Goal: Complete application form: Complete application form

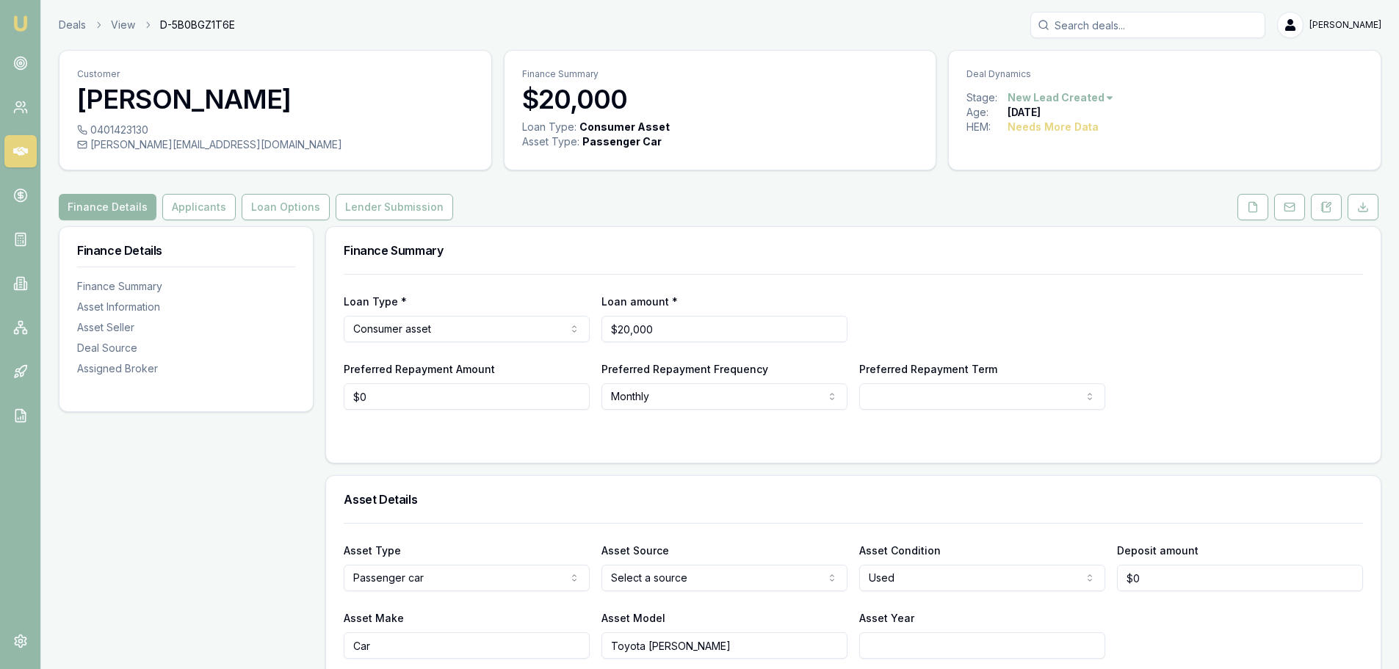
drag, startPoint x: 689, startPoint y: 328, endPoint x: 407, endPoint y: 329, distance: 282.1
click at [416, 330] on div "Loan Type * Consumer asset Consumer loan Consumer asset Commercial loan Commerc…" at bounding box center [854, 317] width 1020 height 50
type input "$25,000"
click at [987, 314] on div "Loan Type * Consumer asset Consumer loan Consumer asset Commercial loan Commerc…" at bounding box center [854, 317] width 1020 height 50
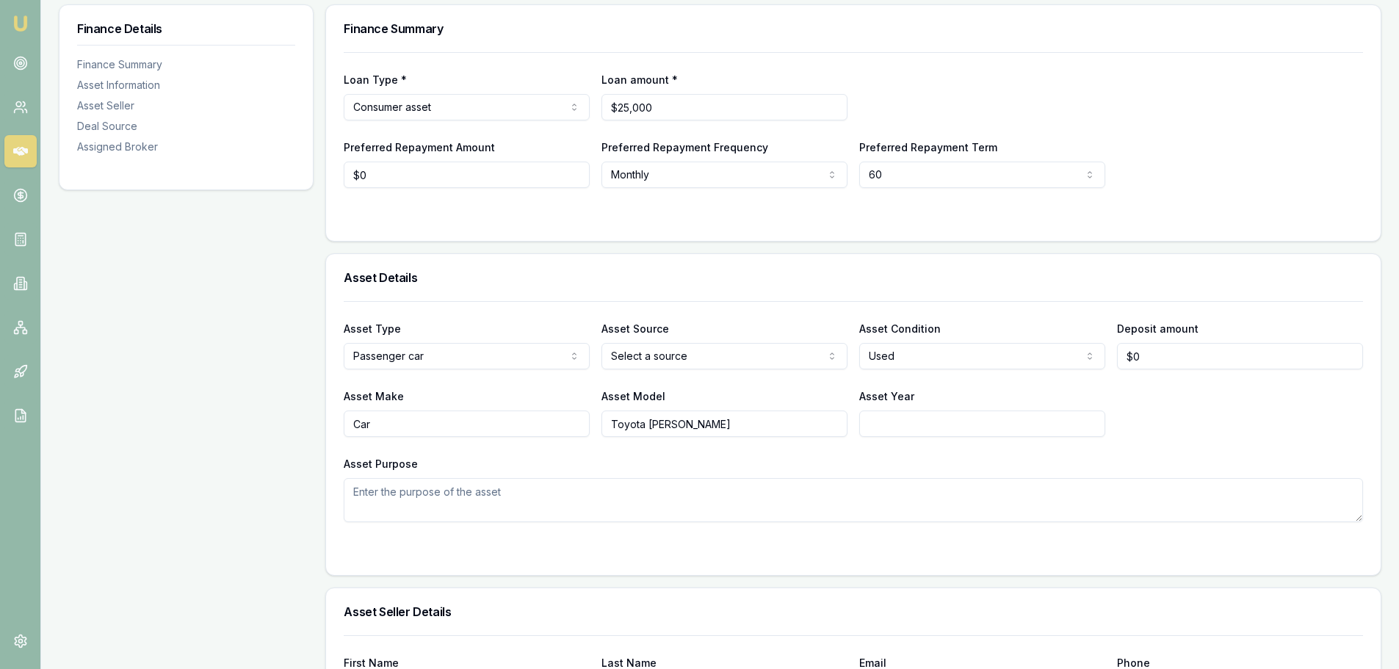
scroll to position [294, 0]
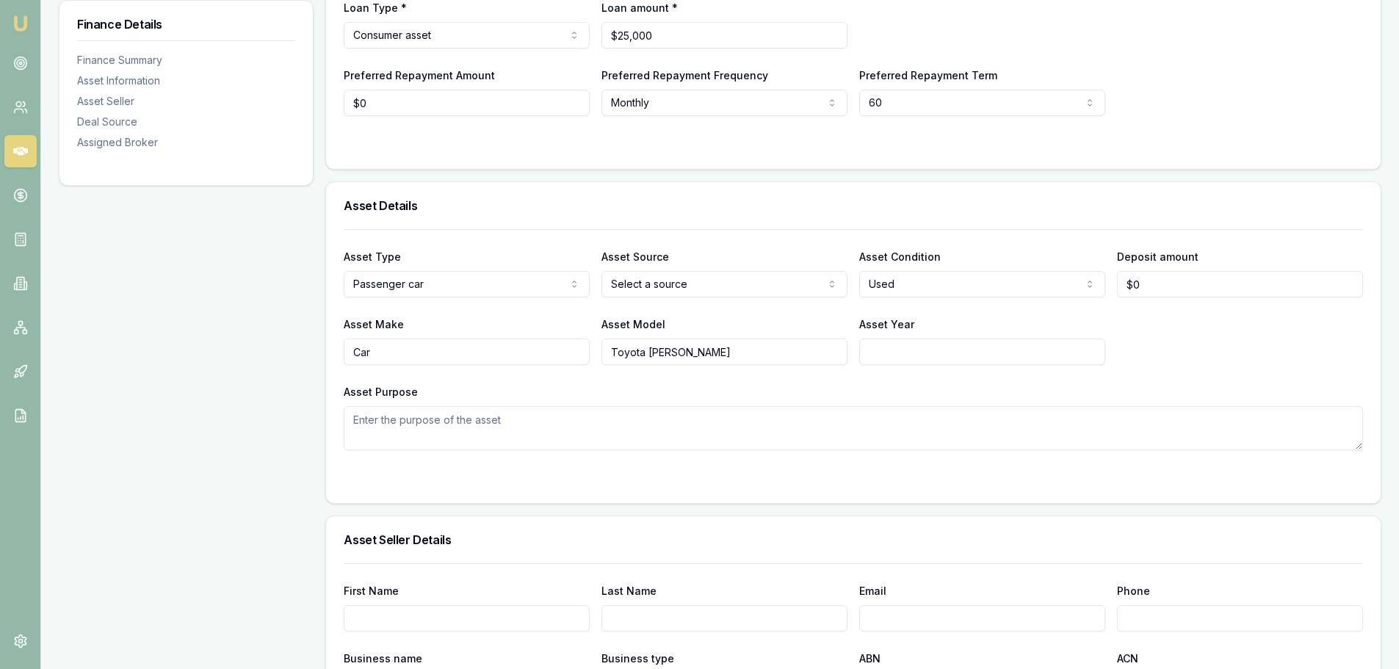
click at [460, 285] on html "Emu Broker Deals View D-5B0BGZ1T6E [PERSON_NAME] Toggle Menu Customer [PERSON_N…" at bounding box center [699, 40] width 1399 height 669
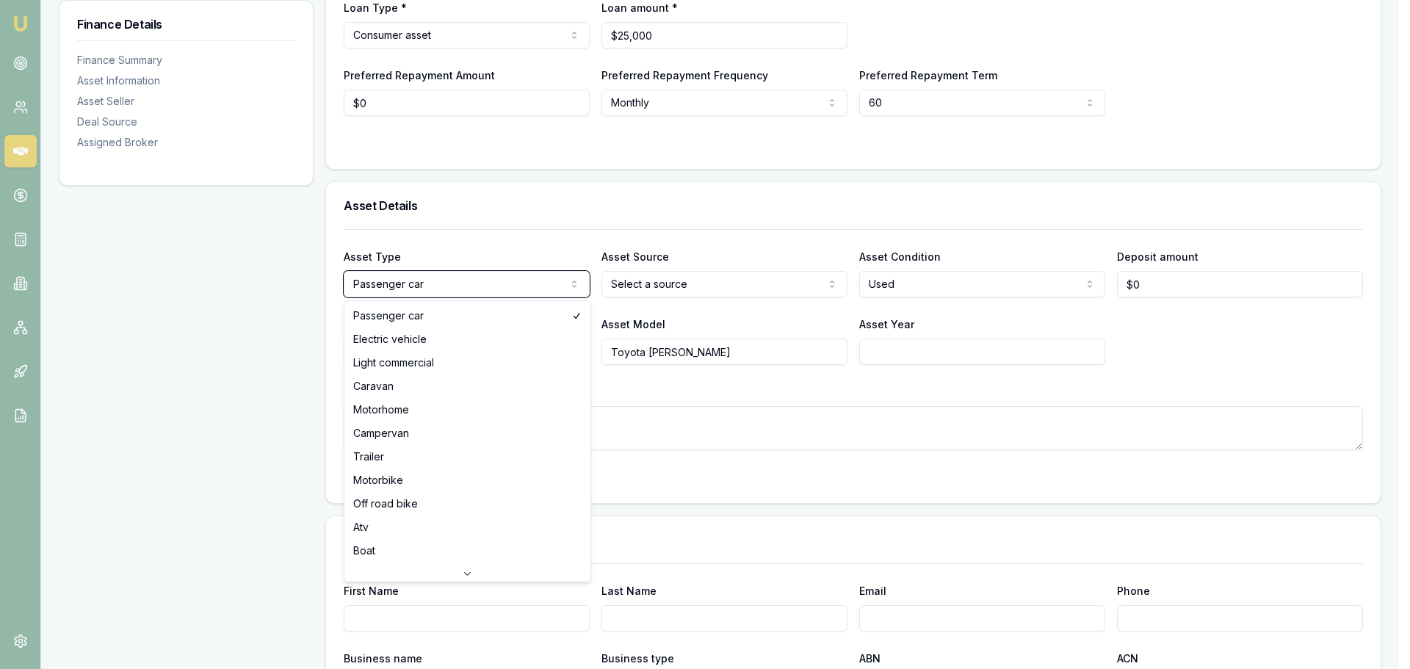
click at [471, 228] on html "Emu Broker Deals View D-5B0BGZ1T6E [PERSON_NAME] Toggle Menu Customer [PERSON_N…" at bounding box center [705, 40] width 1410 height 669
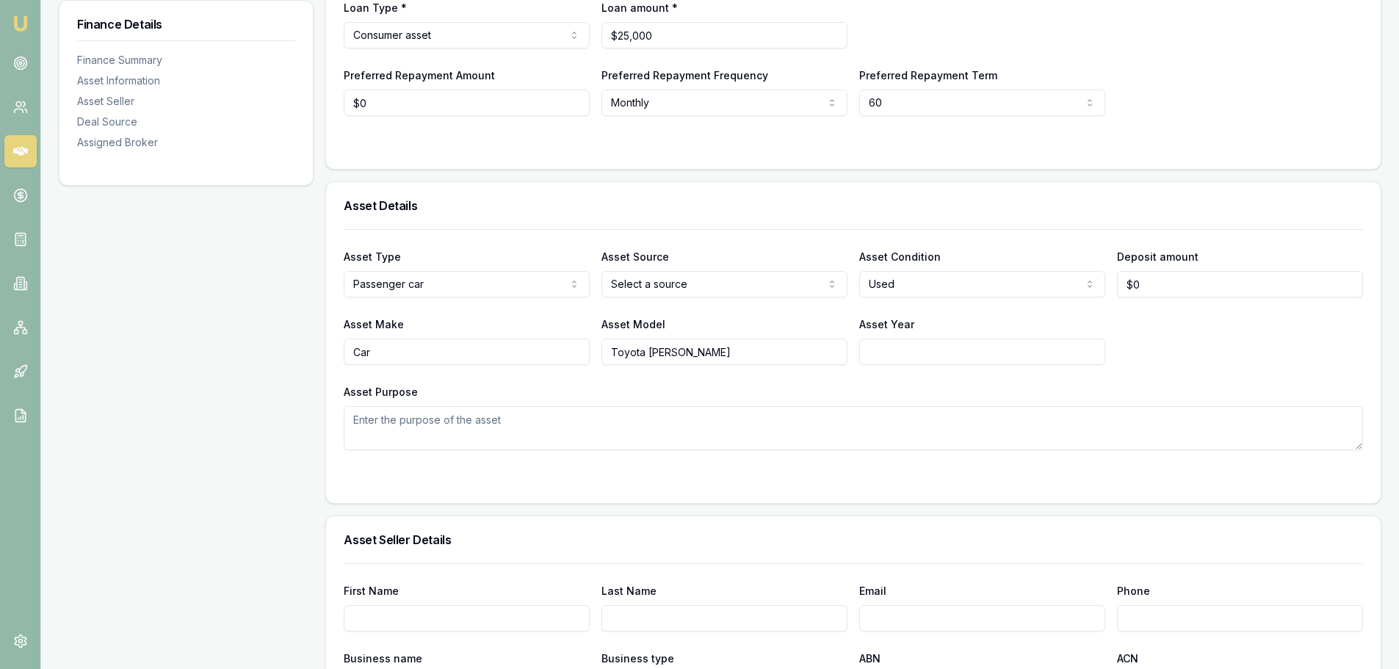
click at [699, 280] on html "Emu Broker Deals View D-5B0BGZ1T6E [PERSON_NAME] Toggle Menu Customer [PERSON_N…" at bounding box center [699, 40] width 1399 height 669
drag, startPoint x: 942, startPoint y: 230, endPoint x: 978, endPoint y: 267, distance: 51.9
click at [951, 238] on div "Asset Type Passenger car Passenger car Electric vehicle Light commercial Carava…" at bounding box center [854, 339] width 1020 height 221
click at [915, 100] on html "Emu Broker Deals View D-5B0BGZ1T6E [PERSON_NAME] Toggle Menu Customer [PERSON_N…" at bounding box center [699, 40] width 1399 height 669
select select "72"
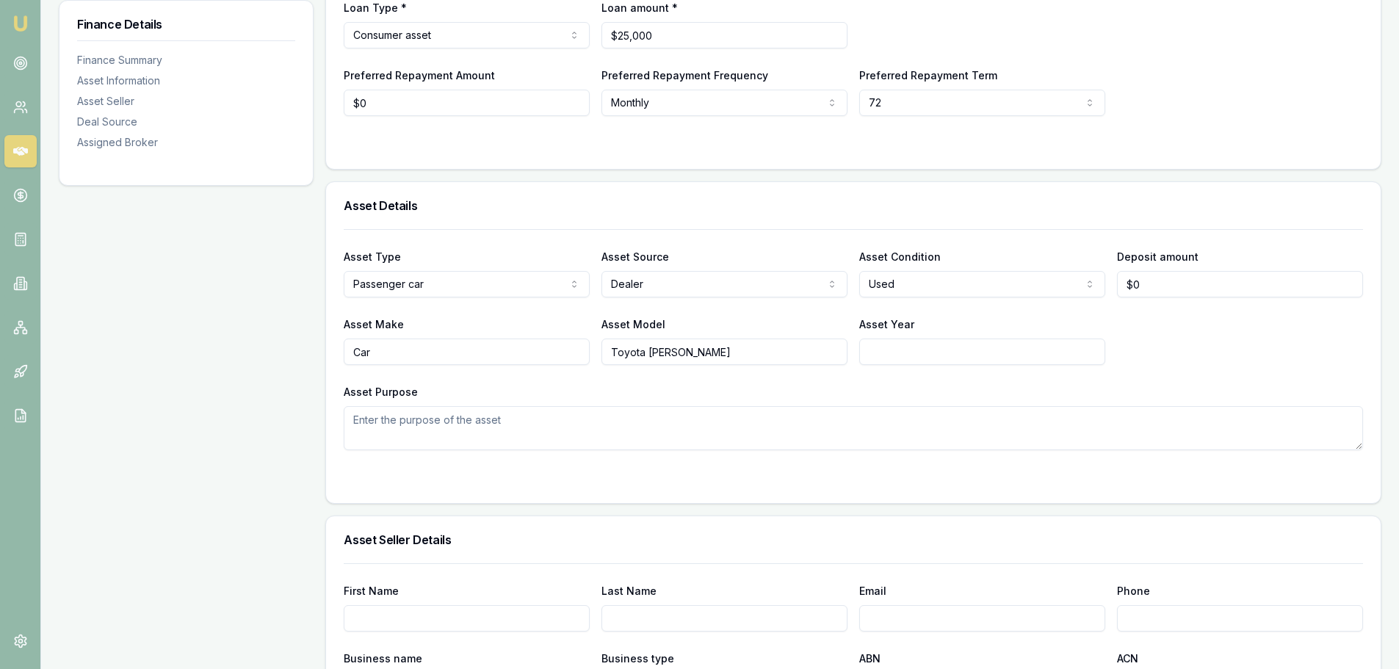
click at [1217, 149] on div at bounding box center [854, 146] width 1020 height 12
click at [771, 216] on div "Asset Details" at bounding box center [853, 205] width 1055 height 47
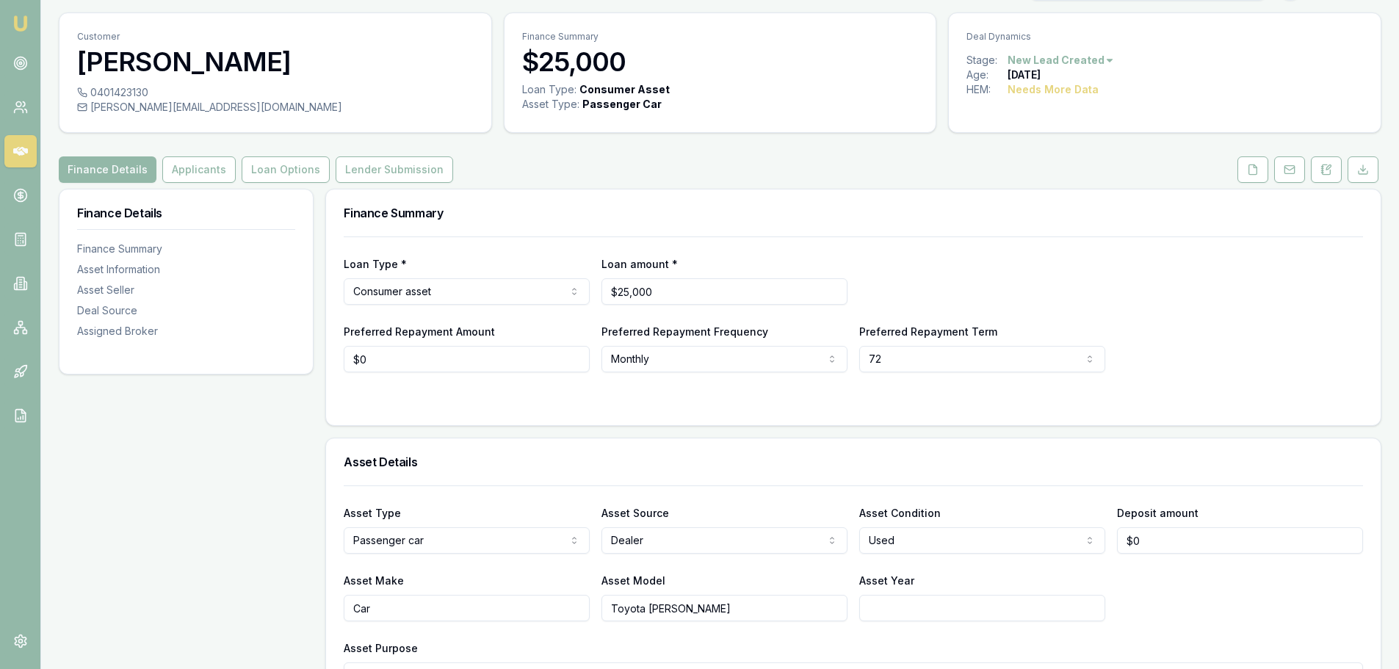
scroll to position [73, 0]
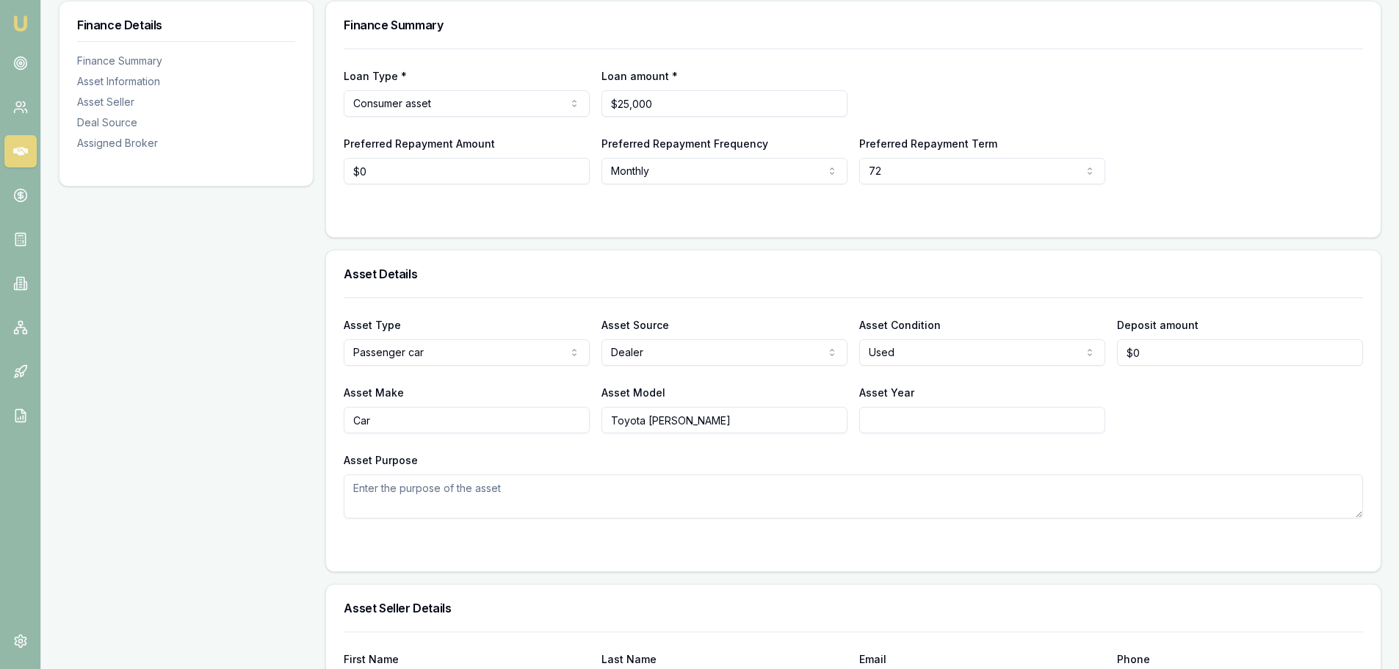
scroll to position [367, 0]
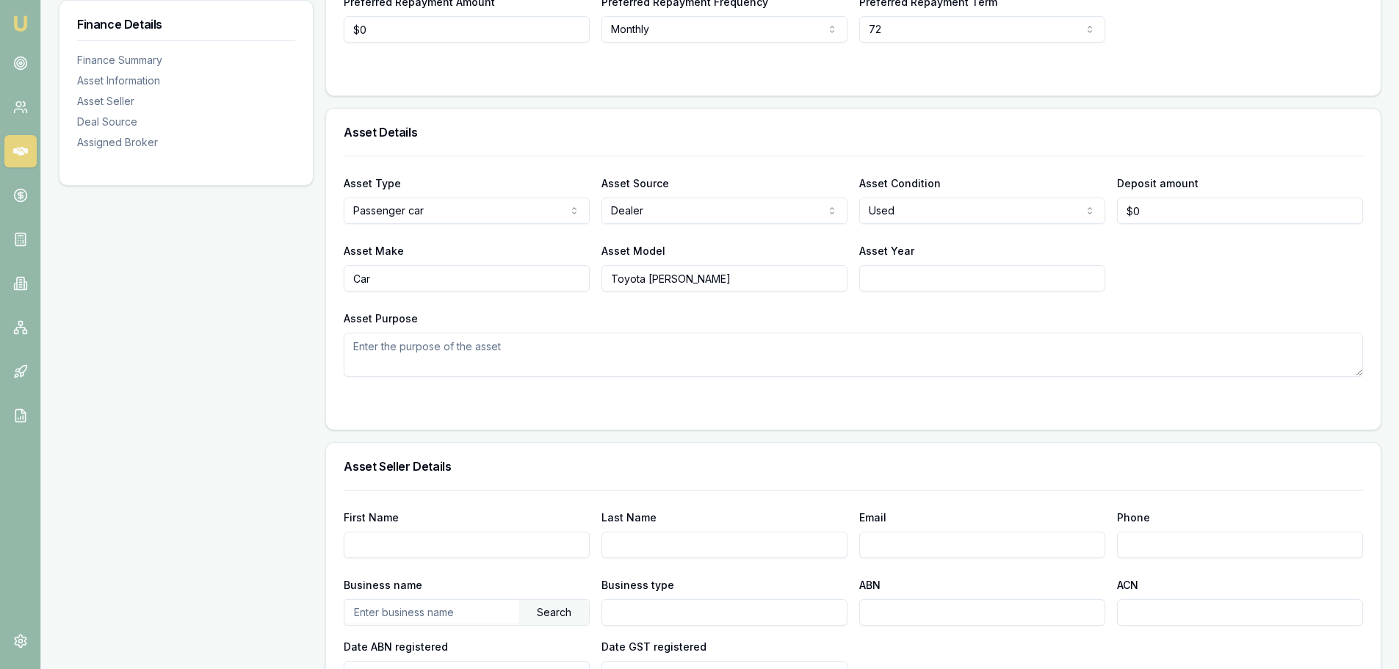
click at [655, 347] on textarea "Asset Purpose" at bounding box center [854, 355] width 1020 height 44
click at [1159, 276] on div "Asset Make Car Asset Model Toyota [PERSON_NAME] Asset Year" at bounding box center [854, 267] width 1020 height 50
click at [872, 280] on input "Asset Year" at bounding box center [982, 278] width 246 height 26
click at [1164, 249] on div "Asset Make Car Asset Model Toyota [PERSON_NAME] Asset Year [DATE]" at bounding box center [854, 267] width 1020 height 50
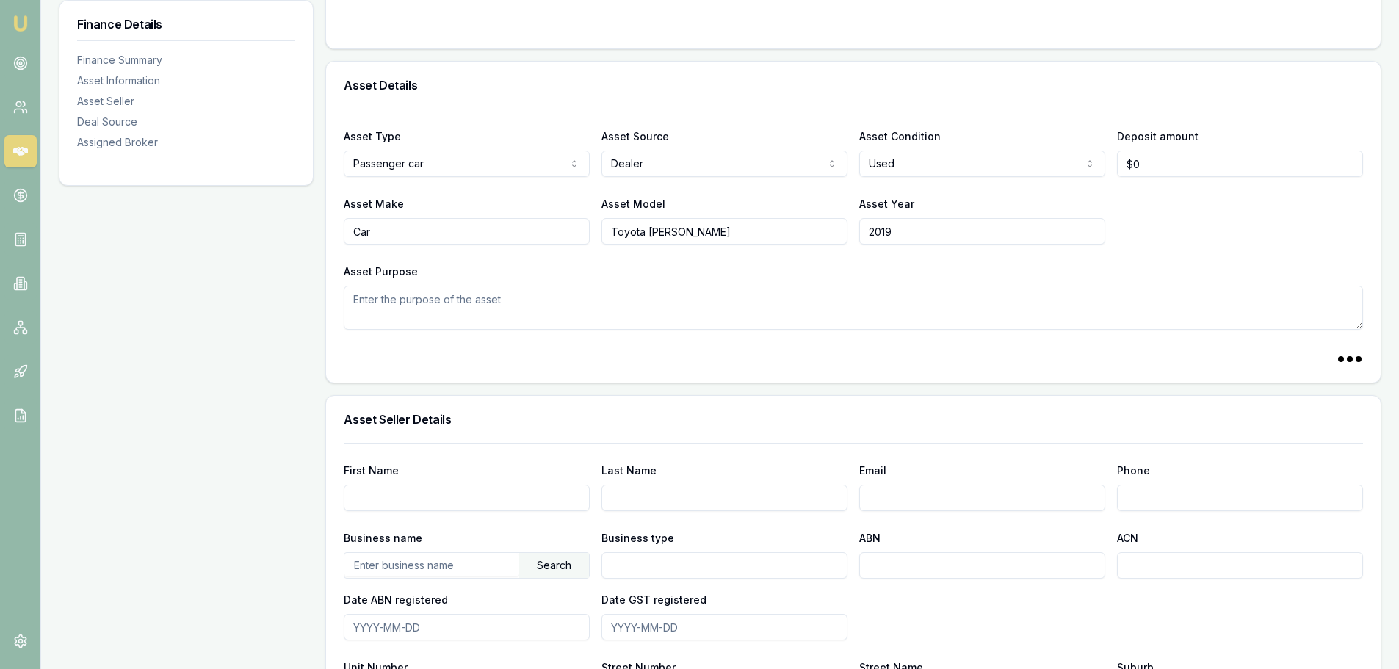
scroll to position [441, 0]
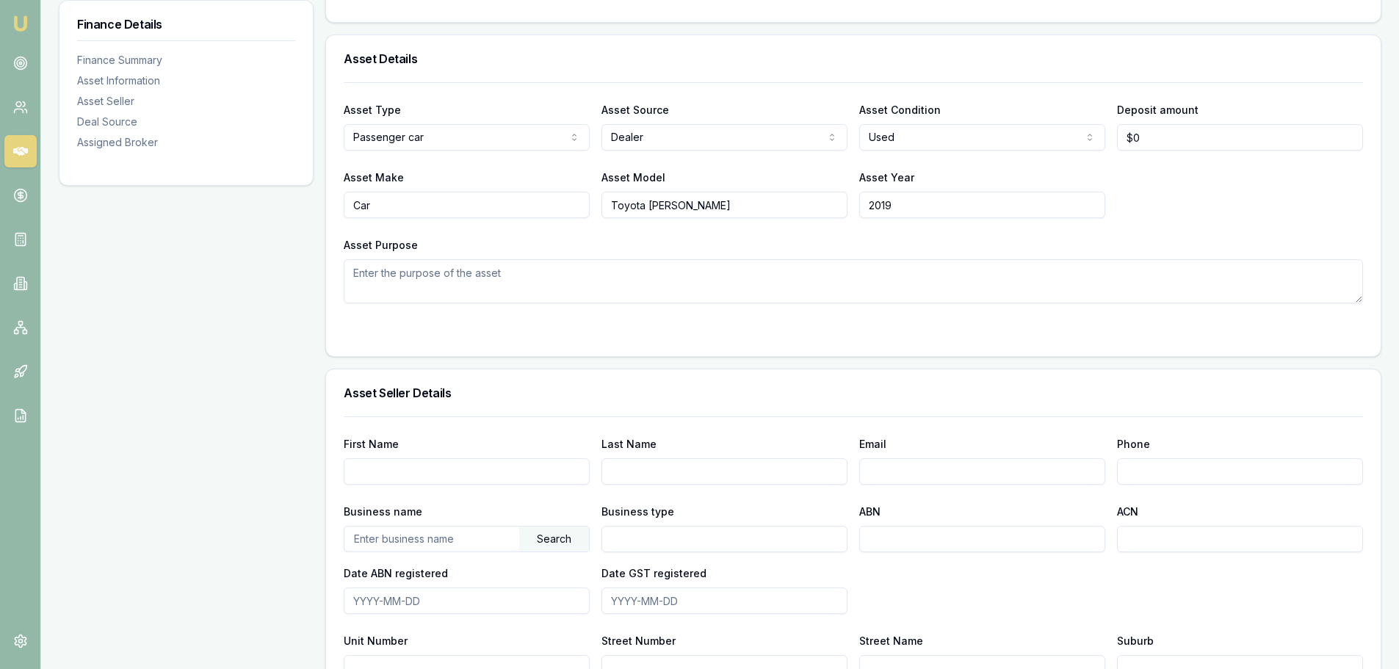
click at [461, 277] on textarea "Asset Purpose" at bounding box center [854, 281] width 1020 height 44
click at [1223, 213] on div "Asset Make Car Asset Model Toyota [PERSON_NAME] Asset Year [DATE]" at bounding box center [854, 193] width 1020 height 50
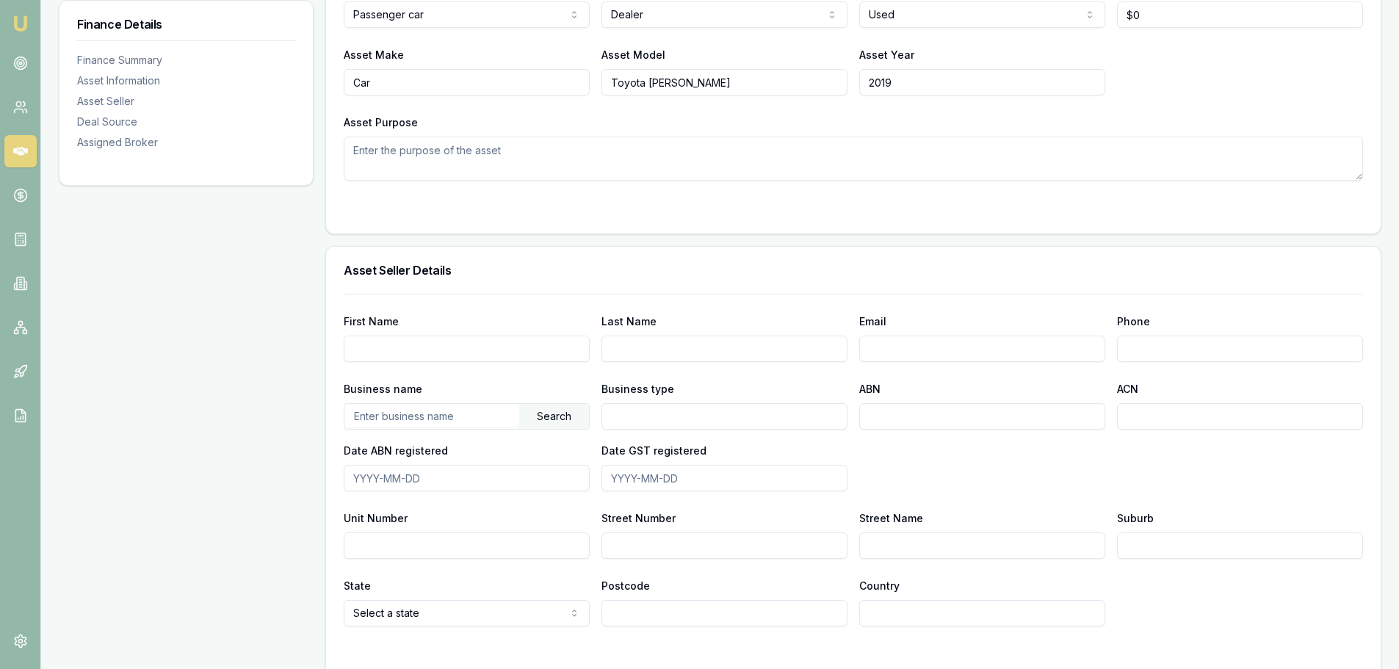
scroll to position [588, 0]
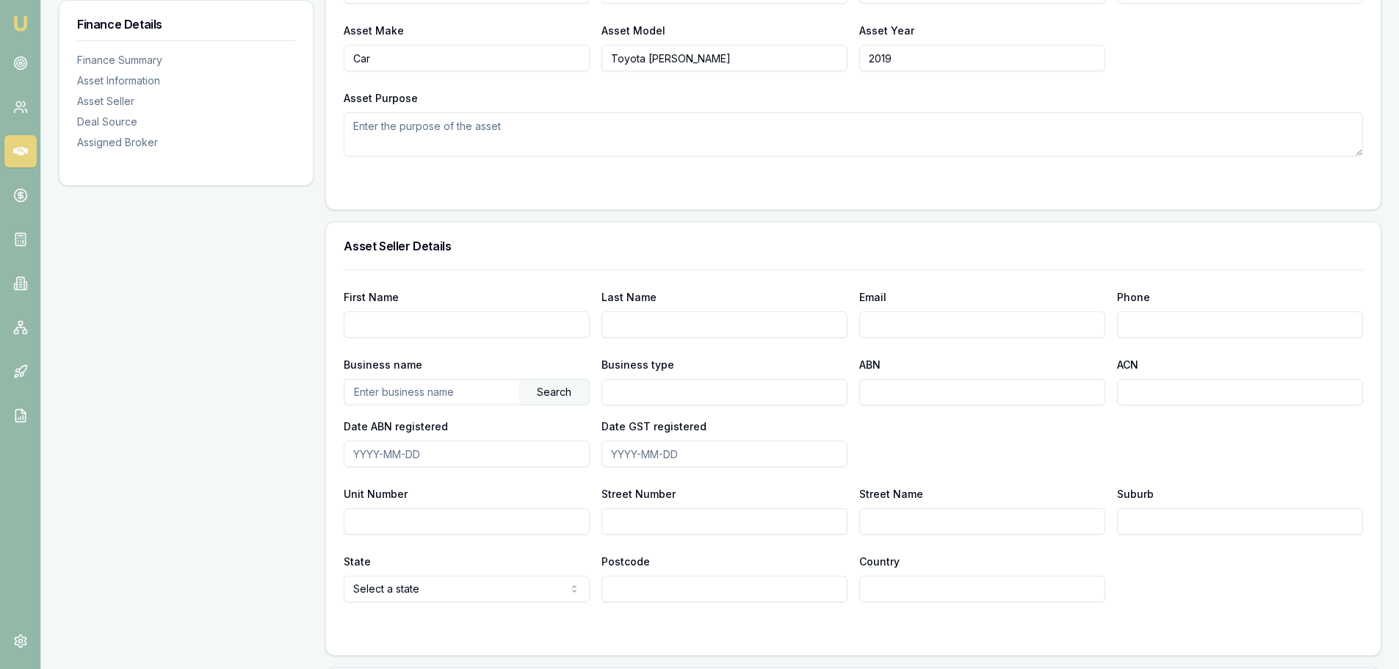
click at [427, 333] on input "First Name" at bounding box center [467, 324] width 246 height 26
click at [945, 59] on input "2019" at bounding box center [982, 58] width 246 height 26
type input "2020"
click at [660, 143] on textarea "Asset Purpose" at bounding box center [854, 134] width 1020 height 44
click at [395, 275] on div "First Name Last Name Email Phone Business name Search Business type ABN ACN Dat…" at bounding box center [854, 436] width 1020 height 333
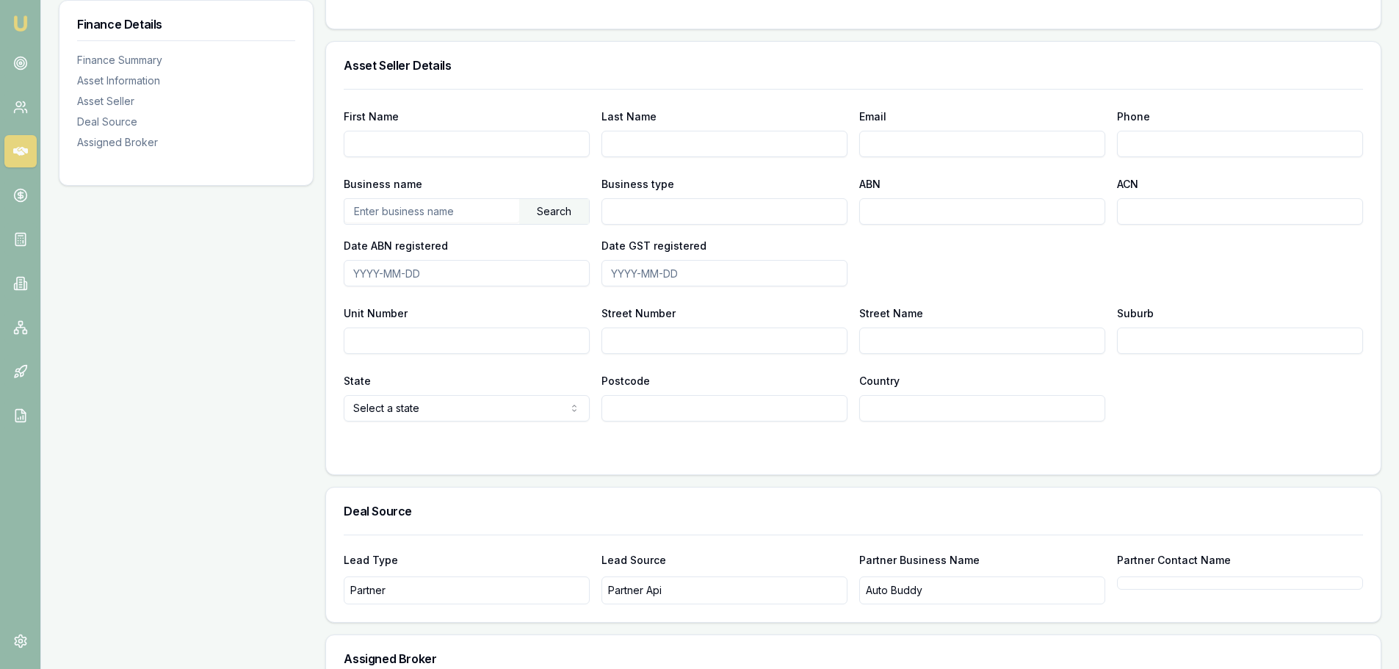
scroll to position [735, 0]
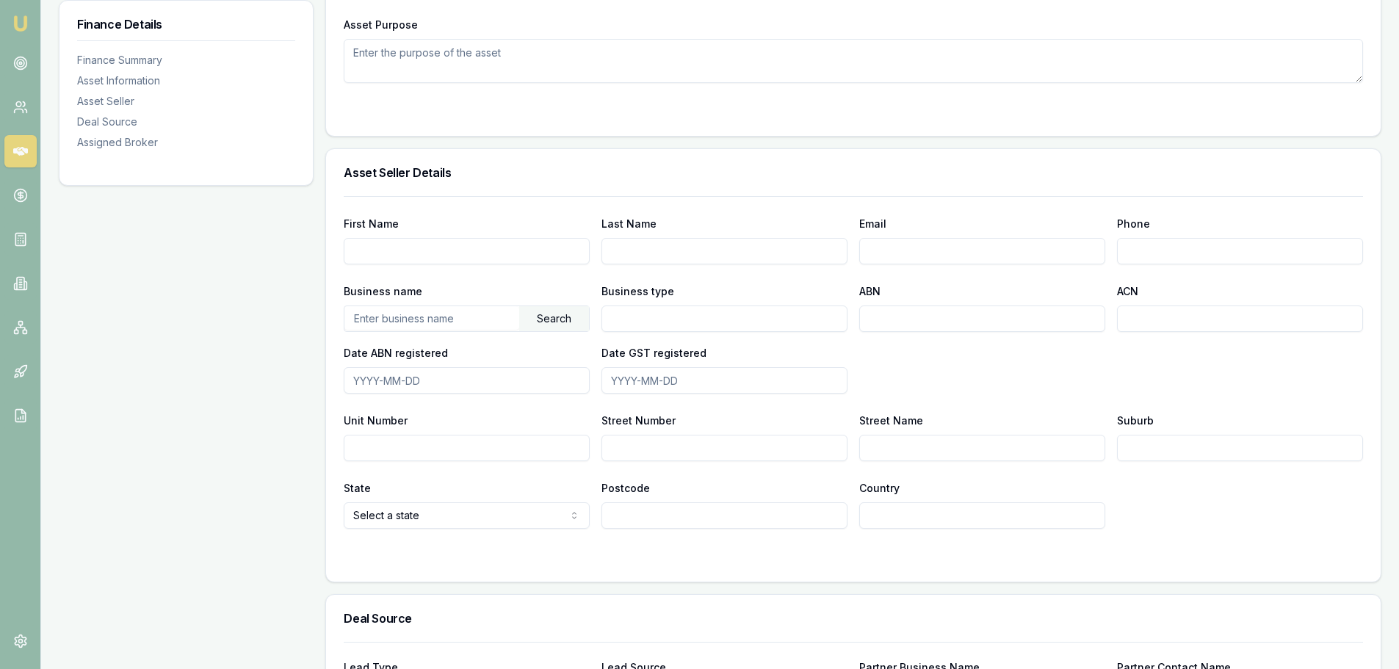
click at [638, 156] on div "Asset Seller Details" at bounding box center [853, 172] width 1055 height 47
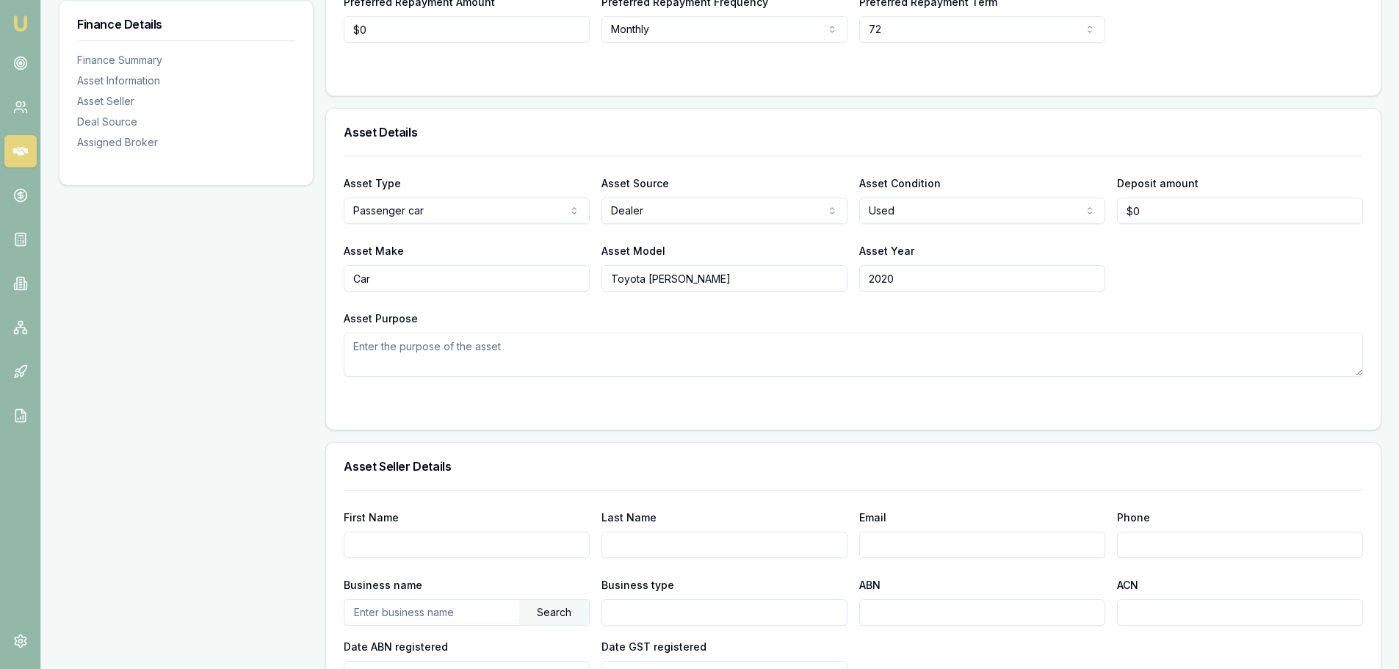
scroll to position [514, 0]
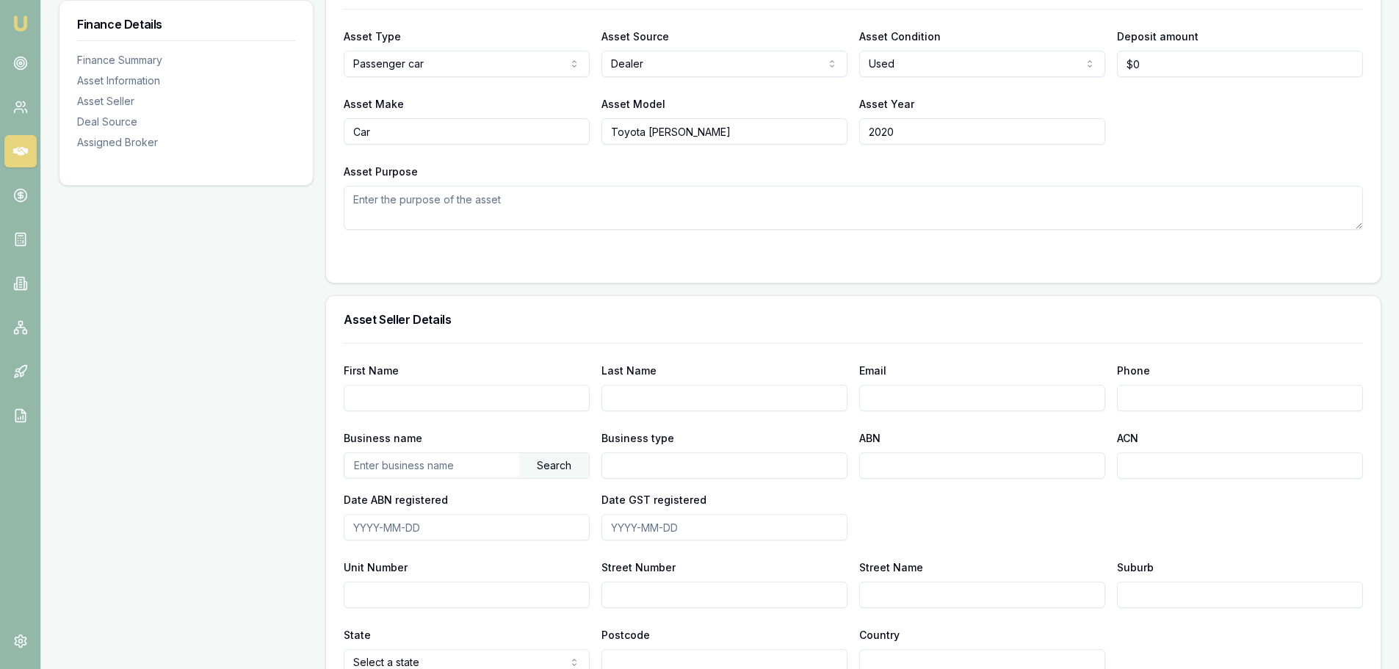
drag, startPoint x: 510, startPoint y: 331, endPoint x: 484, endPoint y: 335, distance: 26.0
click at [508, 331] on div "Asset Seller Details" at bounding box center [853, 319] width 1055 height 47
click at [432, 212] on textarea "Asset Purpose" at bounding box center [854, 208] width 1020 height 44
type textarea "private"
click at [390, 288] on div "Finance Summary Loan Type * Consumer asset Consumer loan Consumer asset Commerc…" at bounding box center [853, 392] width 1056 height 1361
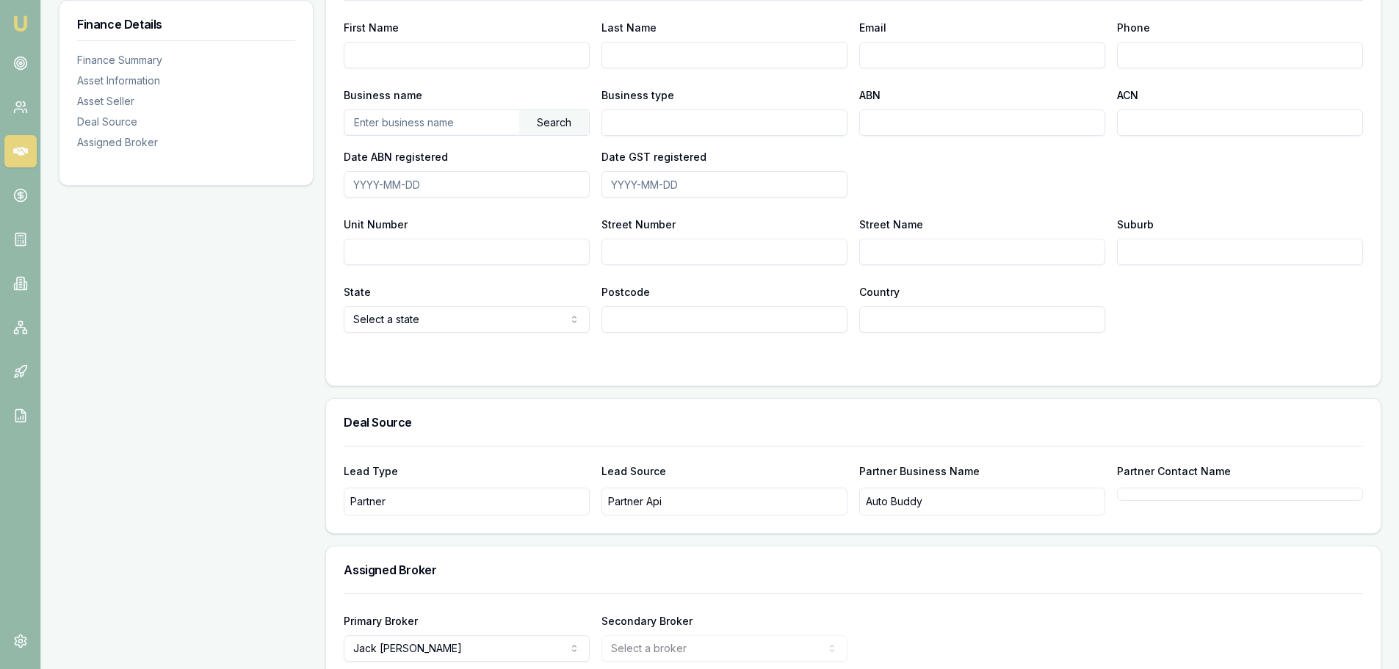
scroll to position [930, 0]
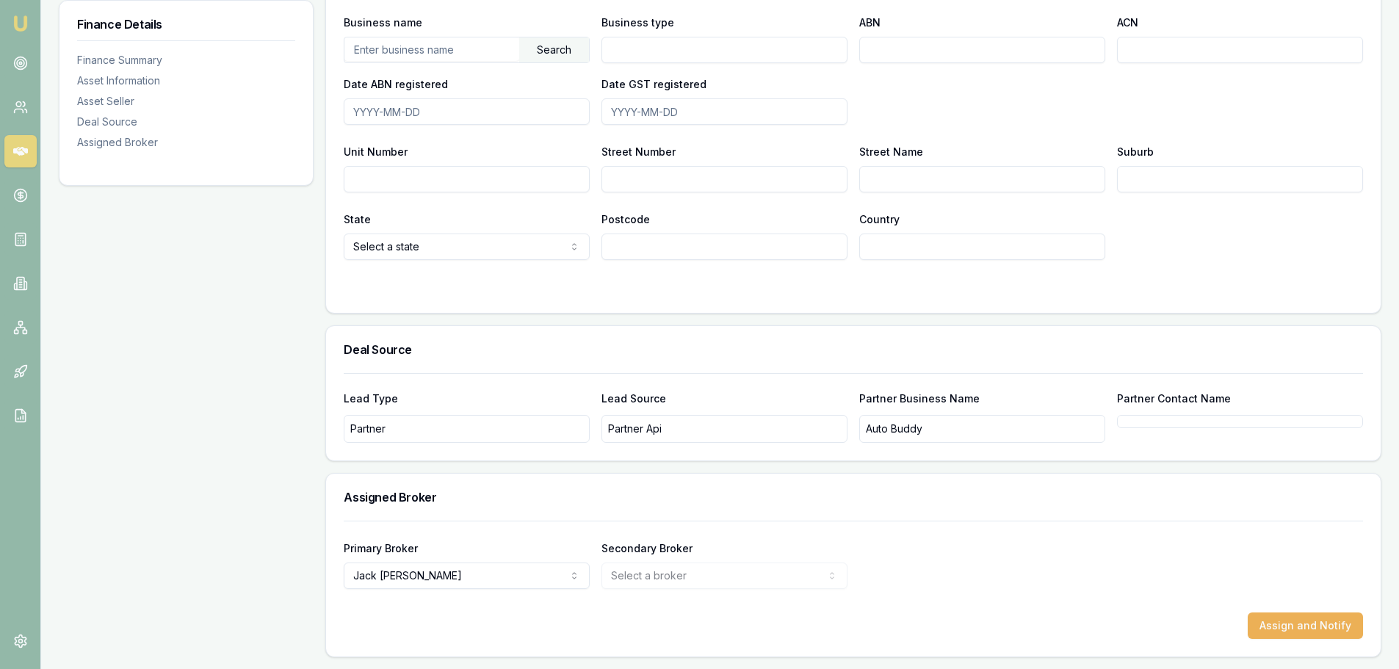
drag, startPoint x: 439, startPoint y: 357, endPoint x: 431, endPoint y: 358, distance: 7.4
click at [439, 357] on div "Deal Source" at bounding box center [853, 349] width 1055 height 47
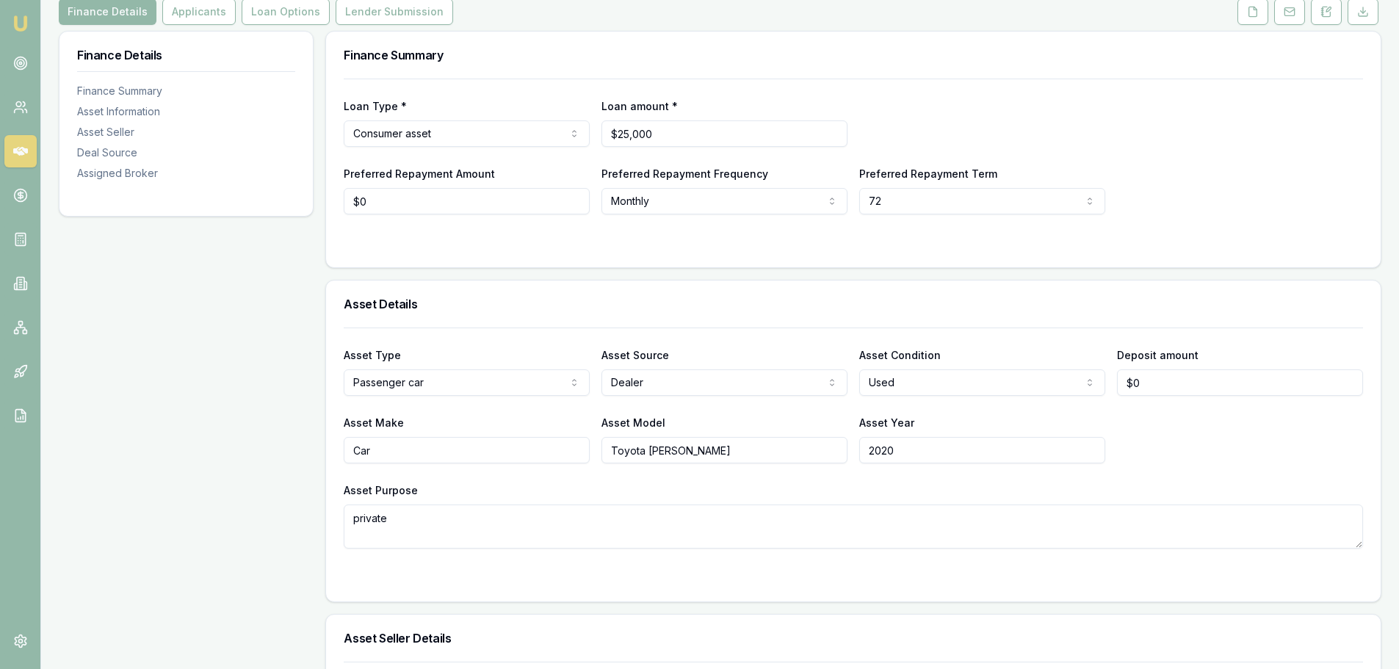
scroll to position [0, 0]
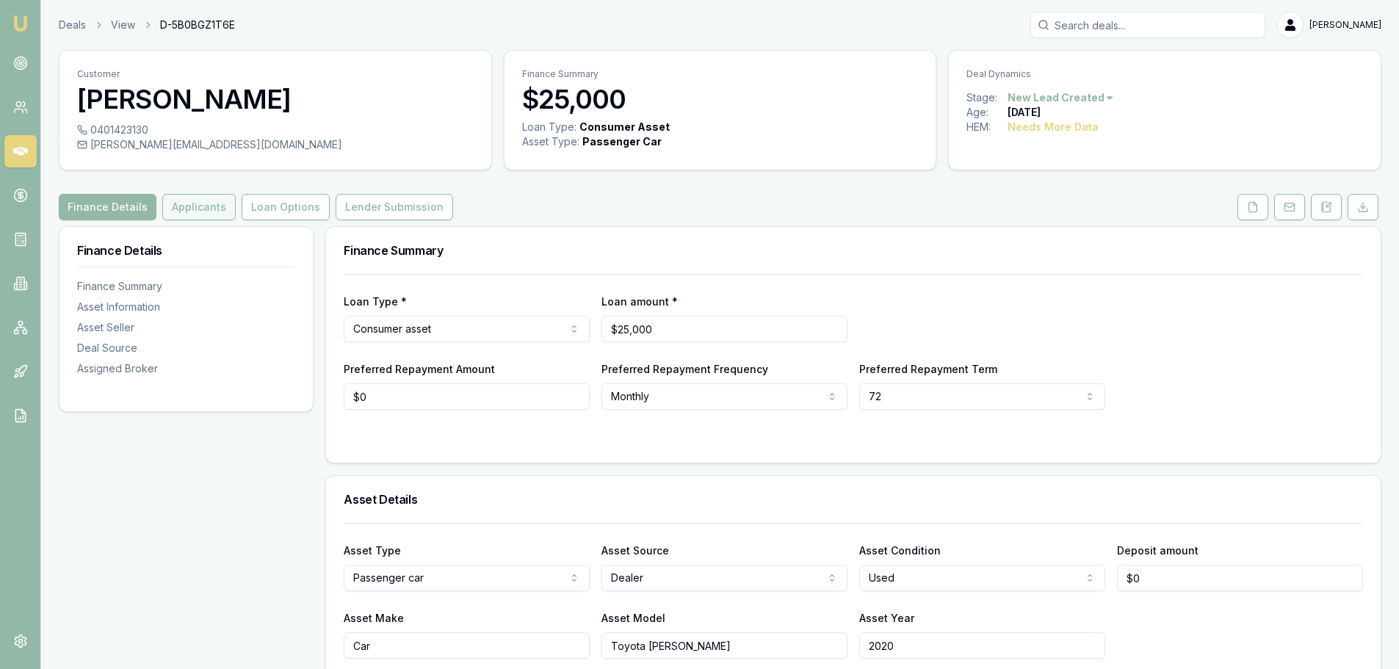
click at [210, 209] on button "Applicants" at bounding box center [198, 207] width 73 height 26
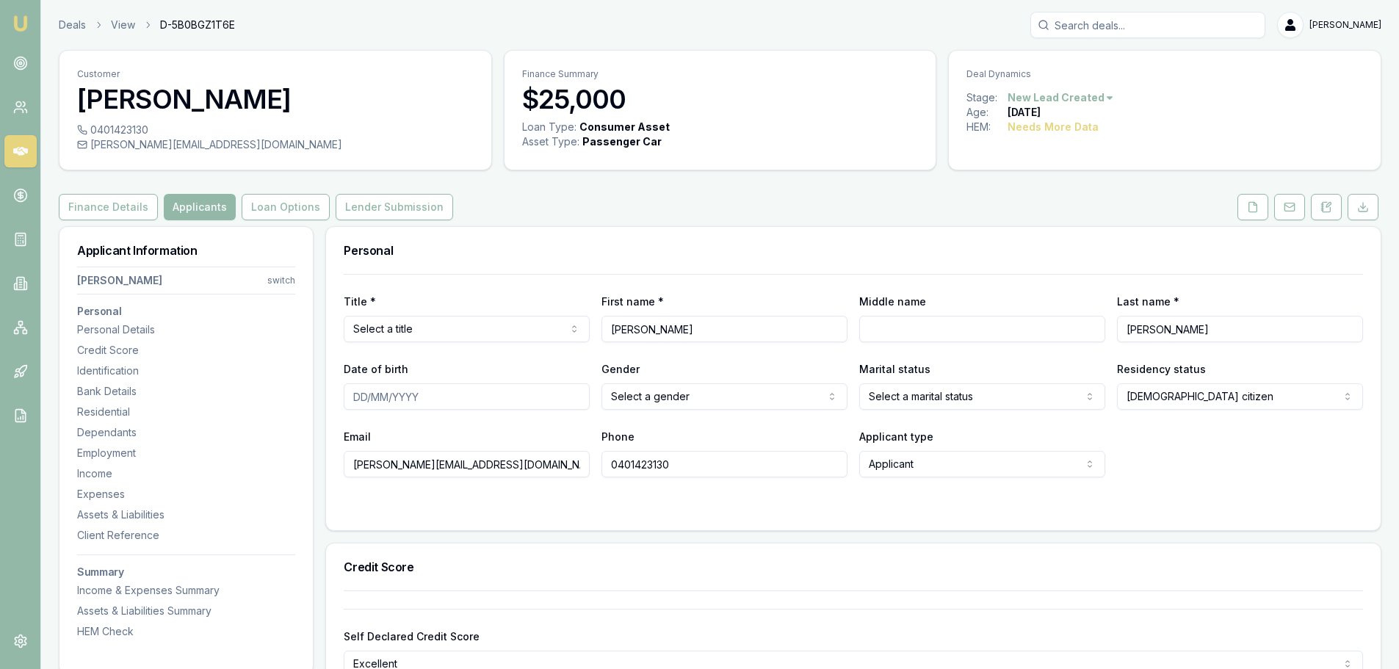
click at [434, 331] on html "Emu Broker Deals View D-5B0BGZ1T6E [PERSON_NAME] Toggle Menu Customer [PERSON_N…" at bounding box center [699, 334] width 1399 height 669
drag, startPoint x: 911, startPoint y: 325, endPoint x: 919, endPoint y: 333, distance: 10.9
click at [912, 326] on input "Middle name" at bounding box center [982, 329] width 246 height 26
type input "[PERSON_NAME]"
click at [355, 397] on input "Date of birth" at bounding box center [467, 396] width 246 height 26
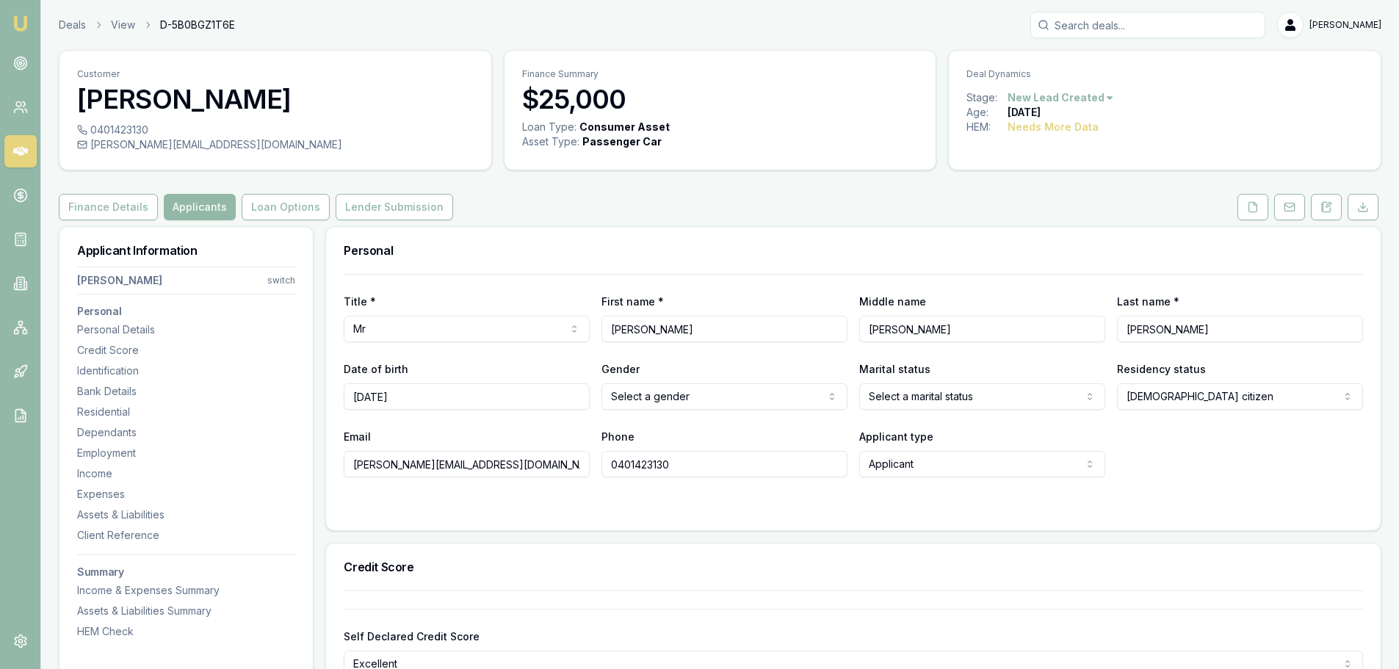
type input "[DATE]"
click at [722, 397] on html "Emu Broker Deals View D-5B0BGZ1T6E [PERSON_NAME] Toggle Menu Customer [PERSON_N…" at bounding box center [699, 334] width 1399 height 669
click at [998, 402] on html "Emu Broker Deals View D-5B0BGZ1T6E [PERSON_NAME] Toggle Menu Customer [PERSON_N…" at bounding box center [699, 334] width 1399 height 669
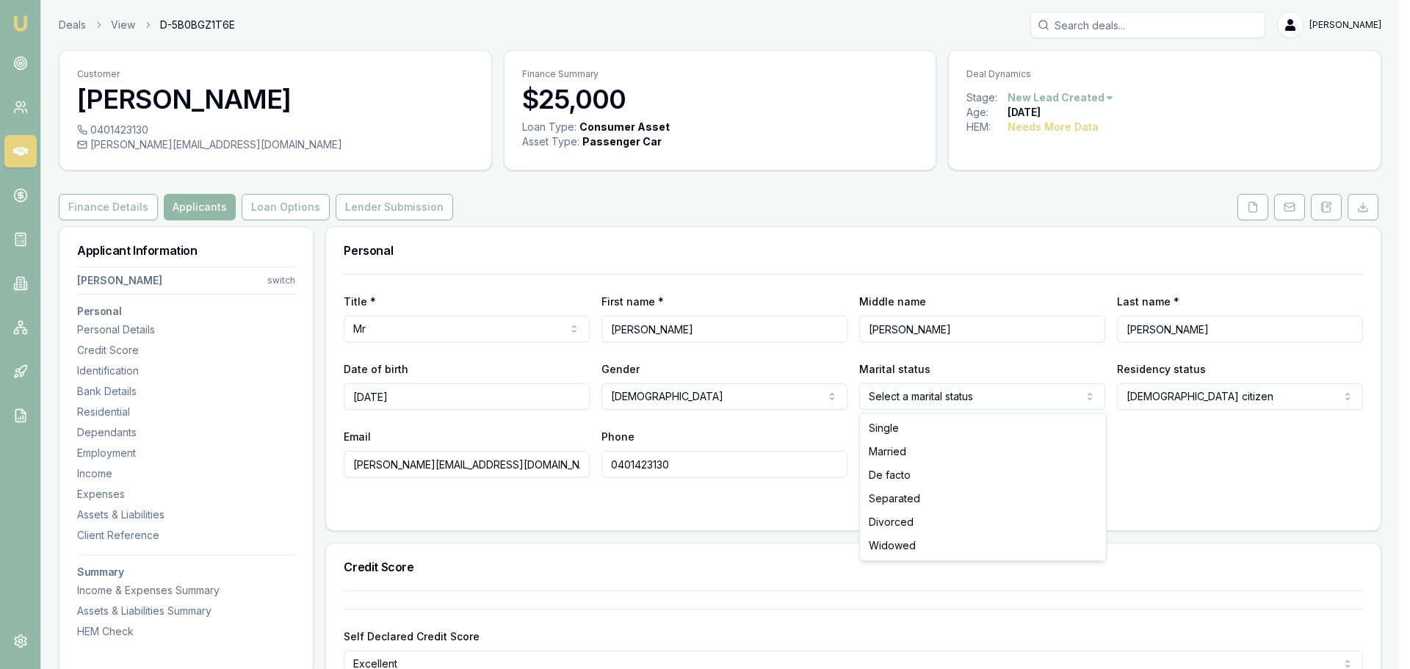
select select "MARRIED"
drag, startPoint x: 900, startPoint y: 453, endPoint x: 954, endPoint y: 450, distance: 54.4
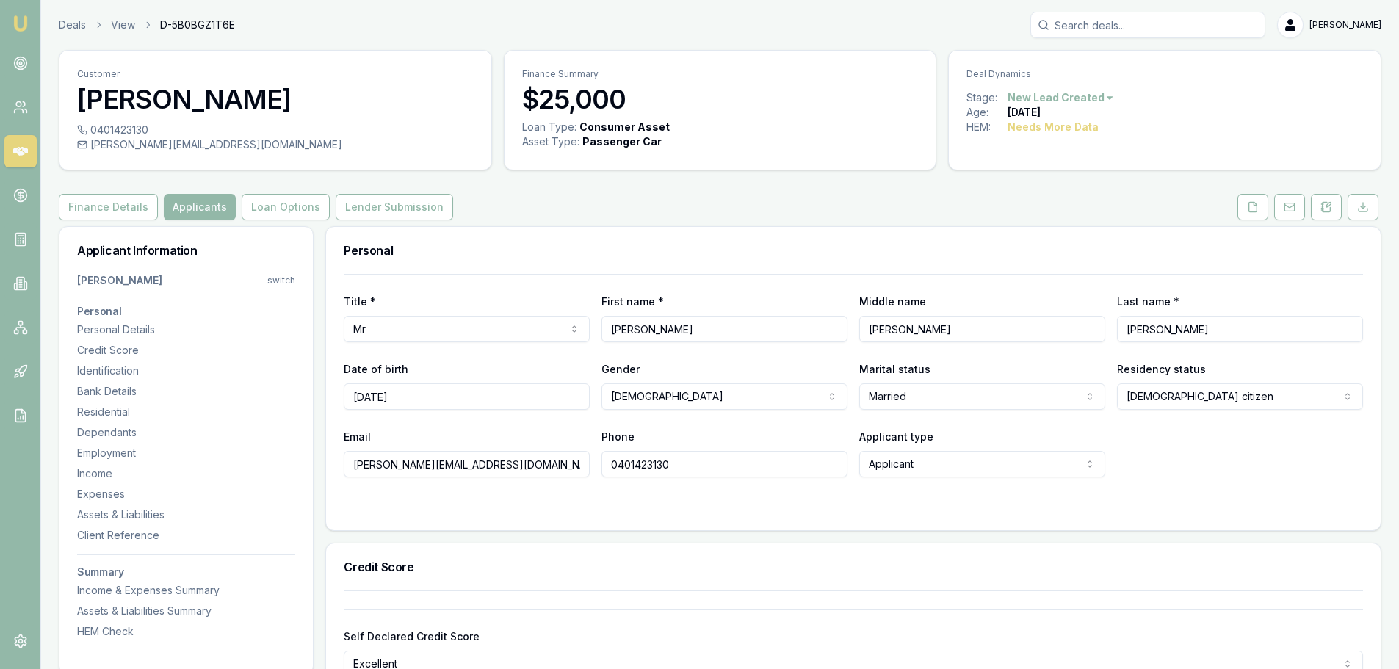
click at [1229, 447] on div "Email [PERSON_NAME][EMAIL_ADDRESS][DOMAIN_NAME] Phone [PHONE_NUMBER] Applicant …" at bounding box center [854, 453] width 1020 height 50
click at [1218, 448] on div "Email [PERSON_NAME][EMAIL_ADDRESS][DOMAIN_NAME] Phone [PHONE_NUMBER] Applicant …" at bounding box center [854, 453] width 1020 height 50
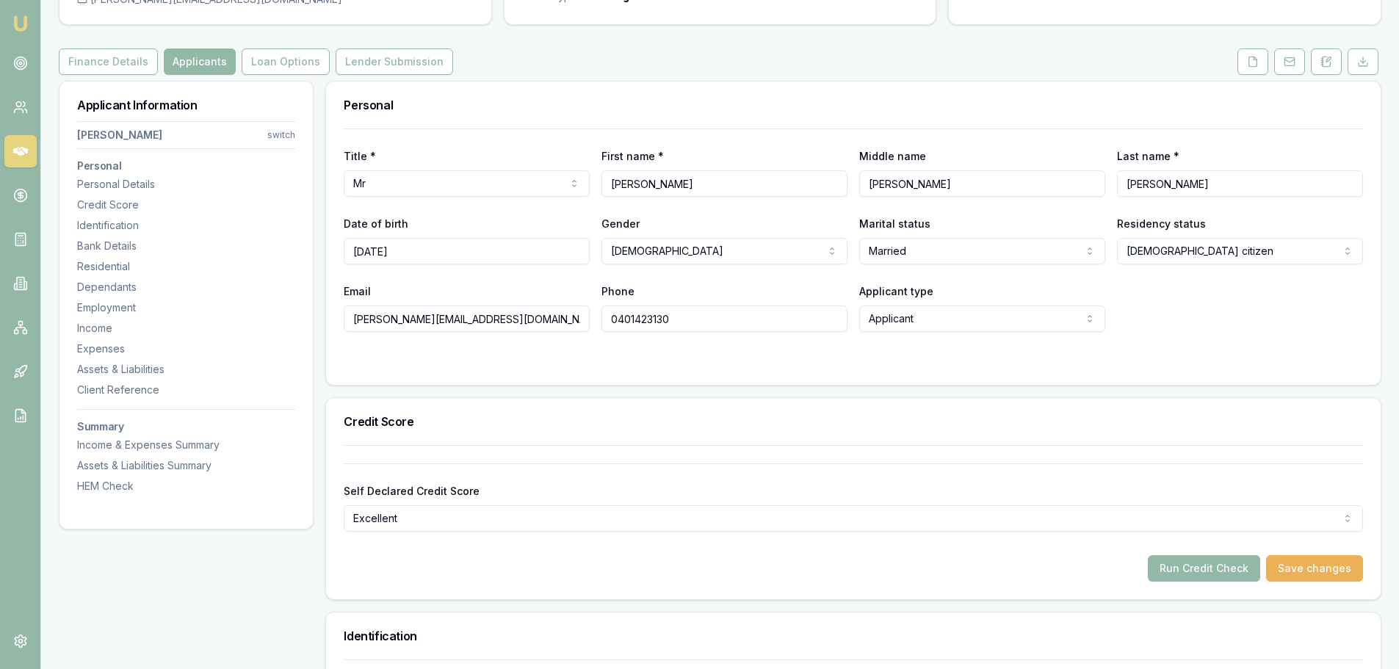
scroll to position [147, 0]
click at [1078, 347] on form "Title * Mr Mr Mrs Miss Ms Dr Prof First name * [PERSON_NAME] name [PERSON_NAME]…" at bounding box center [854, 246] width 1020 height 239
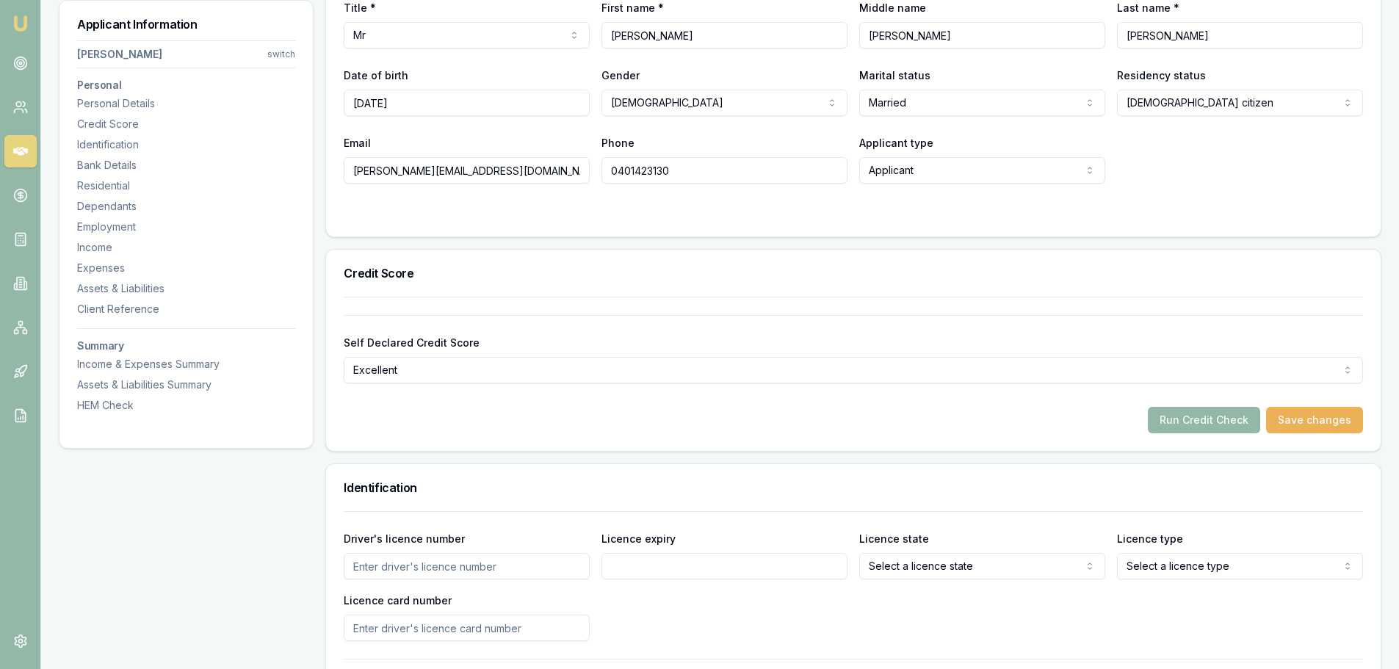
click at [526, 306] on div "Self Declared Credit Score Excellent Excellent Very good Average Fair Low Run C…" at bounding box center [854, 365] width 1020 height 137
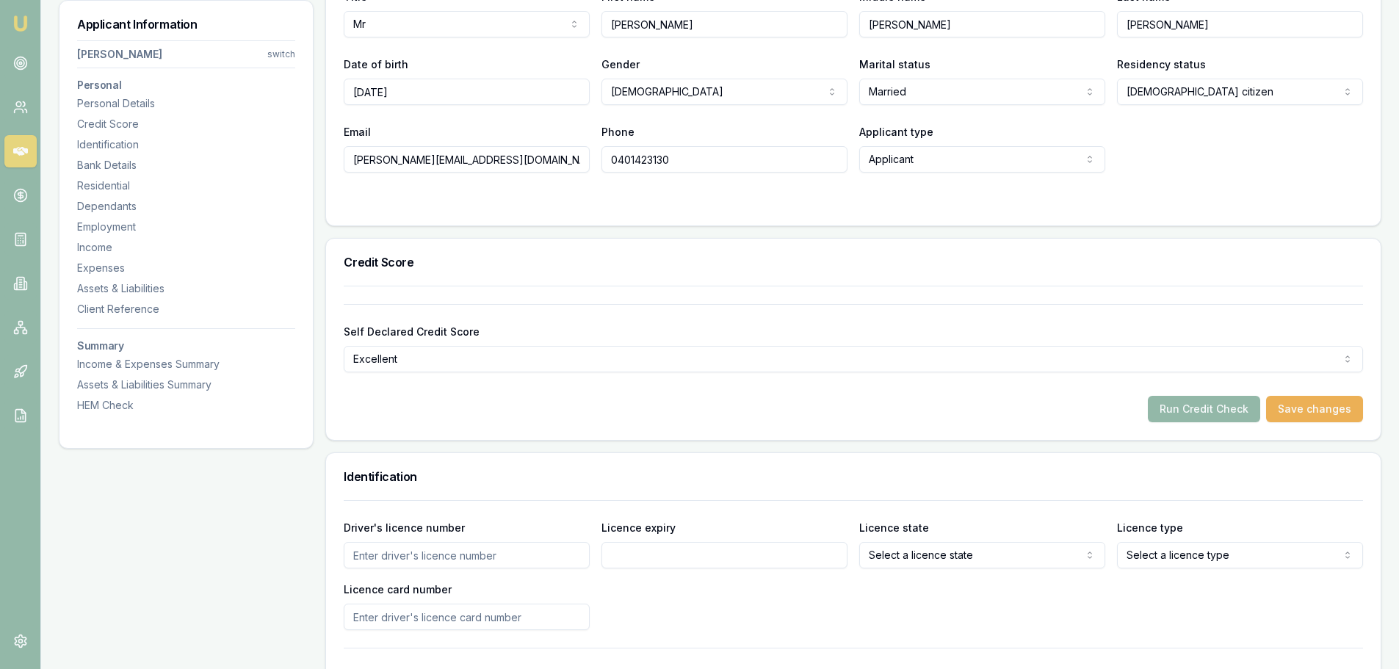
scroll to position [514, 0]
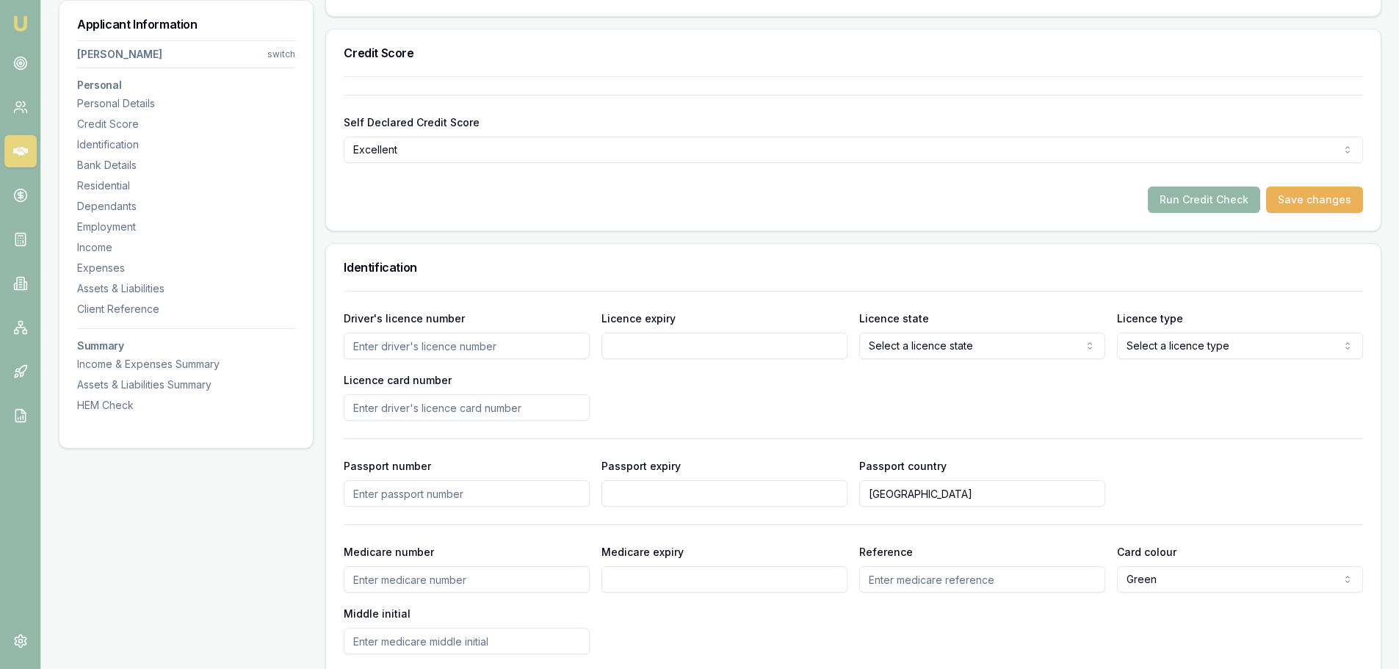
drag, startPoint x: 466, startPoint y: 197, endPoint x: 450, endPoint y: 195, distance: 17.0
click at [466, 196] on div "Run Credit Check Save changes" at bounding box center [854, 200] width 1020 height 26
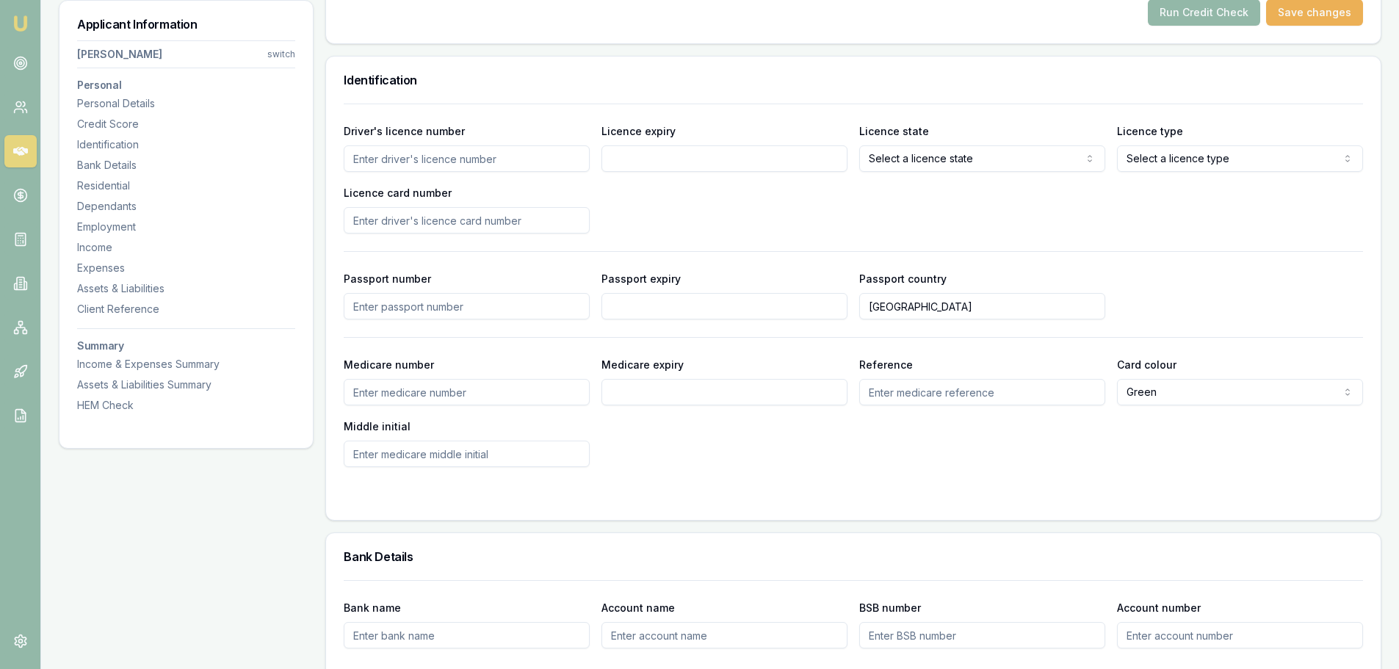
scroll to position [735, 0]
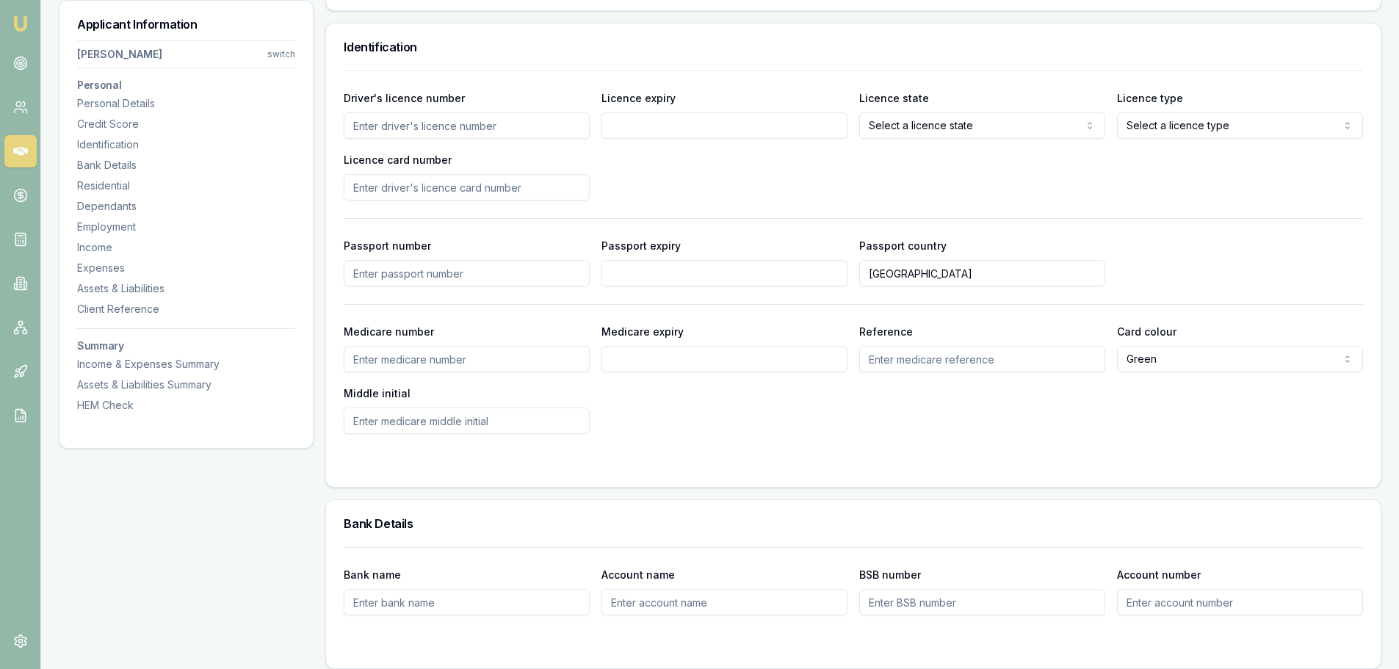
click at [373, 126] on input "Driver's licence number" at bounding box center [467, 125] width 246 height 26
click at [421, 126] on input "Driver's licence number" at bounding box center [467, 125] width 246 height 26
click at [533, 130] on input "Driver's licence number" at bounding box center [467, 125] width 246 height 26
type input "6713769"
click at [679, 143] on div "Driver's licence number [DRIVERS_LICENSE_NUMBER] Licence expiry Licence state S…" at bounding box center [854, 145] width 1020 height 112
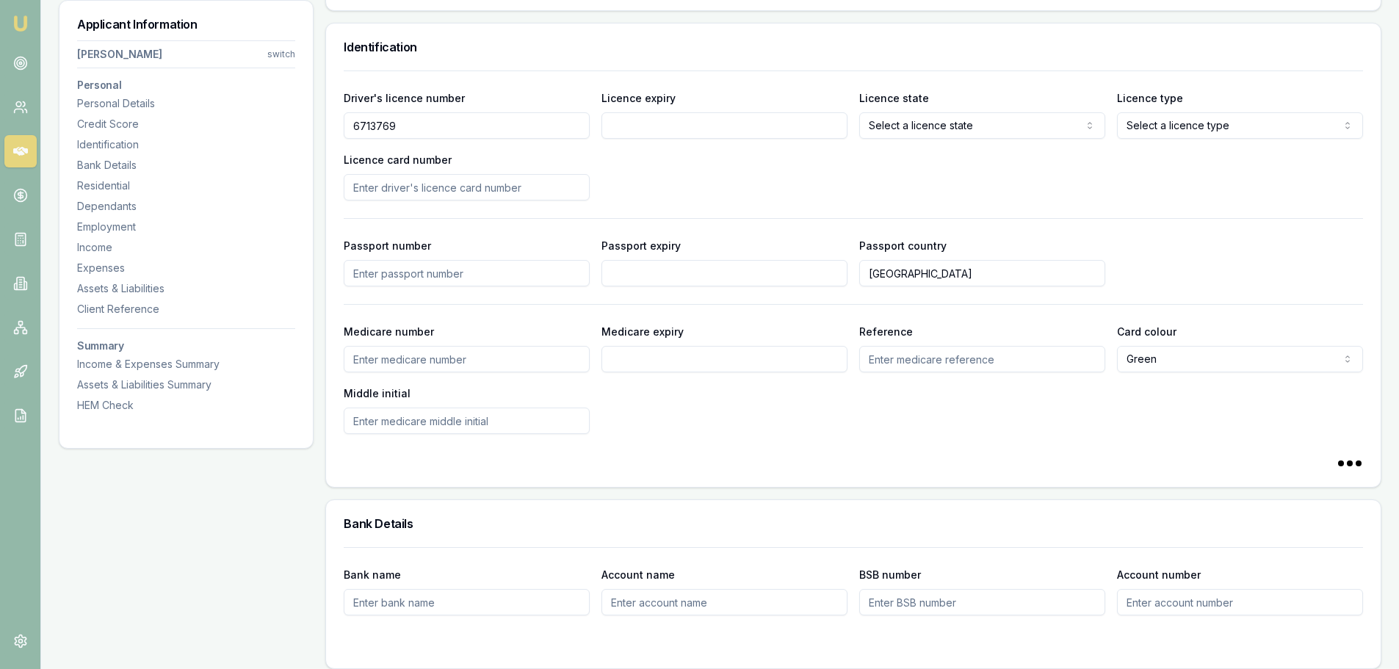
click at [688, 120] on input "Licence expiry" at bounding box center [725, 125] width 246 height 26
type input "[DATE]"
click at [772, 178] on div "Driver's licence number [DRIVERS_LICENSE_NUMBER] Licence expiry [DATE] Licence …" at bounding box center [854, 145] width 1020 height 112
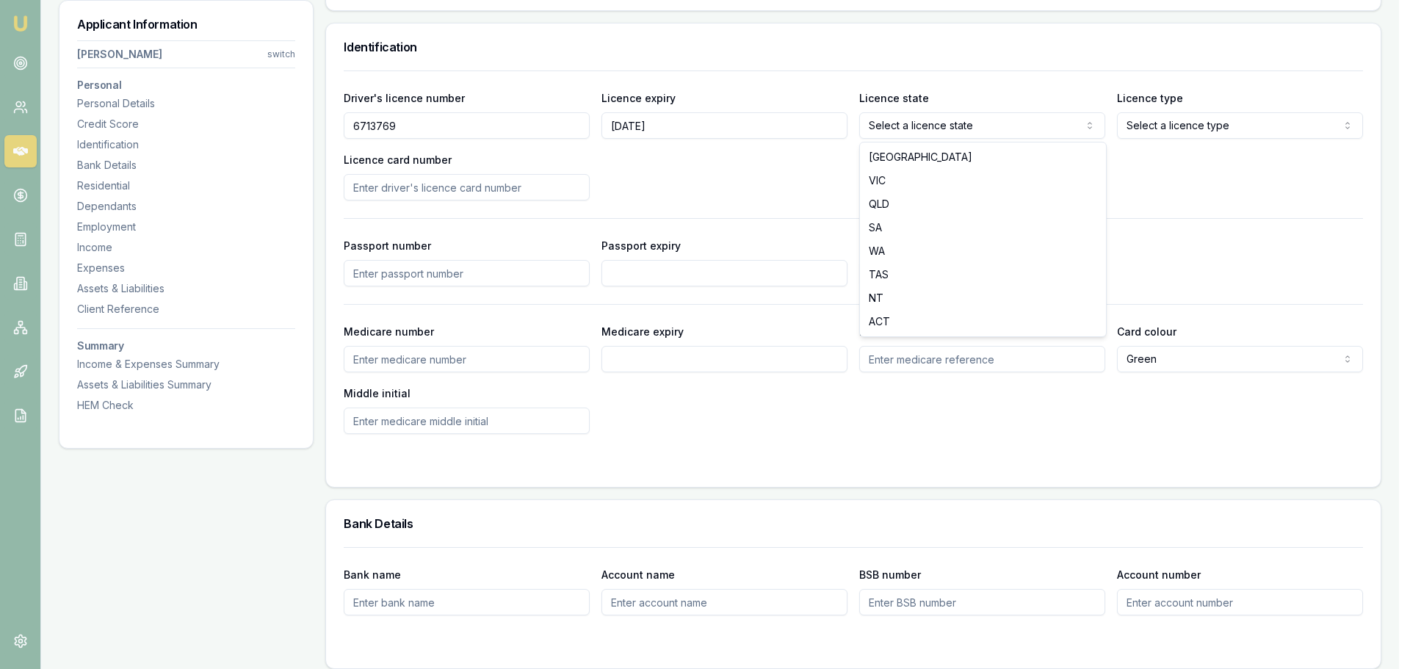
select select "WA"
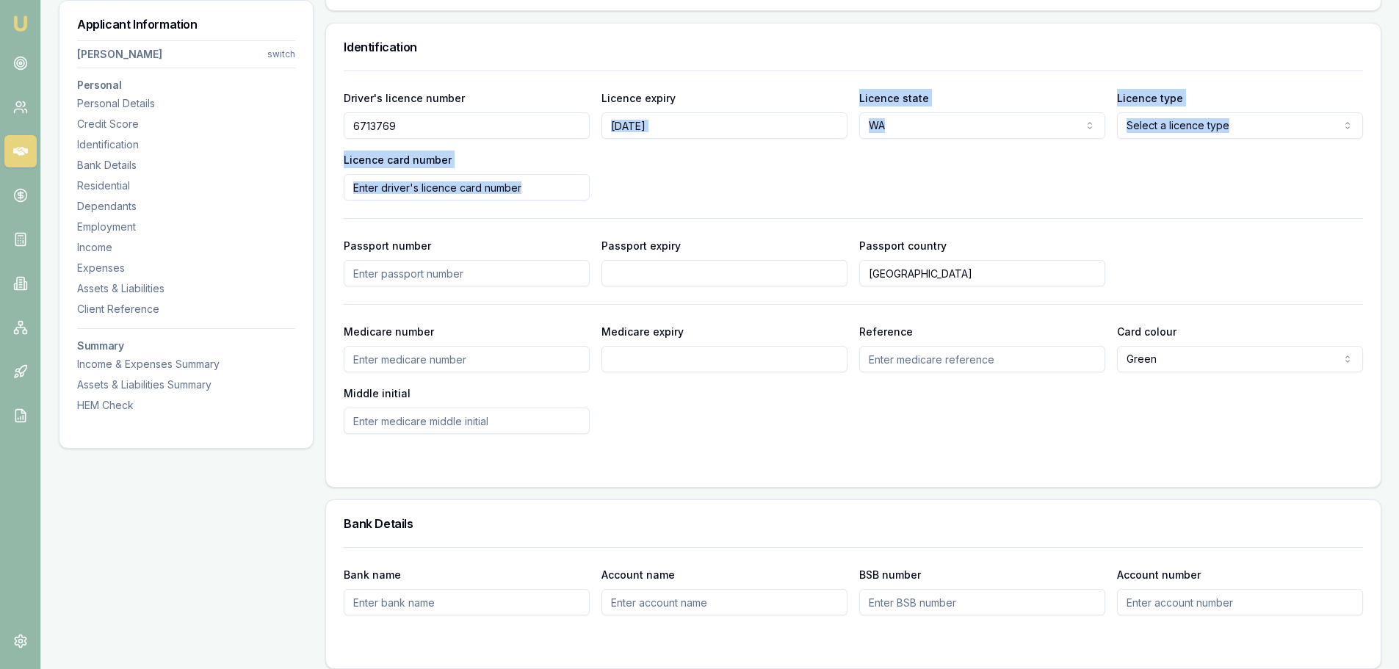
drag, startPoint x: 812, startPoint y: 200, endPoint x: 835, endPoint y: 198, distance: 23.6
click at [826, 200] on div "Driver's licence number [DRIVERS_LICENSE_NUMBER] Licence expiry [DATE] Licence …" at bounding box center [854, 145] width 1020 height 112
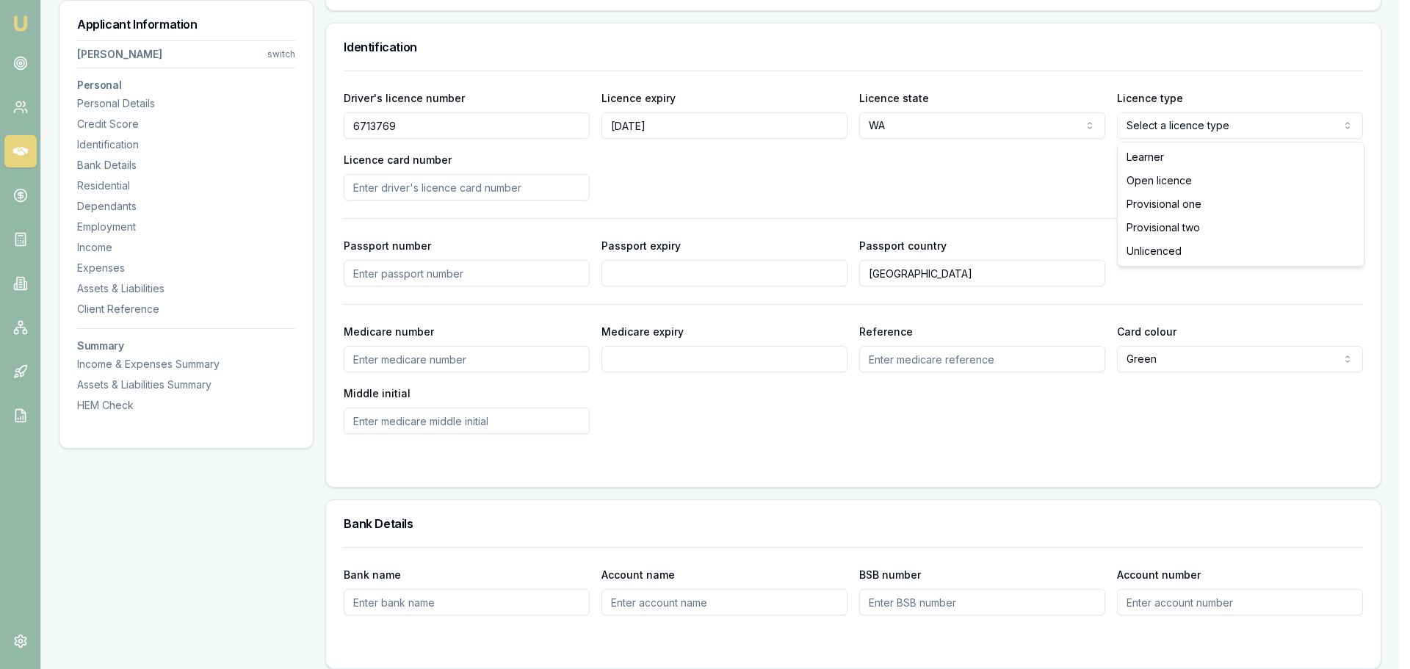
select select "OPEN_LICENCE"
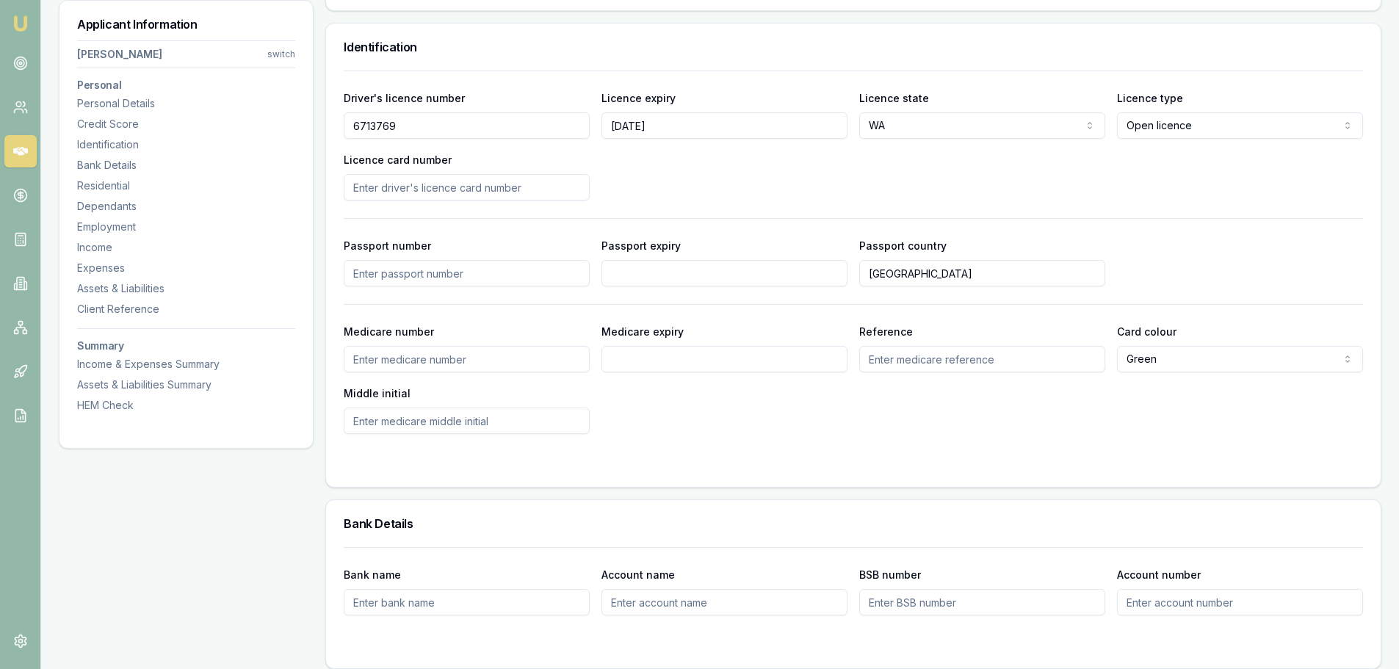
drag, startPoint x: 948, startPoint y: 186, endPoint x: 515, endPoint y: 172, distance: 432.9
click at [945, 186] on div "Driver's licence number [DRIVERS_LICENSE_NUMBER] Licence expiry [DATE] Licence …" at bounding box center [854, 145] width 1020 height 112
click at [404, 183] on input "Licence card number" at bounding box center [467, 187] width 246 height 26
type input "L019106855"
click at [633, 211] on div "Driver's licence number [DRIVERS_LICENSE_NUMBER] Licence expiry [DATE] Licence …" at bounding box center [854, 253] width 1020 height 364
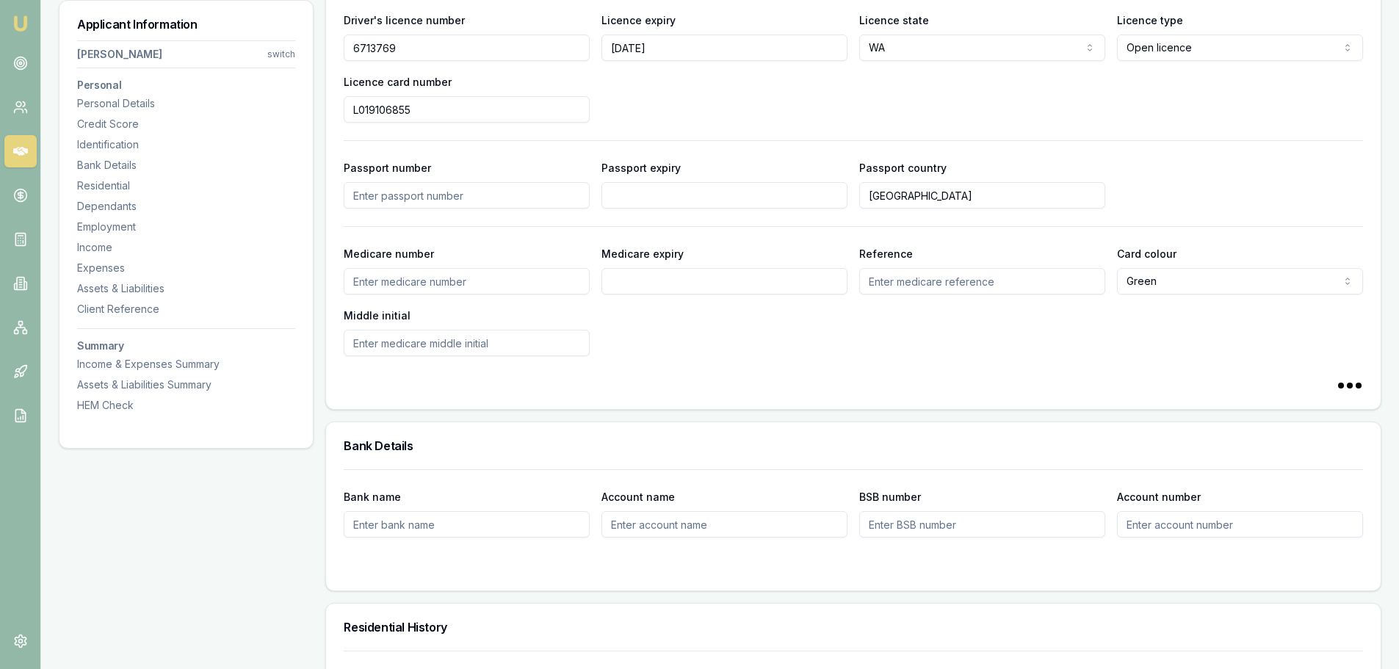
scroll to position [881, 0]
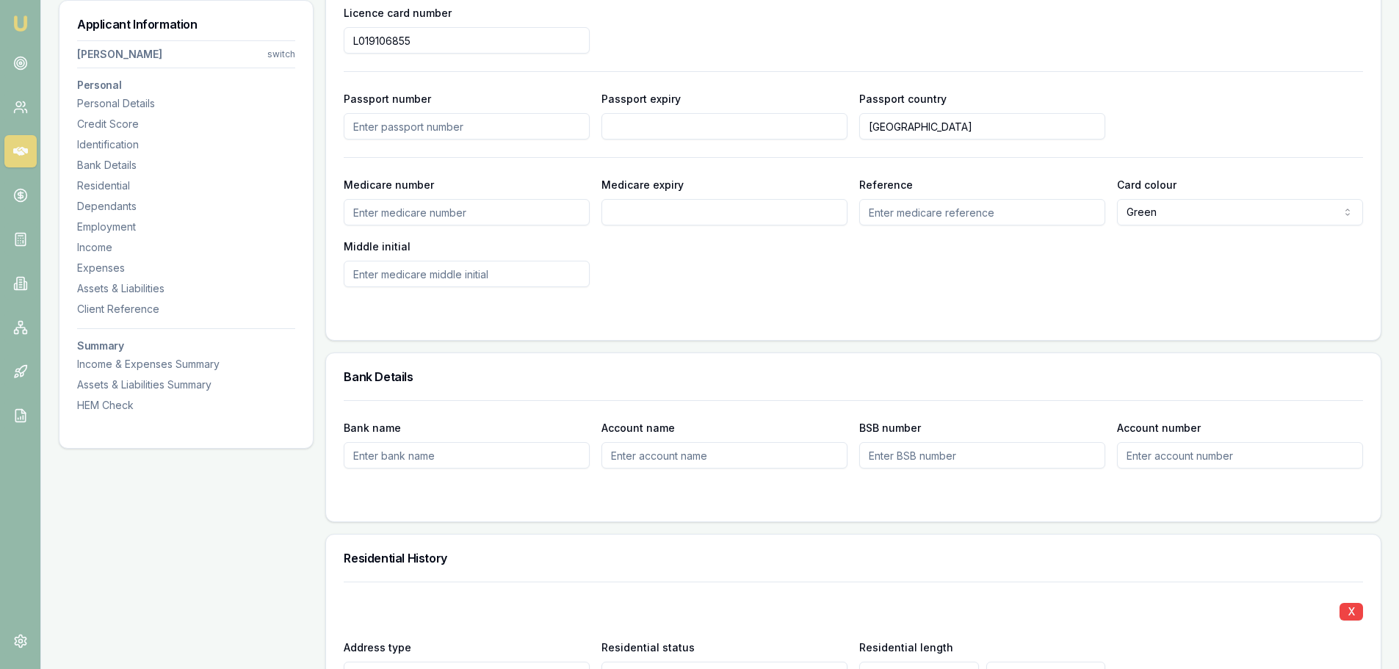
drag, startPoint x: 473, startPoint y: 215, endPoint x: 465, endPoint y: 223, distance: 11.4
click at [474, 217] on input "Medicare number" at bounding box center [467, 212] width 246 height 26
click at [827, 303] on form "Driver's licence number [DRIVERS_LICENSE_NUMBER] Licence expiry [DATE] Licence …" at bounding box center [854, 123] width 1020 height 399
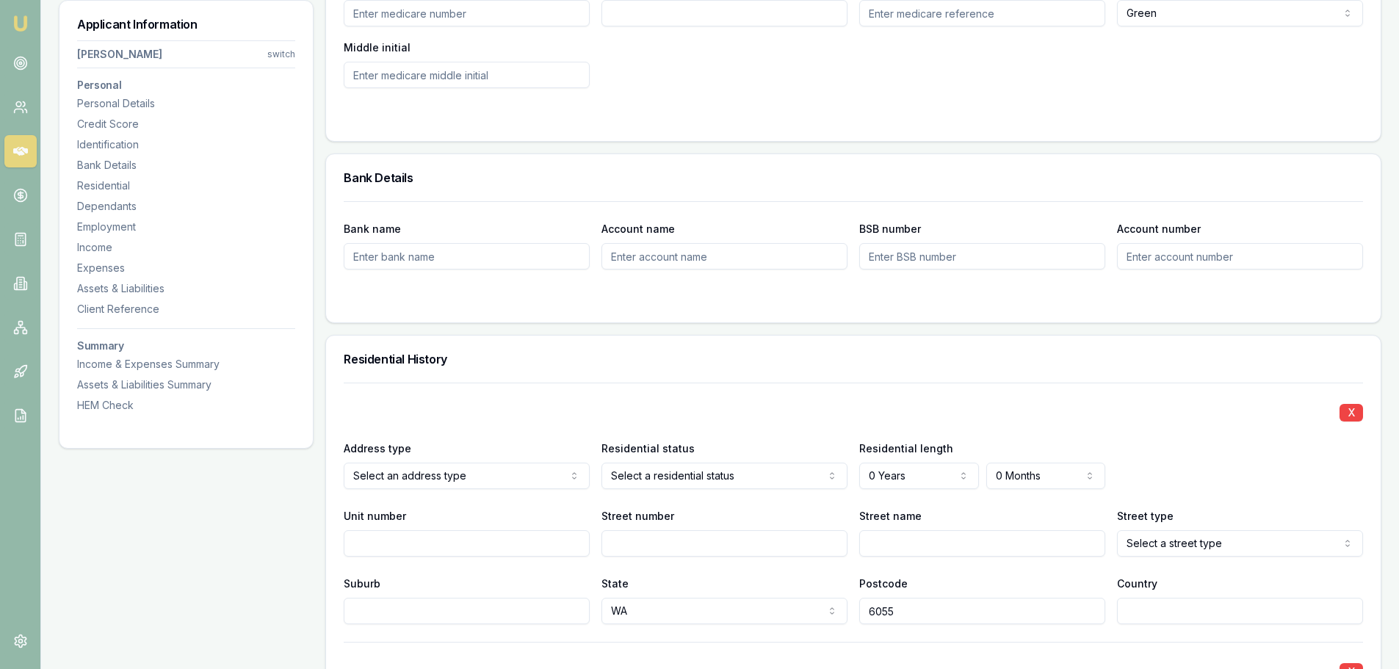
scroll to position [1102, 0]
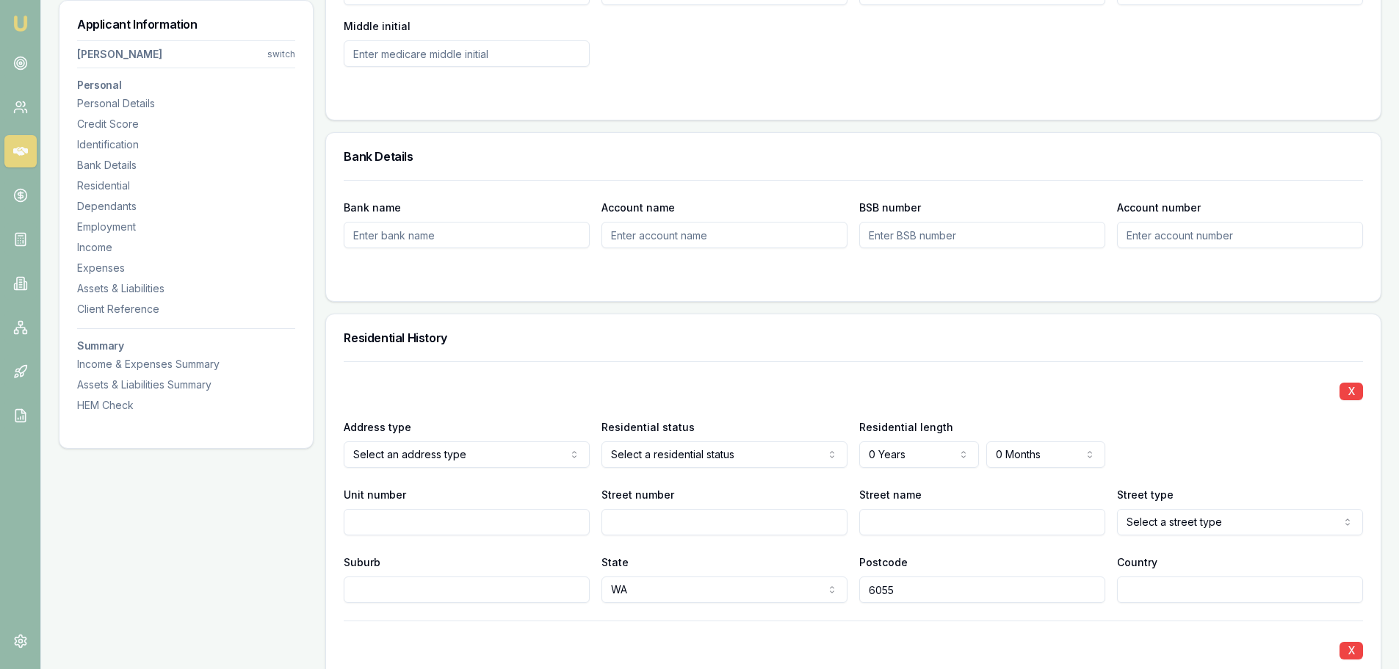
click at [383, 179] on div "Bank Details" at bounding box center [853, 156] width 1055 height 47
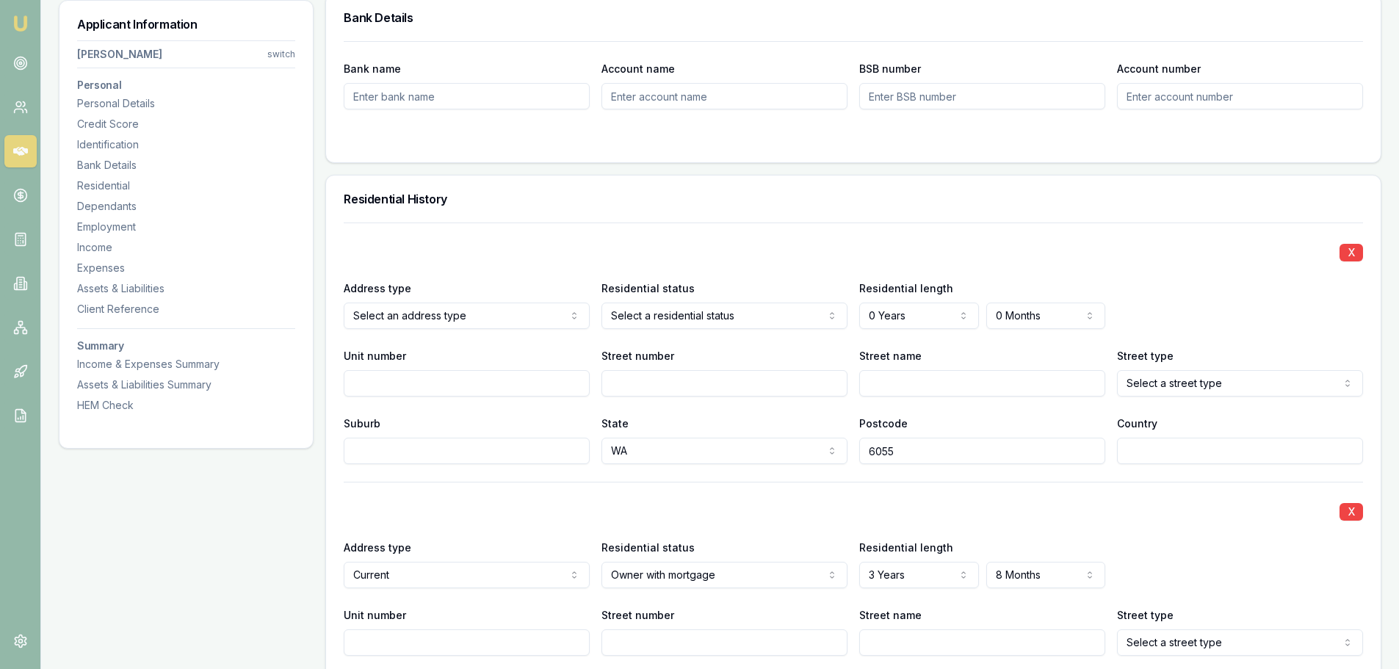
scroll to position [1322, 0]
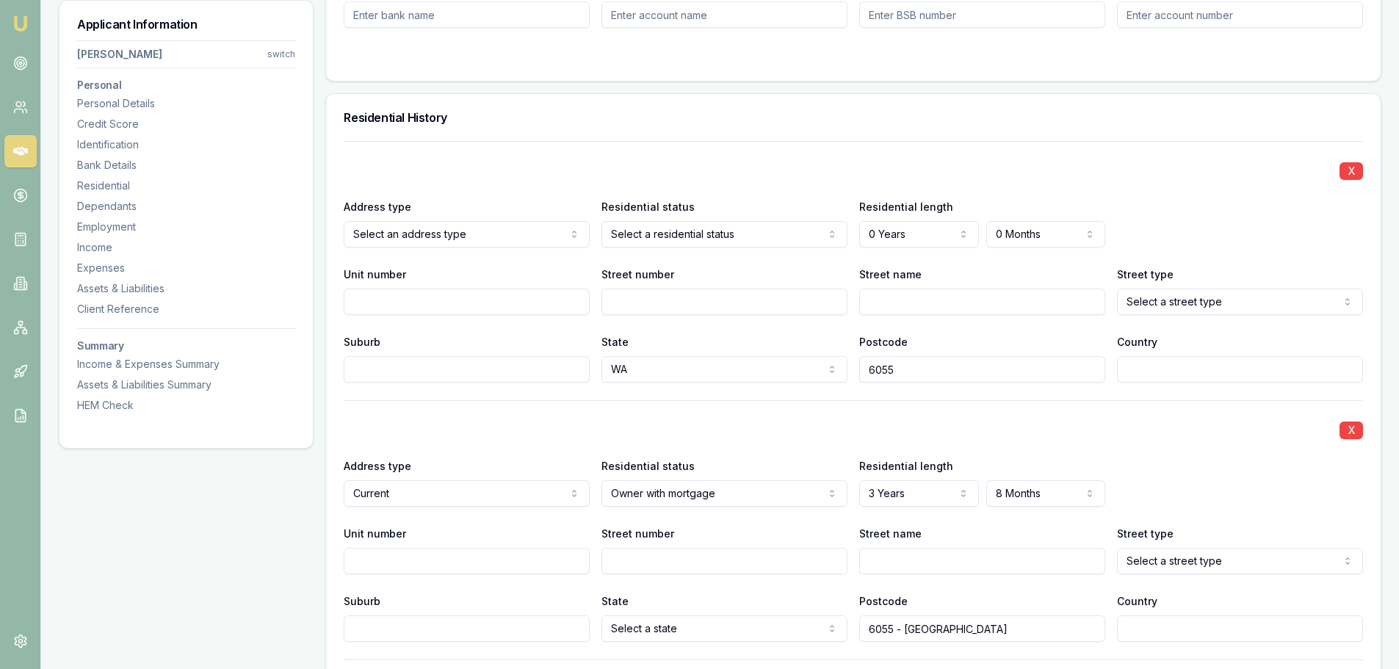
click at [425, 122] on h3 "Residential History" at bounding box center [854, 118] width 1020 height 12
click at [483, 166] on div "X" at bounding box center [854, 169] width 1020 height 21
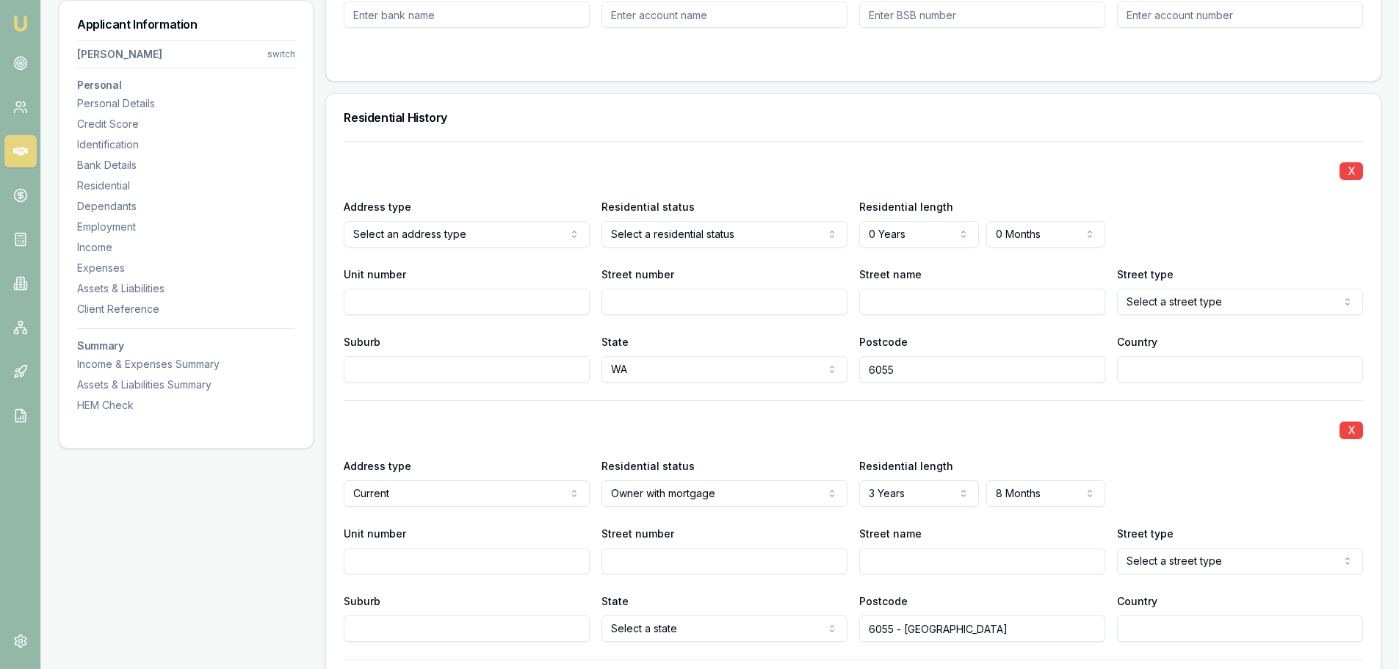
drag, startPoint x: 383, startPoint y: 269, endPoint x: 436, endPoint y: 220, distance: 71.7
click at [504, 165] on div "X" at bounding box center [854, 169] width 1020 height 21
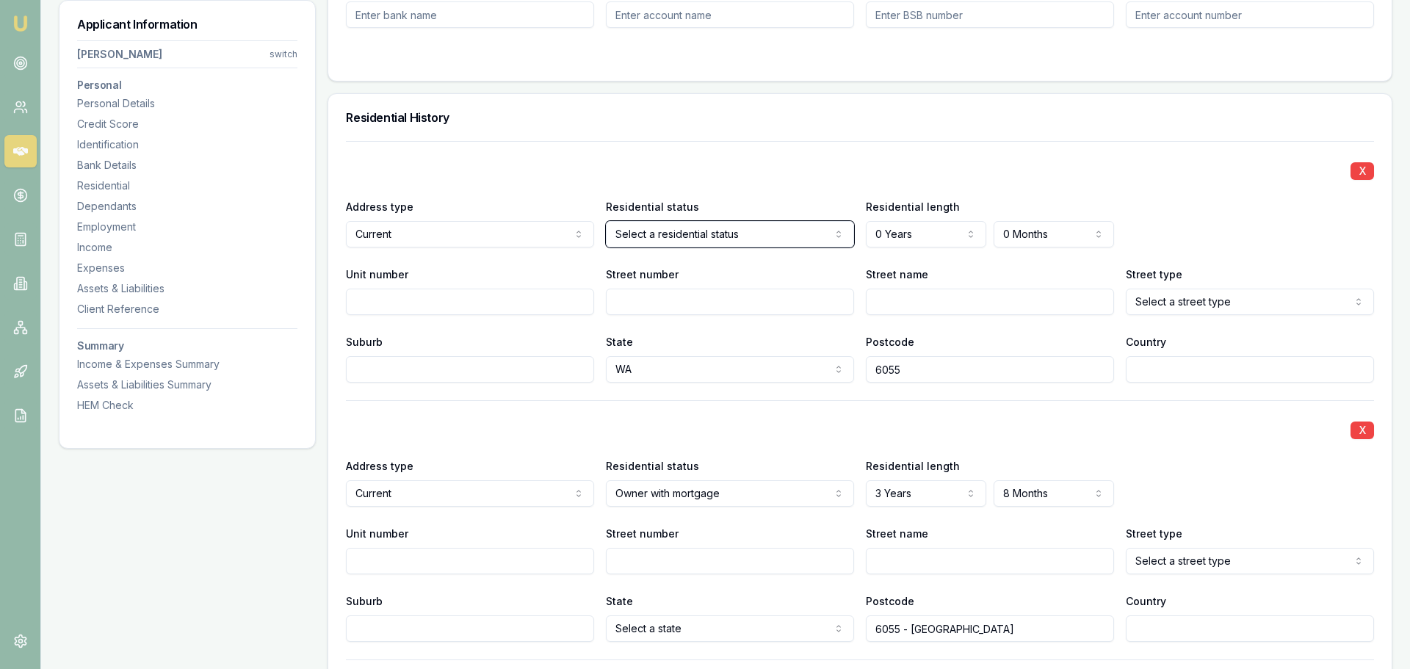
click at [439, 309] on input "Unit number" at bounding box center [467, 302] width 246 height 26
type input "9"
type input "[PERSON_NAME]"
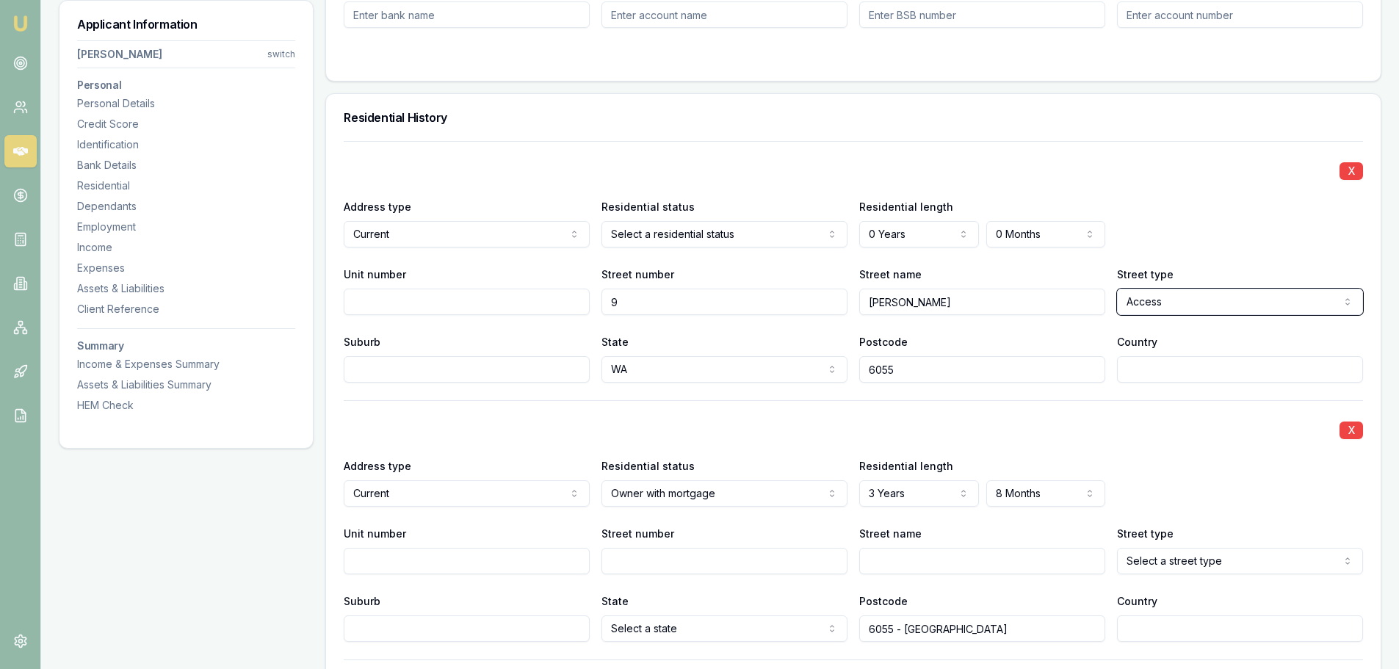
select select "Avenue"
type input "Hazelmere"
click at [810, 333] on div "State [US_STATE] [GEOGRAPHIC_DATA] [GEOGRAPHIC_DATA] [GEOGRAPHIC_DATA] [GEOGRAP…" at bounding box center [725, 358] width 246 height 50
click at [522, 342] on div "Suburb Hazelmere" at bounding box center [467, 358] width 246 height 50
click at [1181, 371] on input "Country" at bounding box center [1240, 369] width 246 height 26
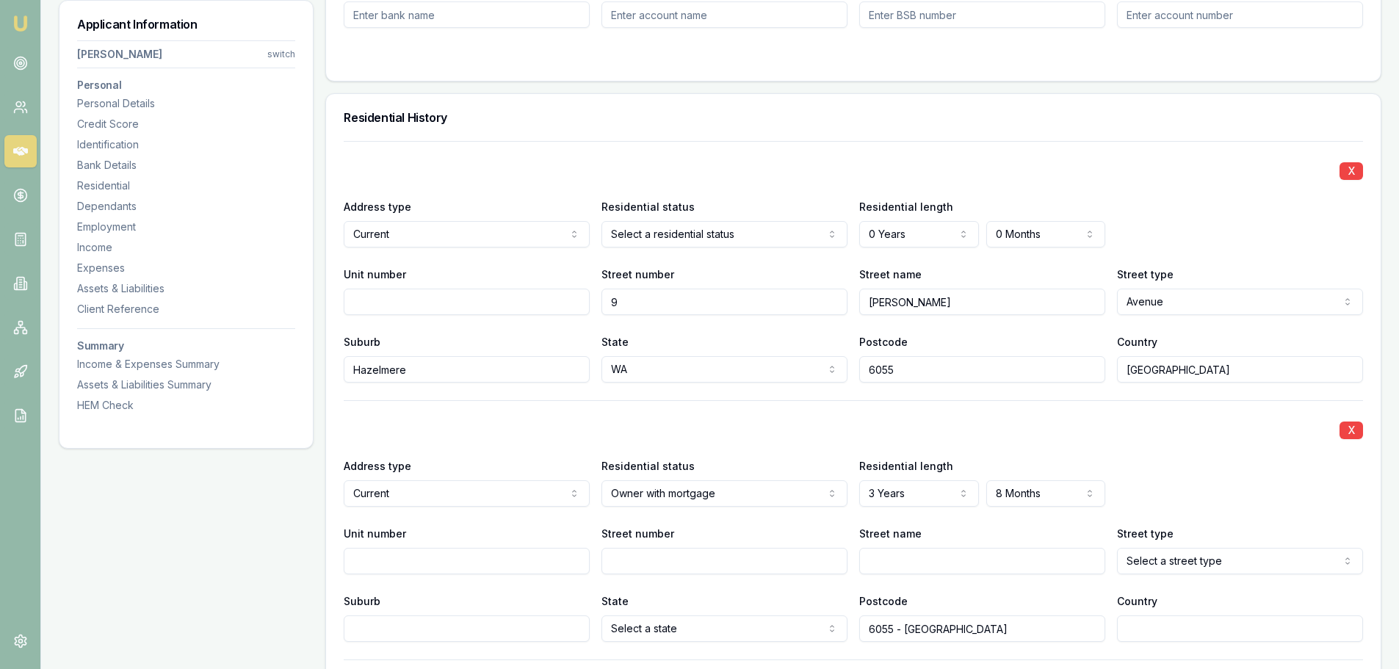
type input "[GEOGRAPHIC_DATA]"
click at [556, 170] on div "X" at bounding box center [854, 169] width 1020 height 21
click at [731, 171] on div "X" at bounding box center [854, 169] width 1020 height 21
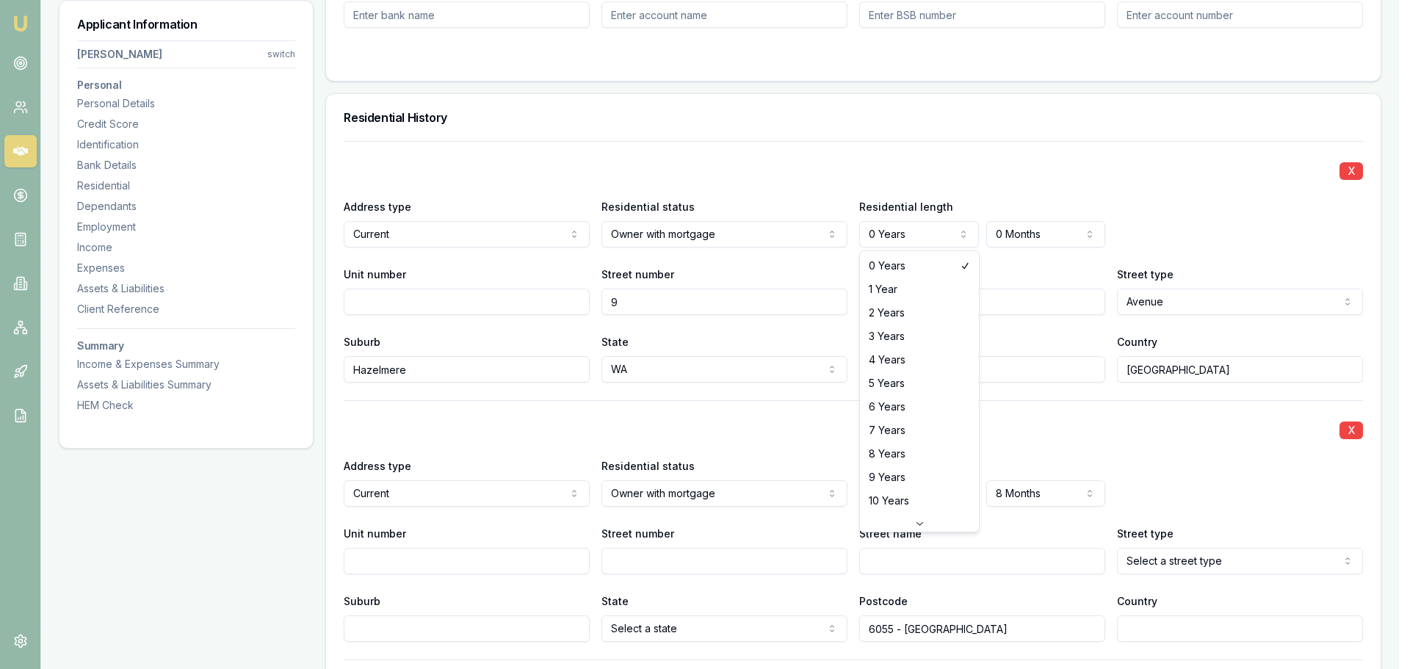
select select "4"
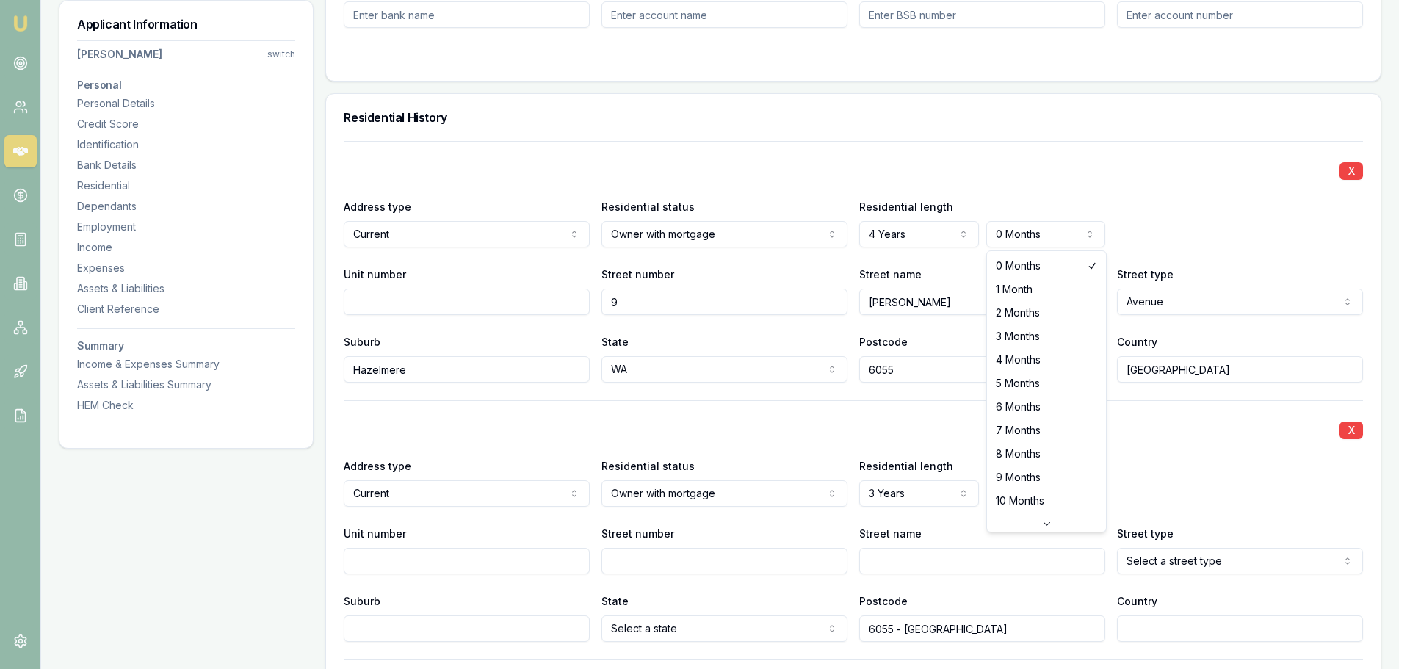
select select "1"
drag, startPoint x: 1003, startPoint y: 285, endPoint x: 1022, endPoint y: 238, distance: 51.0
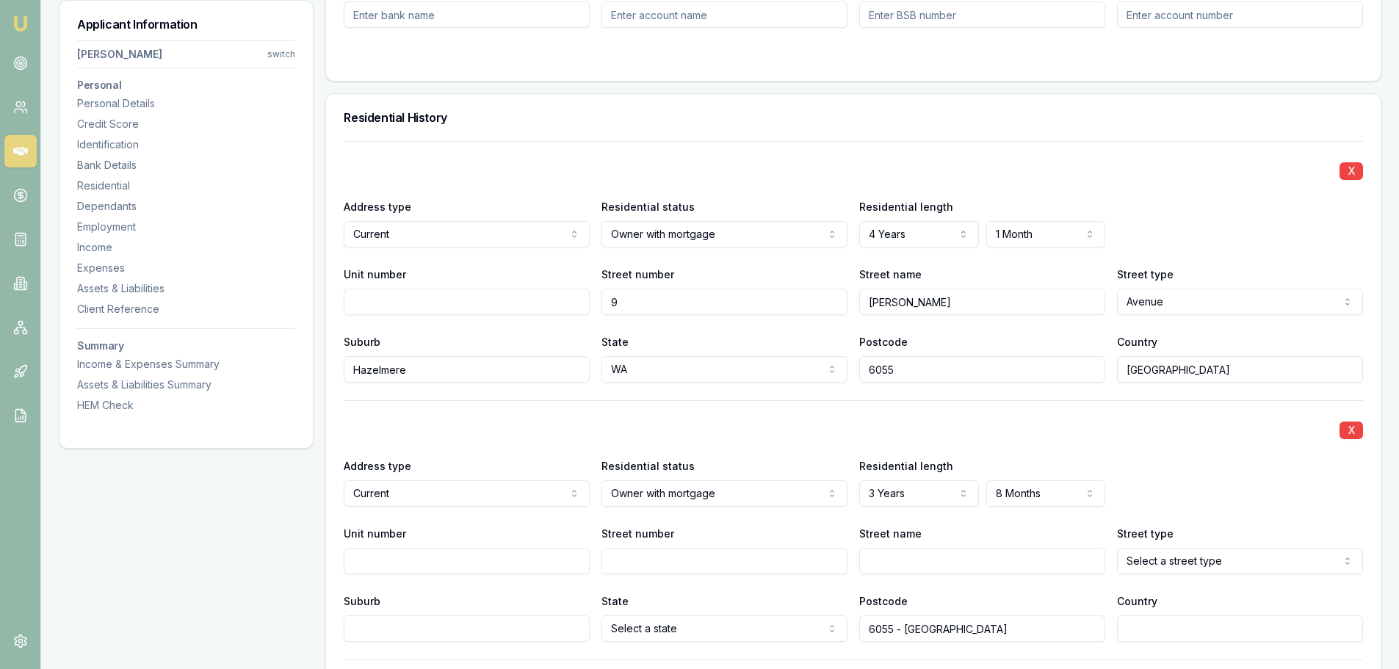
drag, startPoint x: 1034, startPoint y: 184, endPoint x: 992, endPoint y: 194, distance: 42.4
click at [1032, 184] on div "X Address type Current Current Previous Residential status Owner with mortgage …" at bounding box center [854, 262] width 1020 height 242
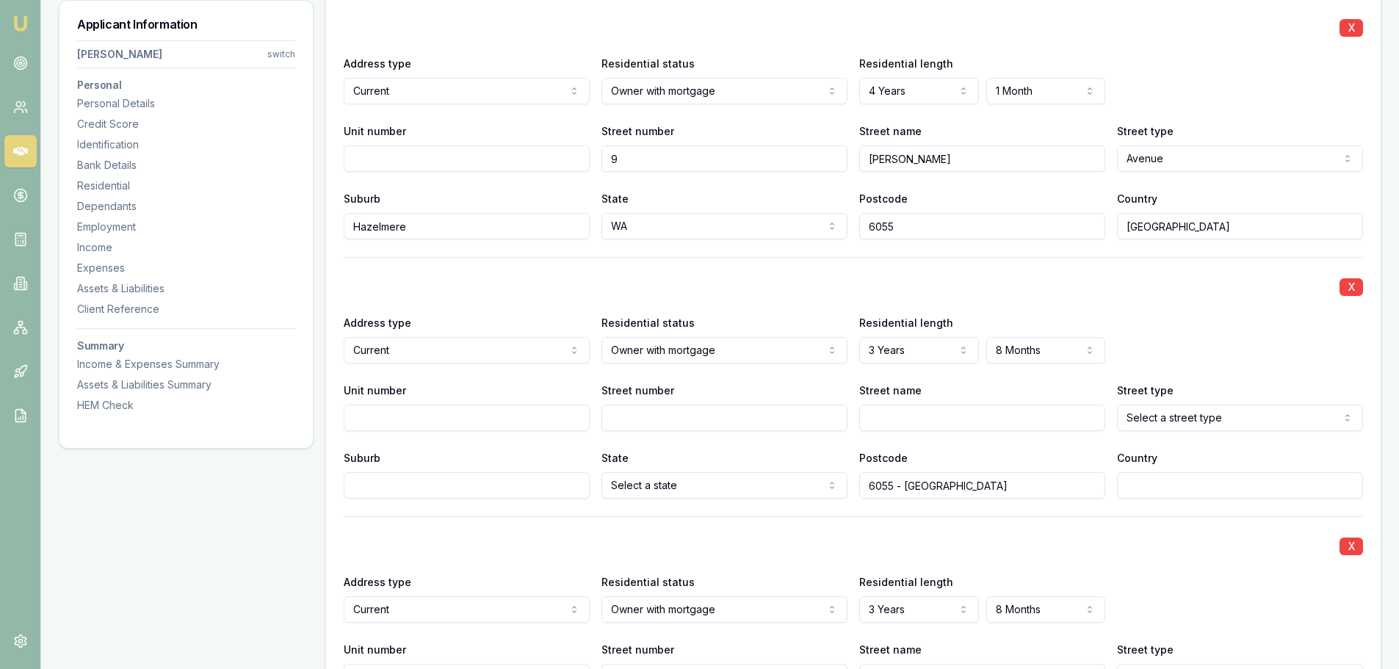
scroll to position [1469, 0]
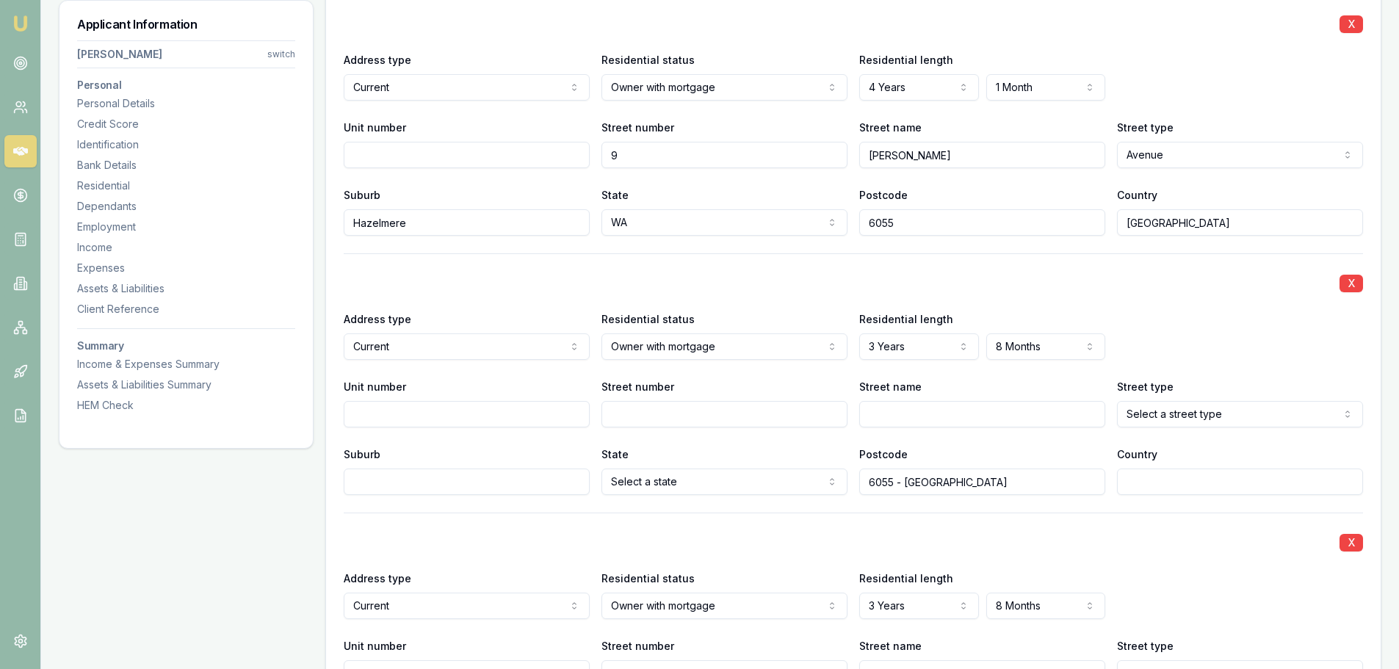
click at [432, 287] on div "X" at bounding box center [854, 282] width 1020 height 21
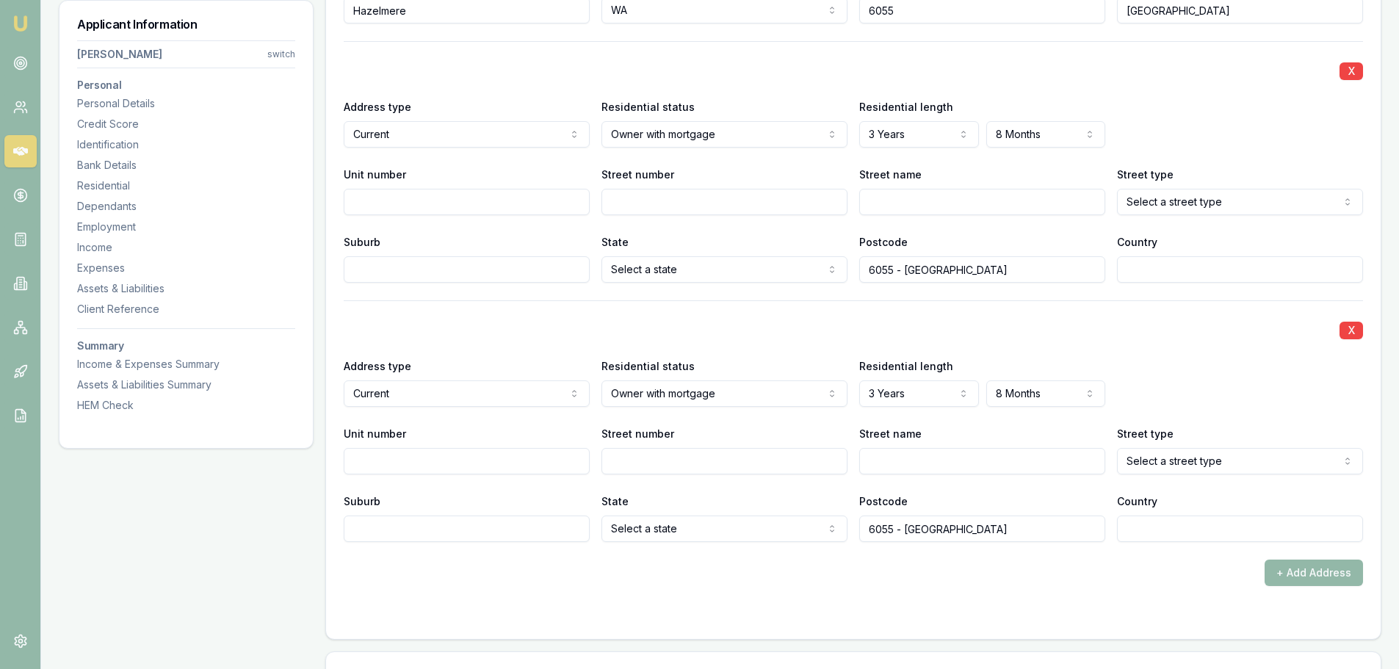
scroll to position [1689, 0]
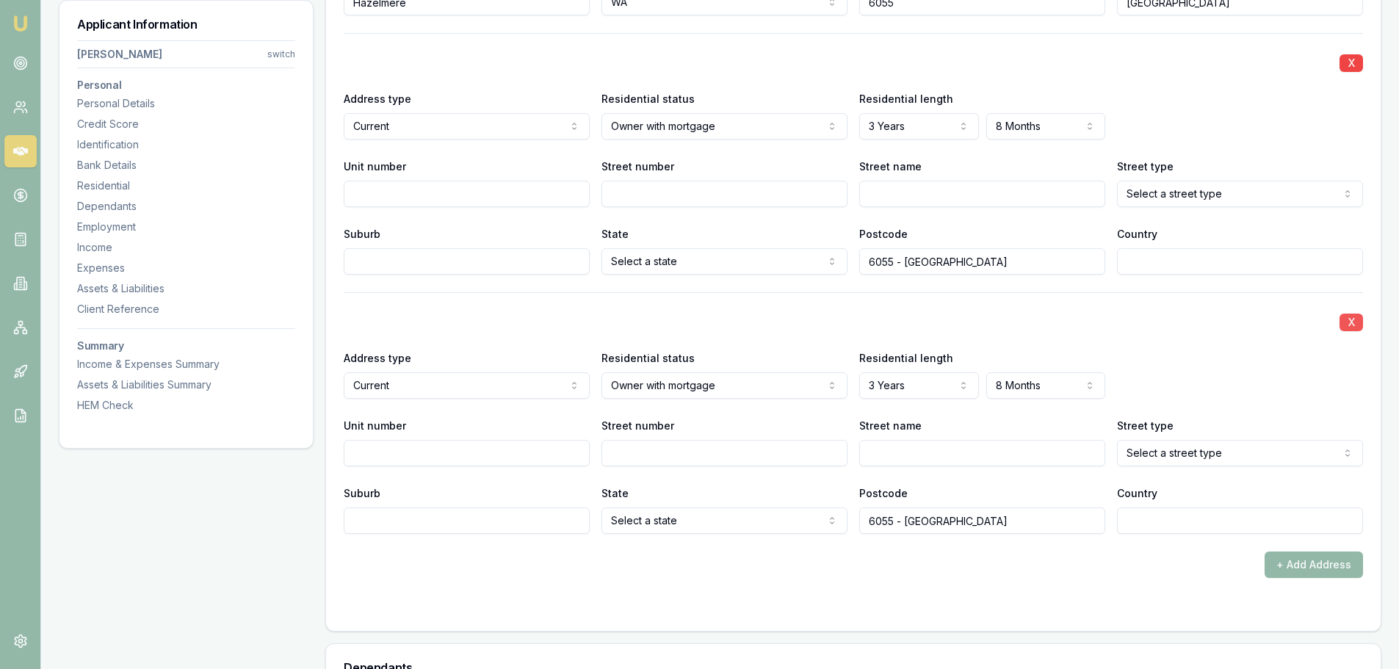
click at [1344, 66] on button "X" at bounding box center [1352, 63] width 24 height 18
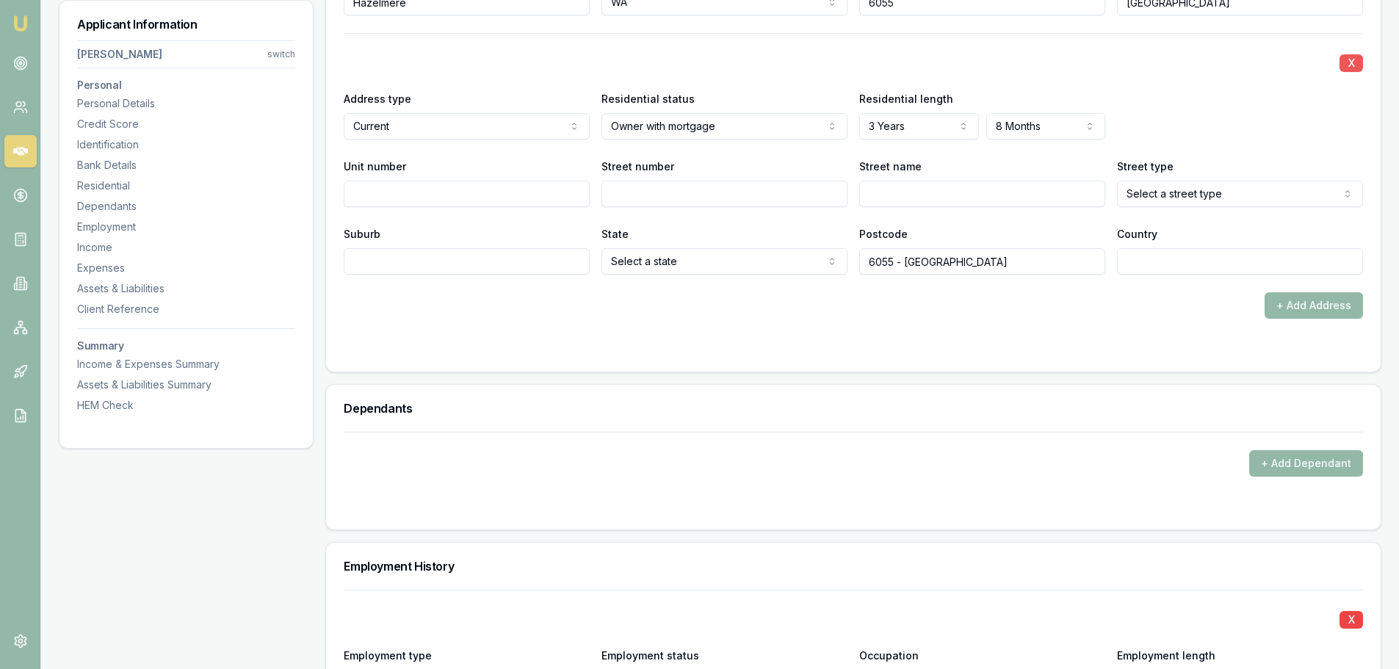
click at [1348, 64] on button "X" at bounding box center [1352, 63] width 24 height 18
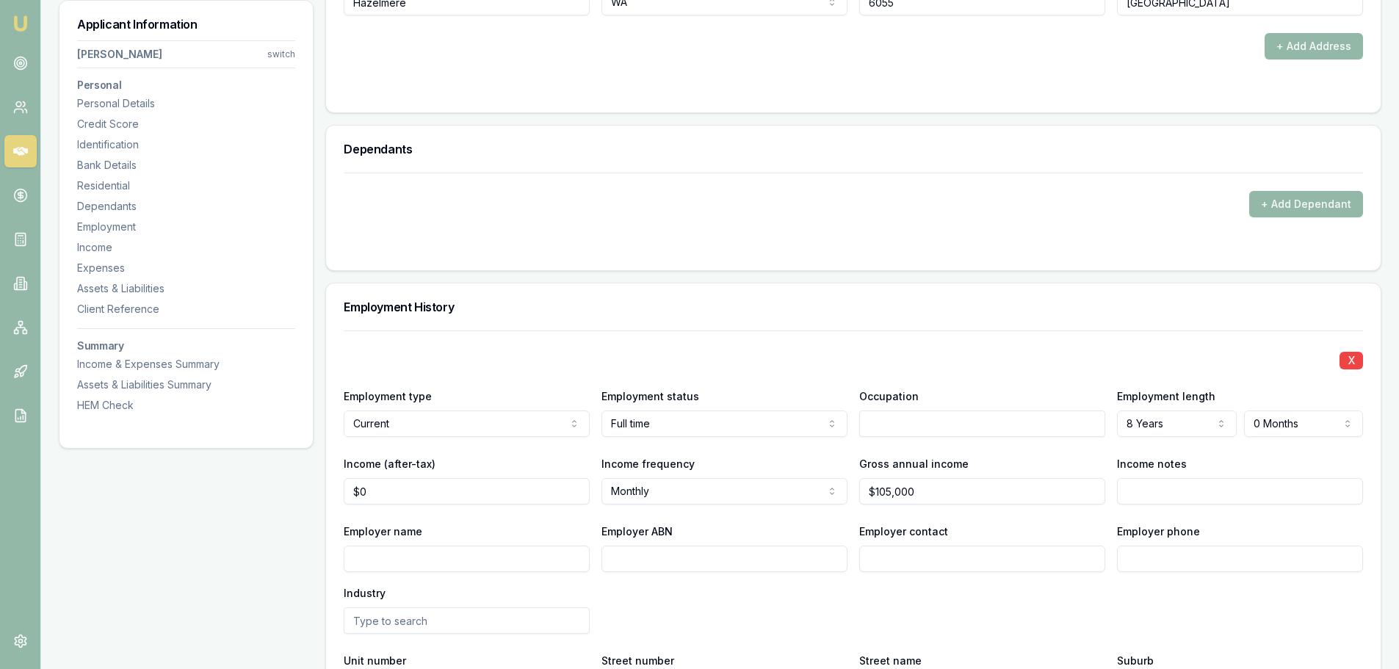
click at [525, 226] on form "+ Add Dependant" at bounding box center [854, 213] width 1020 height 80
click at [1282, 192] on button "+ Add Dependant" at bounding box center [1306, 204] width 114 height 26
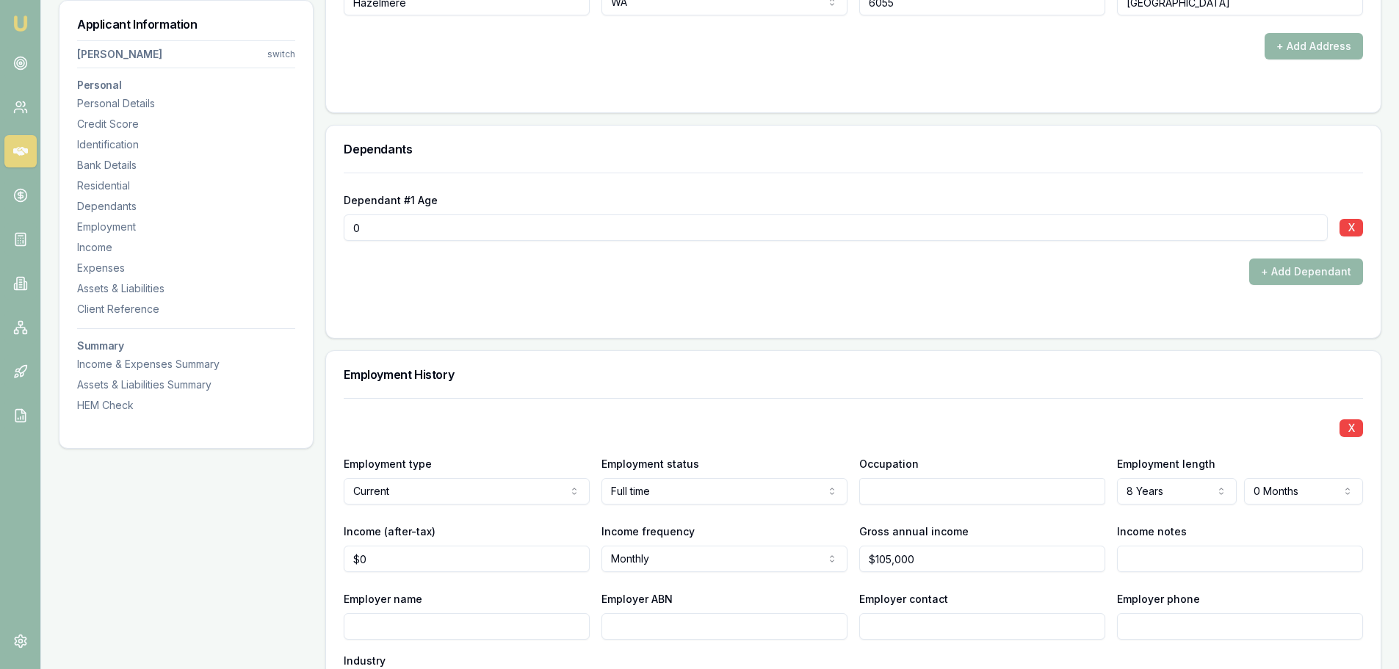
drag, startPoint x: 386, startPoint y: 227, endPoint x: 0, endPoint y: 217, distance: 386.5
click at [57, 232] on main "Customer [PERSON_NAME] 0401423130 [PERSON_NAME][EMAIL_ADDRESS][DOMAIN_NAME] Fin…" at bounding box center [720, 657] width 1358 height 4595
type input "2"
click at [1266, 278] on button "+ Add Dependant" at bounding box center [1306, 272] width 114 height 26
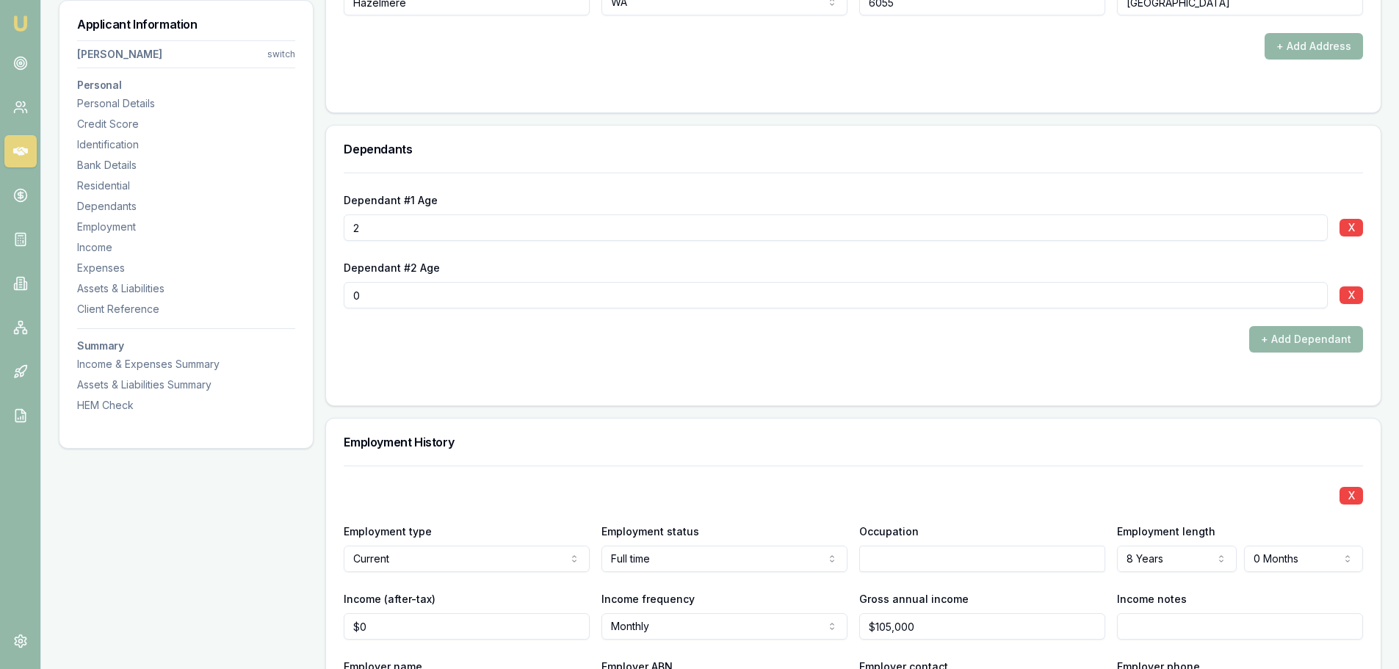
type input "0"
click at [1350, 297] on button "X" at bounding box center [1352, 295] width 24 height 18
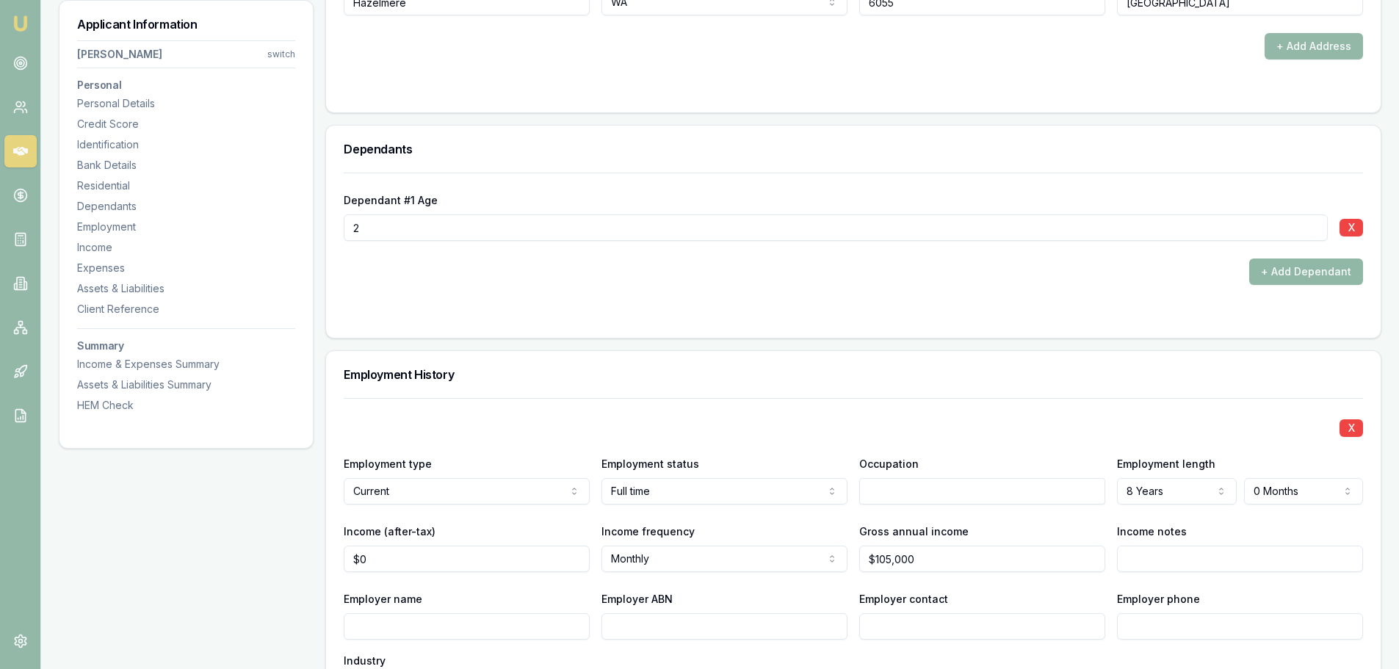
click at [1302, 276] on button "+ Add Dependant" at bounding box center [1306, 272] width 114 height 26
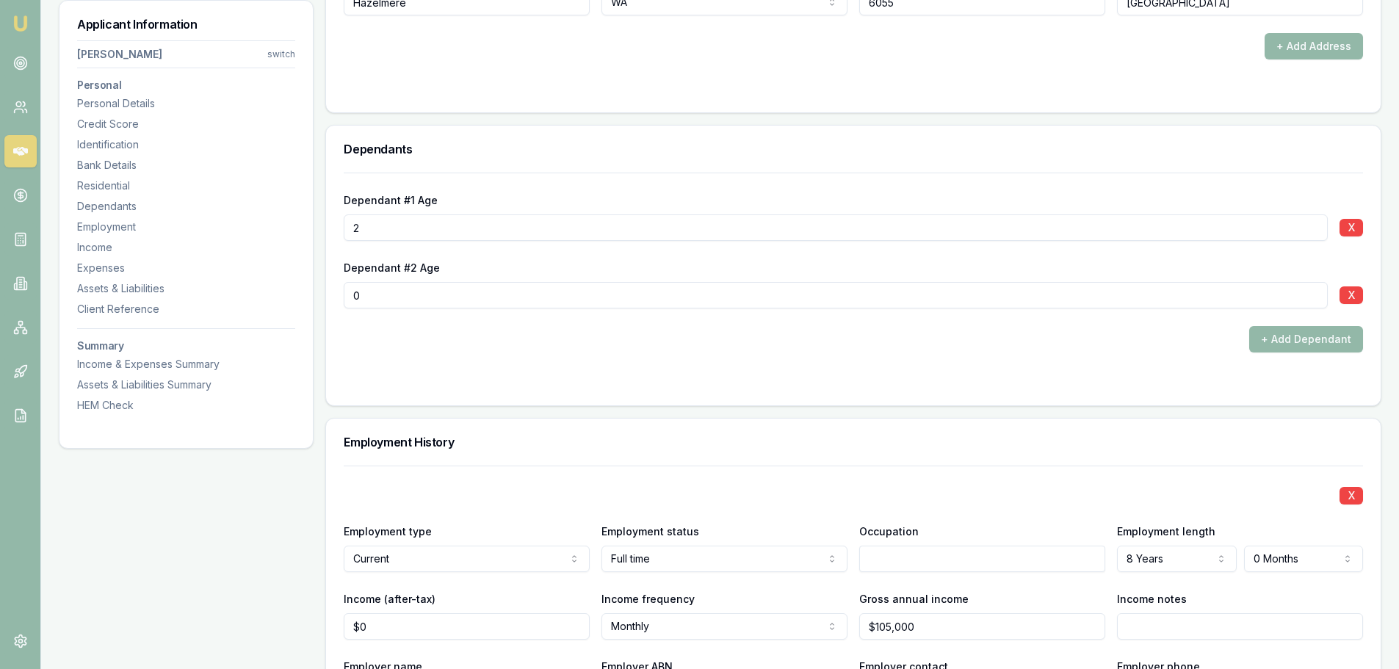
type input "0"
click at [805, 391] on div "Dependant #1 Age [DEMOGRAPHIC_DATA] X Dependant #2 Age [DEMOGRAPHIC_DATA] X + A…" at bounding box center [853, 289] width 1055 height 233
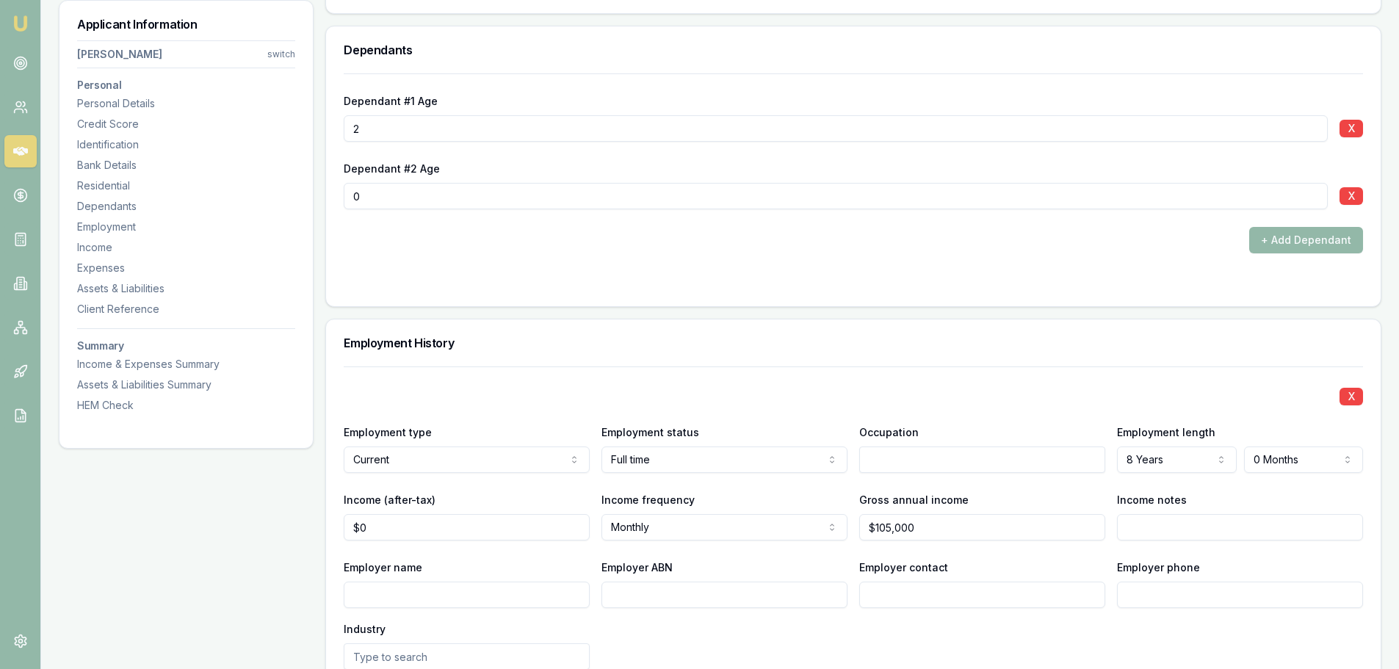
scroll to position [1910, 0]
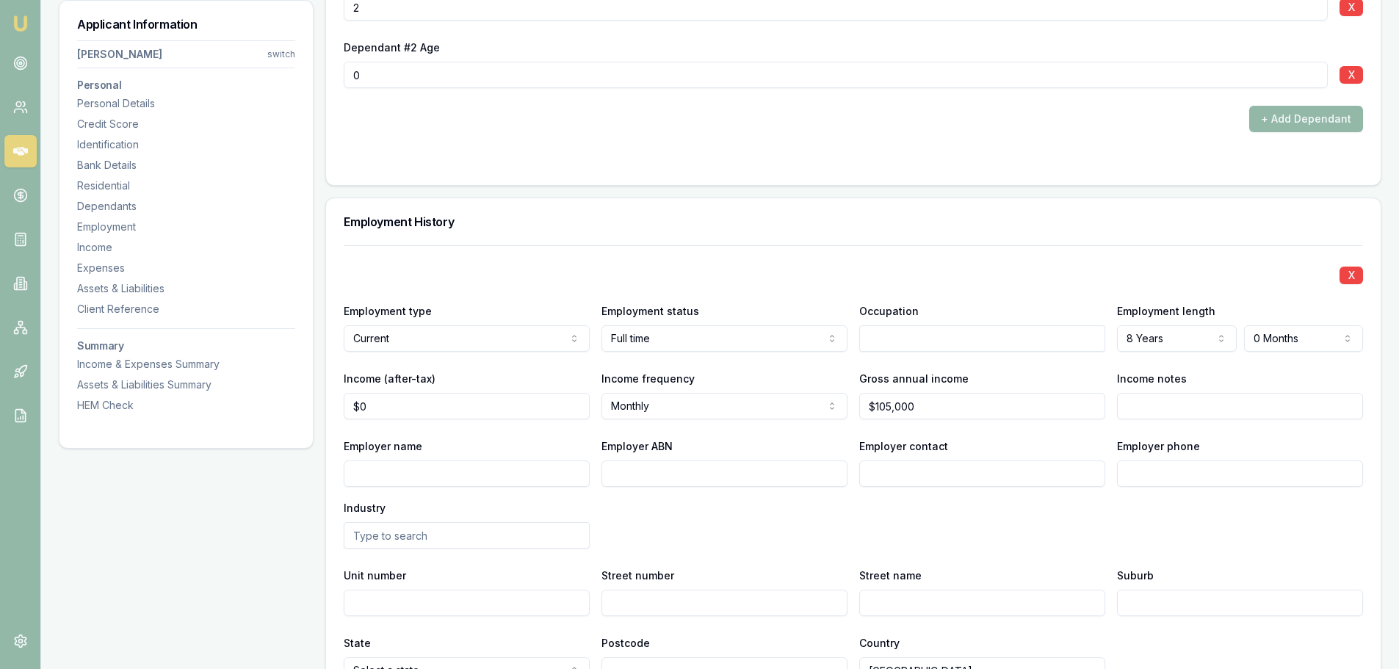
click at [538, 245] on div "Employment History" at bounding box center [853, 221] width 1055 height 47
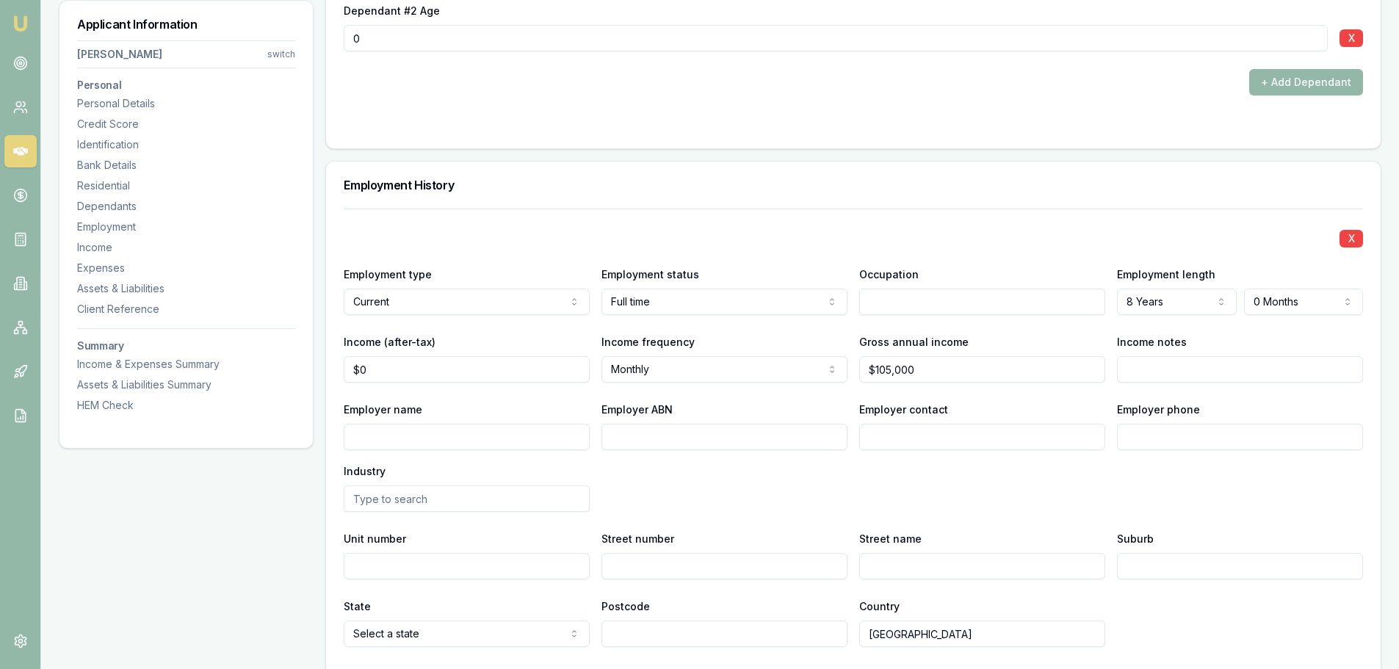
scroll to position [1983, 0]
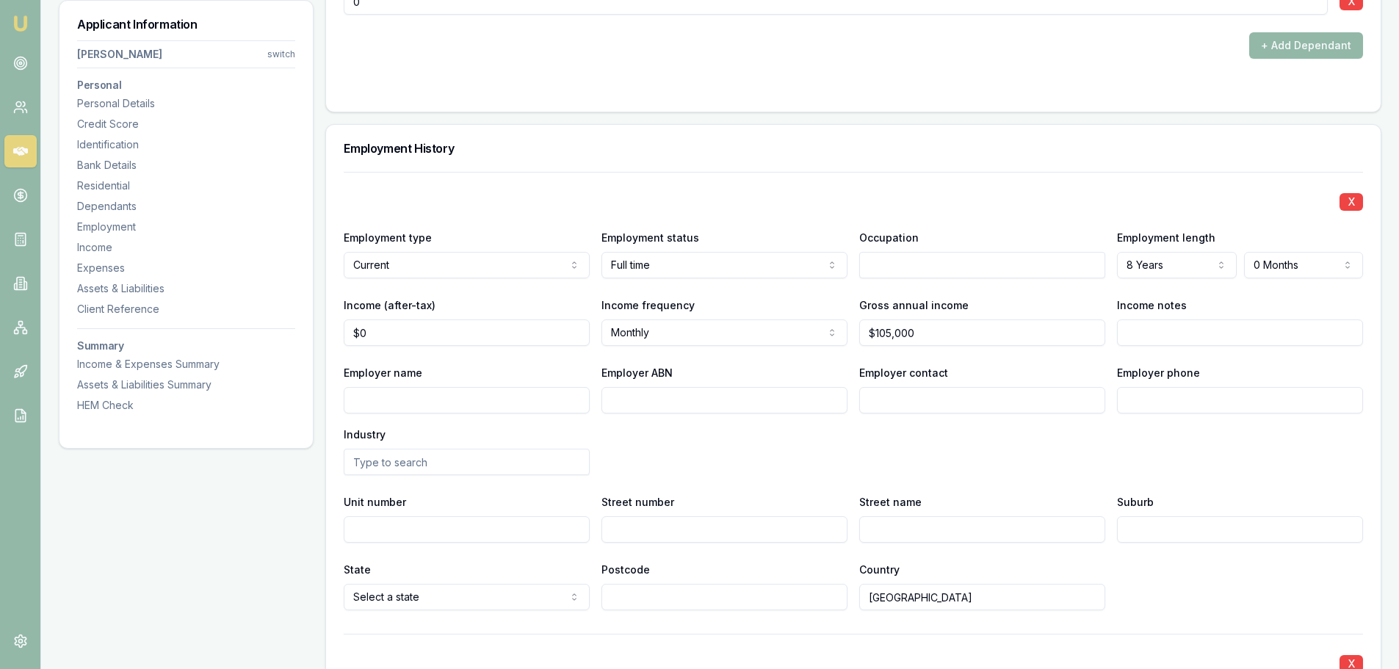
click at [726, 220] on div "X Employment type Current Current Previous Employment status [DEMOGRAPHIC_DATA]…" at bounding box center [854, 391] width 1020 height 439
click at [892, 260] on input "text" at bounding box center [982, 265] width 246 height 26
type input "Project Manager"
click at [932, 187] on div "X Employment type Current Current Previous Employment status [DEMOGRAPHIC_DATA]…" at bounding box center [854, 391] width 1020 height 439
click at [1084, 208] on div "X" at bounding box center [854, 200] width 1020 height 21
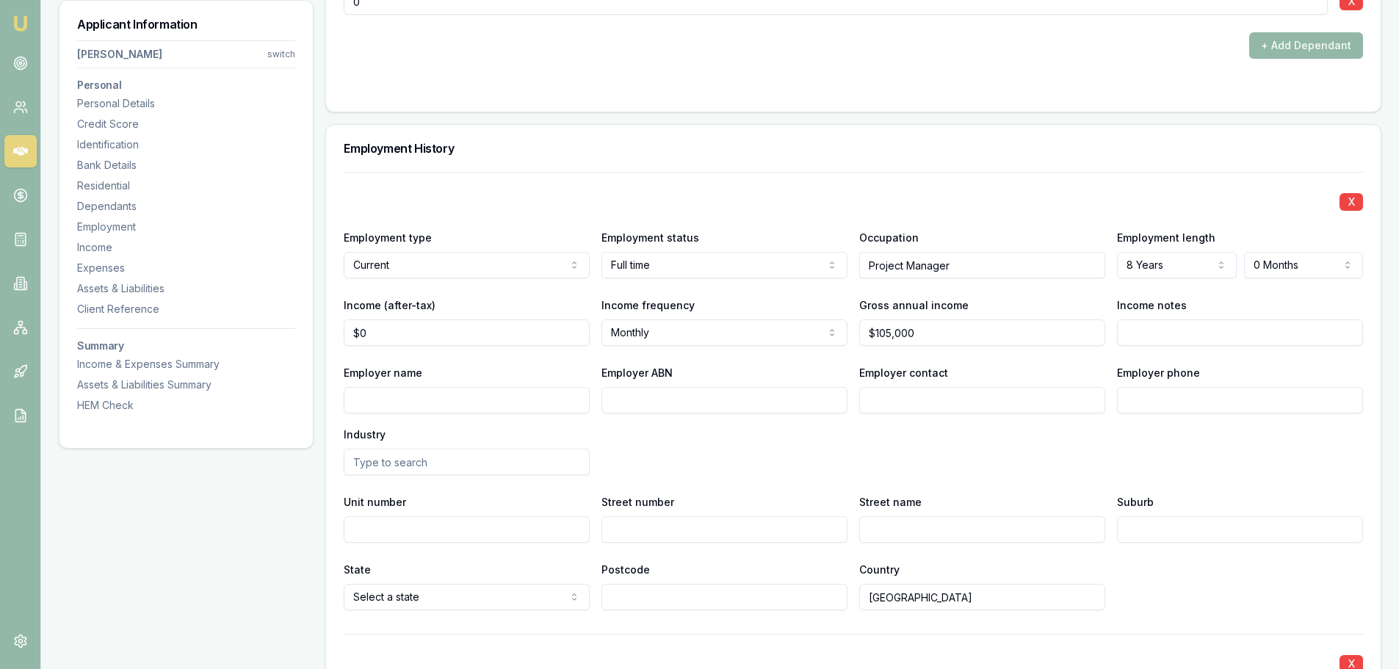
click at [389, 397] on input "Employer name" at bounding box center [467, 400] width 246 height 26
type input "City of [GEOGRAPHIC_DATA]"
click at [663, 442] on div "Employer name City of [GEOGRAPHIC_DATA] Employer ABN Employer contact Employer …" at bounding box center [854, 420] width 1020 height 112
click at [660, 405] on input "Employer ABN" at bounding box center [725, 400] width 246 height 26
click at [1162, 395] on input "Employer phone" at bounding box center [1240, 400] width 246 height 26
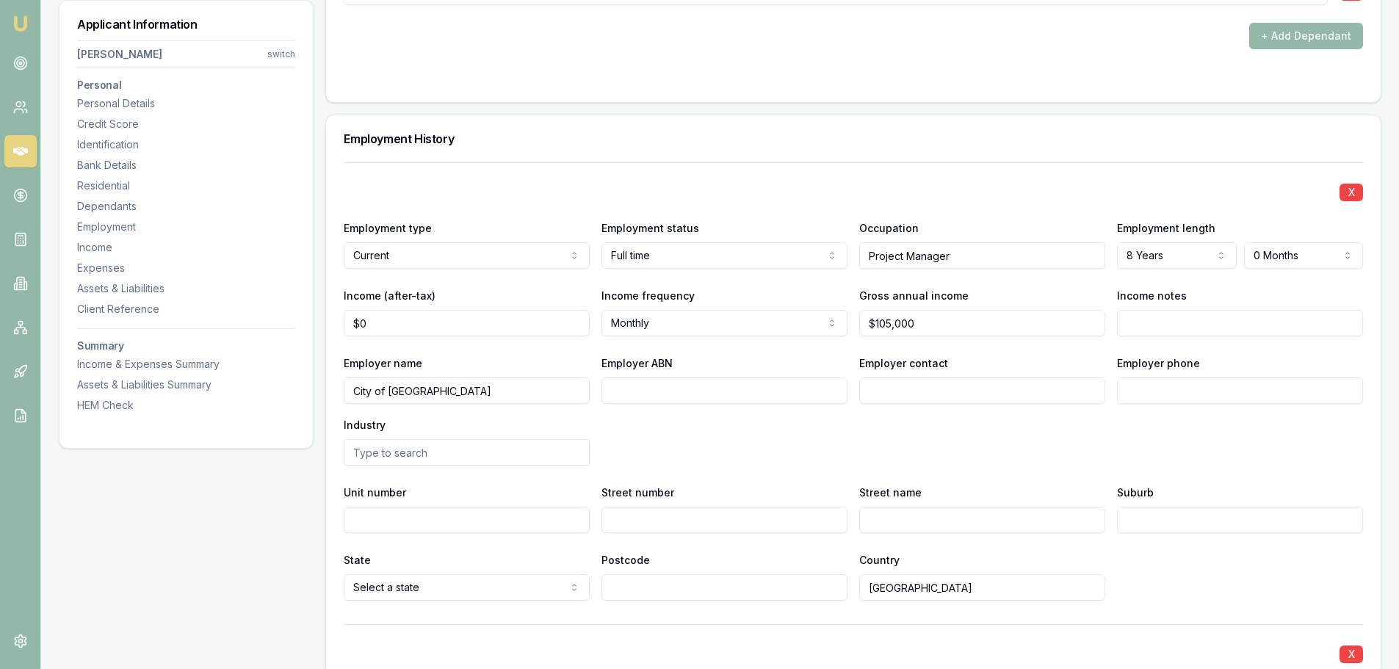
scroll to position [2057, 0]
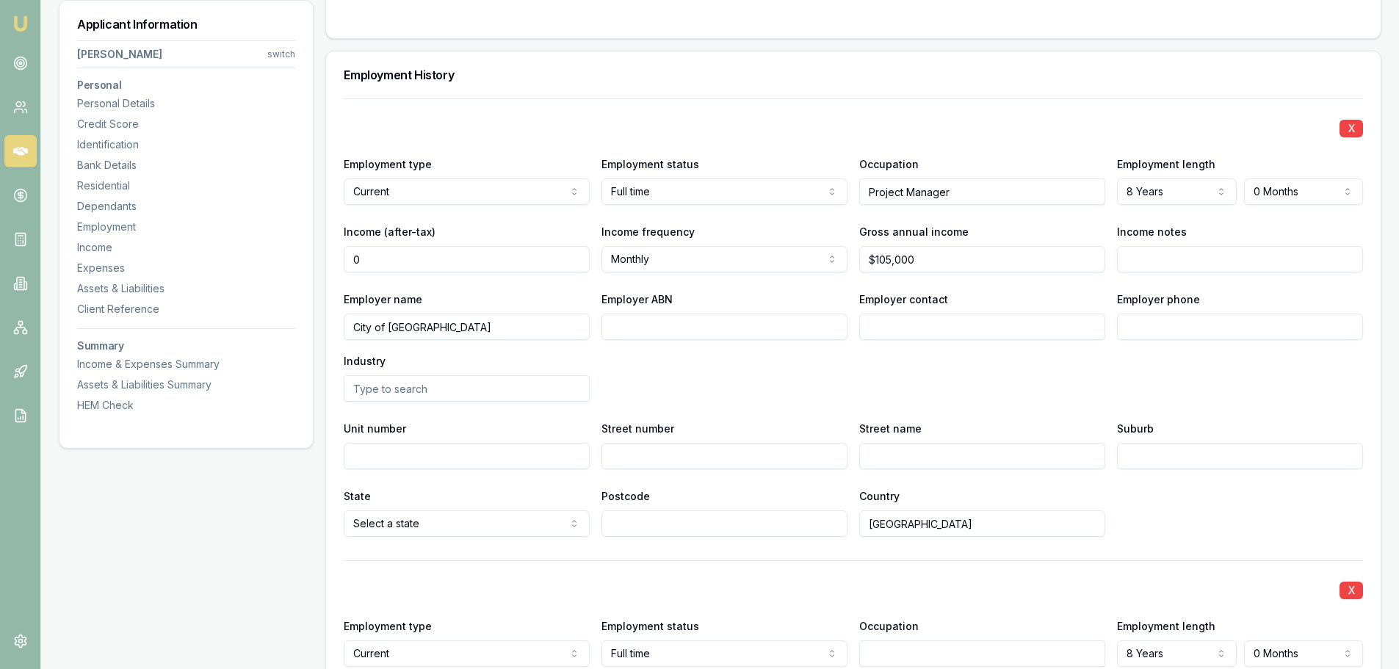
click at [380, 260] on input "0" at bounding box center [467, 259] width 246 height 26
click at [436, 274] on div "X Employment type Current Current Previous Employment status [DEMOGRAPHIC_DATA]…" at bounding box center [854, 317] width 1020 height 439
click at [425, 264] on input "0" at bounding box center [467, 259] width 246 height 26
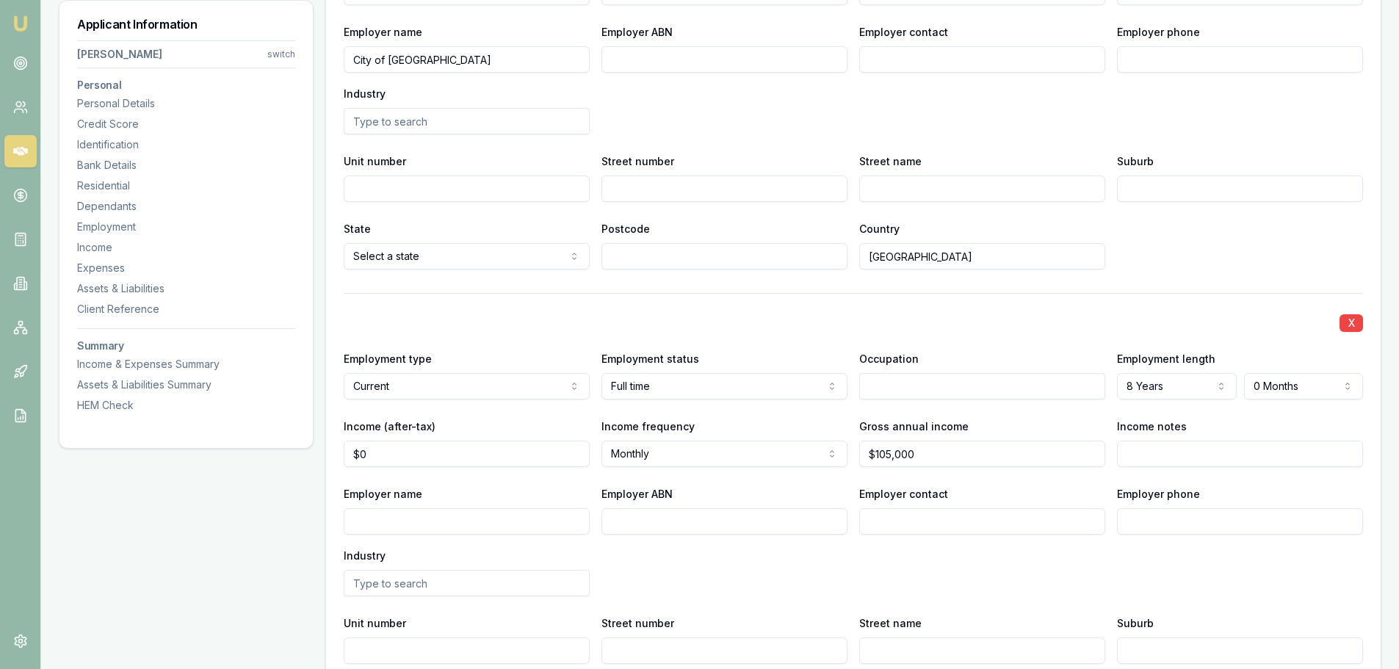
scroll to position [2351, 0]
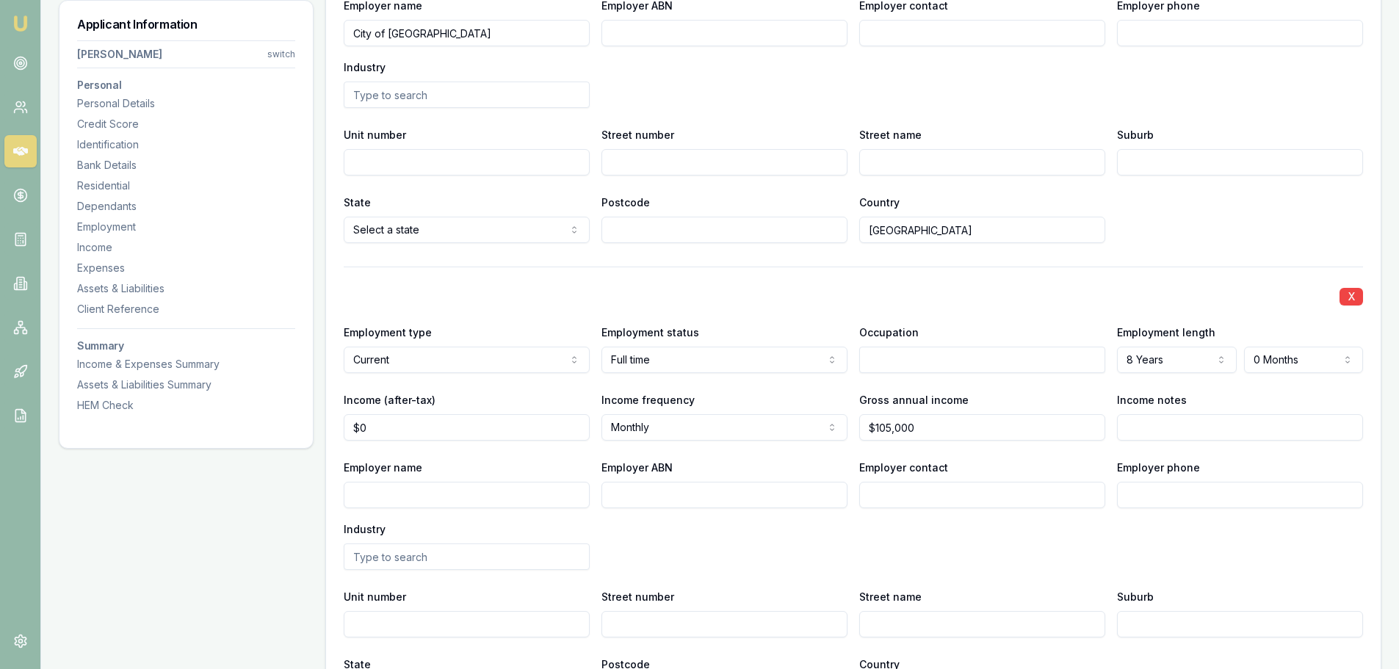
type input "$0"
click at [470, 304] on div "X" at bounding box center [854, 295] width 1020 height 21
click at [1350, 301] on button "X" at bounding box center [1352, 297] width 24 height 18
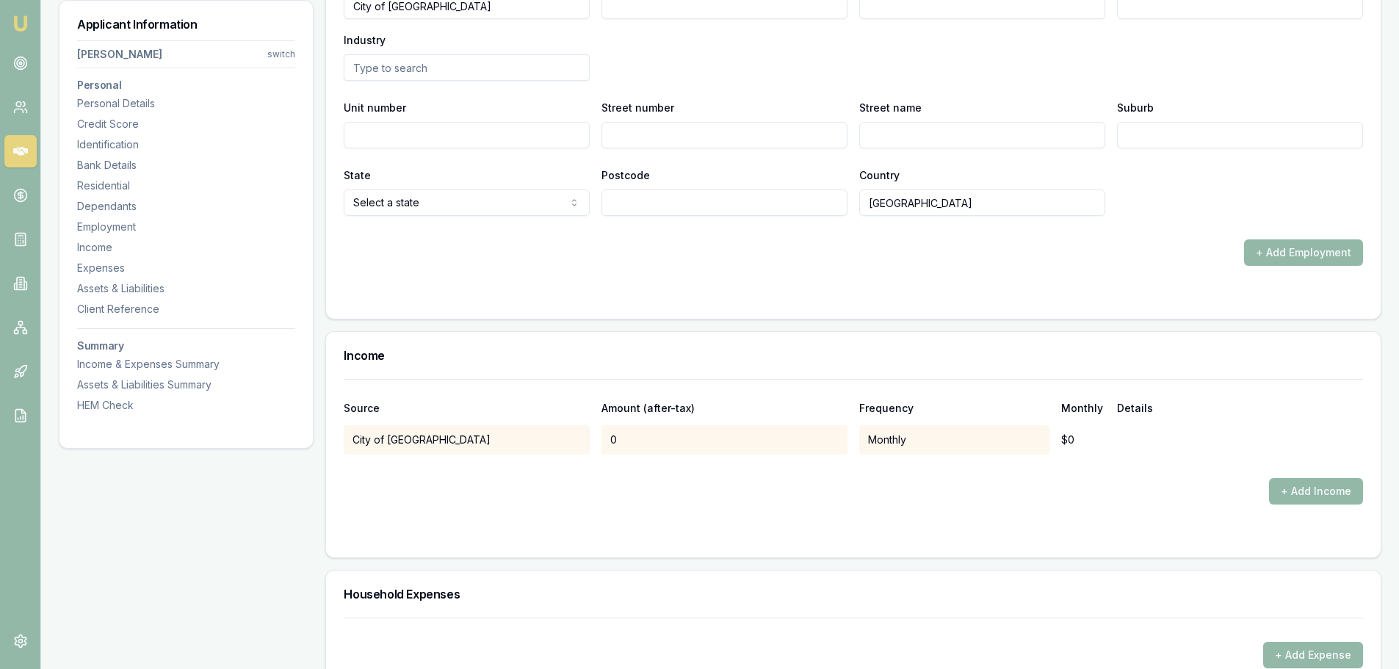
scroll to position [2424, 0]
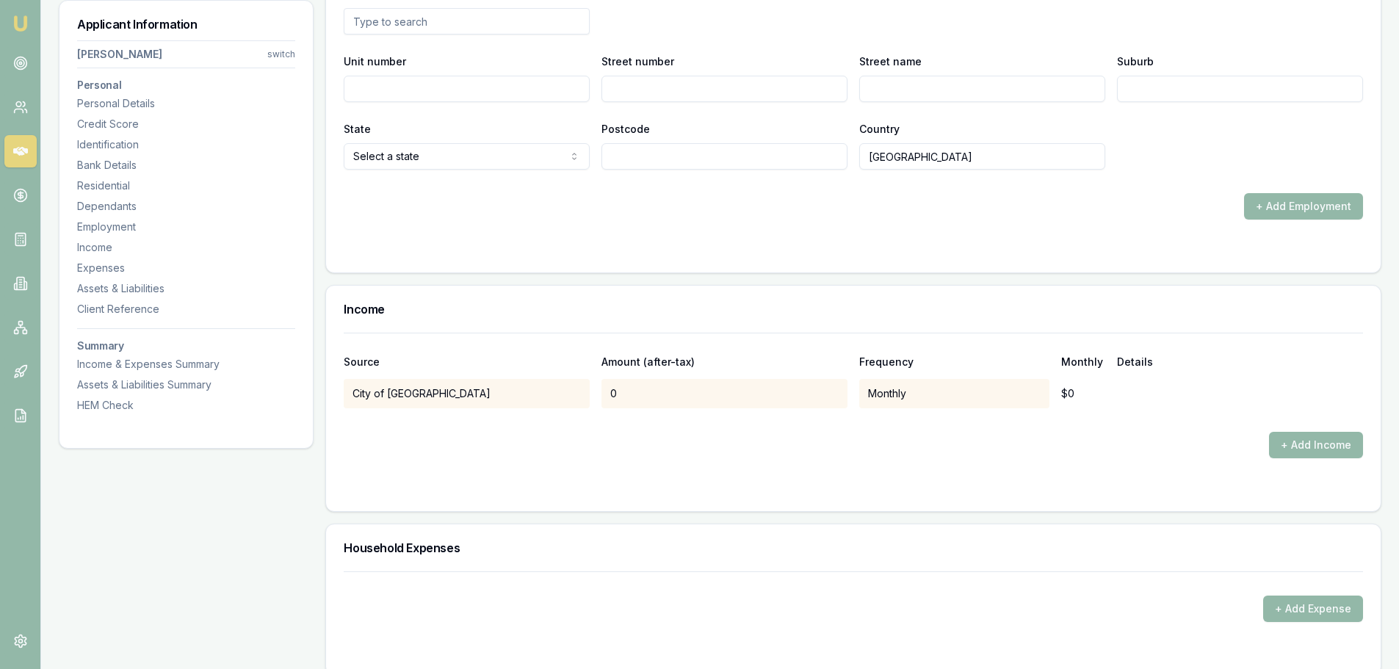
click at [755, 470] on form "Source Amount (after-tax) Frequency Monthly Details City of Stirling 0 Monthly …" at bounding box center [854, 413] width 1020 height 161
click at [662, 392] on div "0" at bounding box center [725, 393] width 246 height 29
click at [601, 392] on div "City of Stirling 0 Monthly $0" at bounding box center [854, 393] width 1020 height 29
drag, startPoint x: 642, startPoint y: 388, endPoint x: 656, endPoint y: 394, distance: 15.1
click at [660, 389] on div "0" at bounding box center [725, 393] width 246 height 29
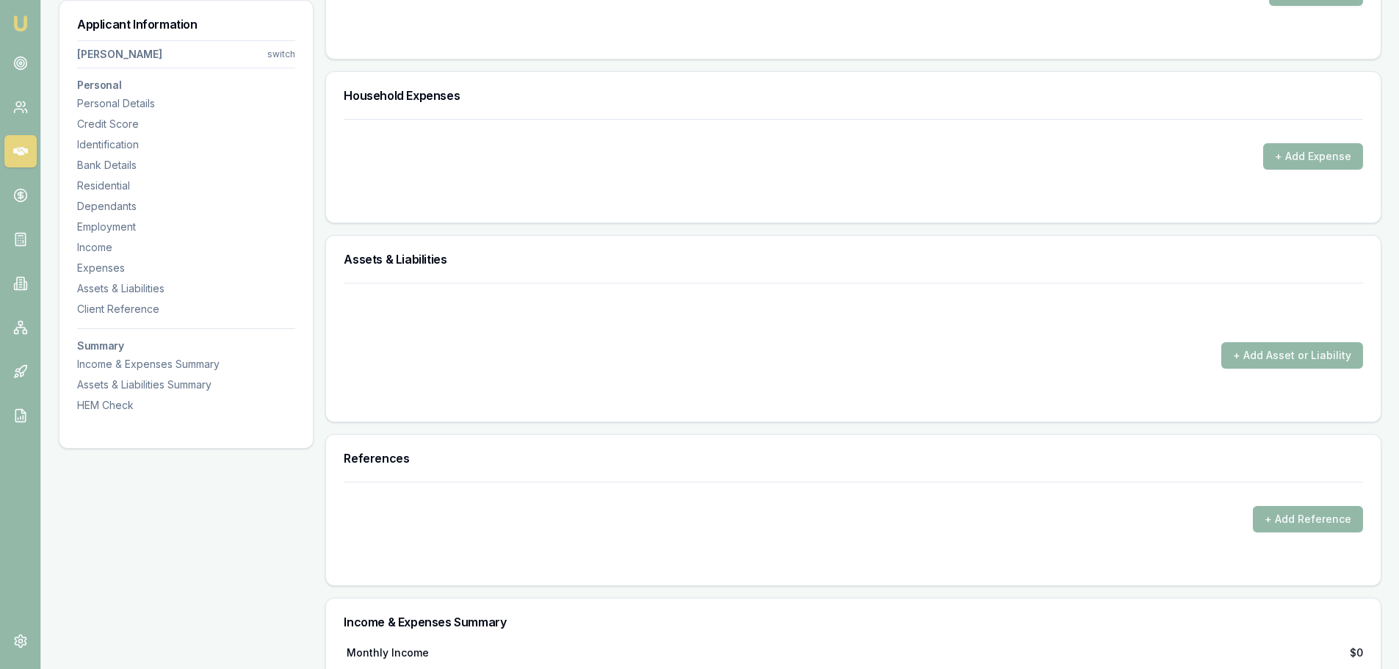
scroll to position [2865, 0]
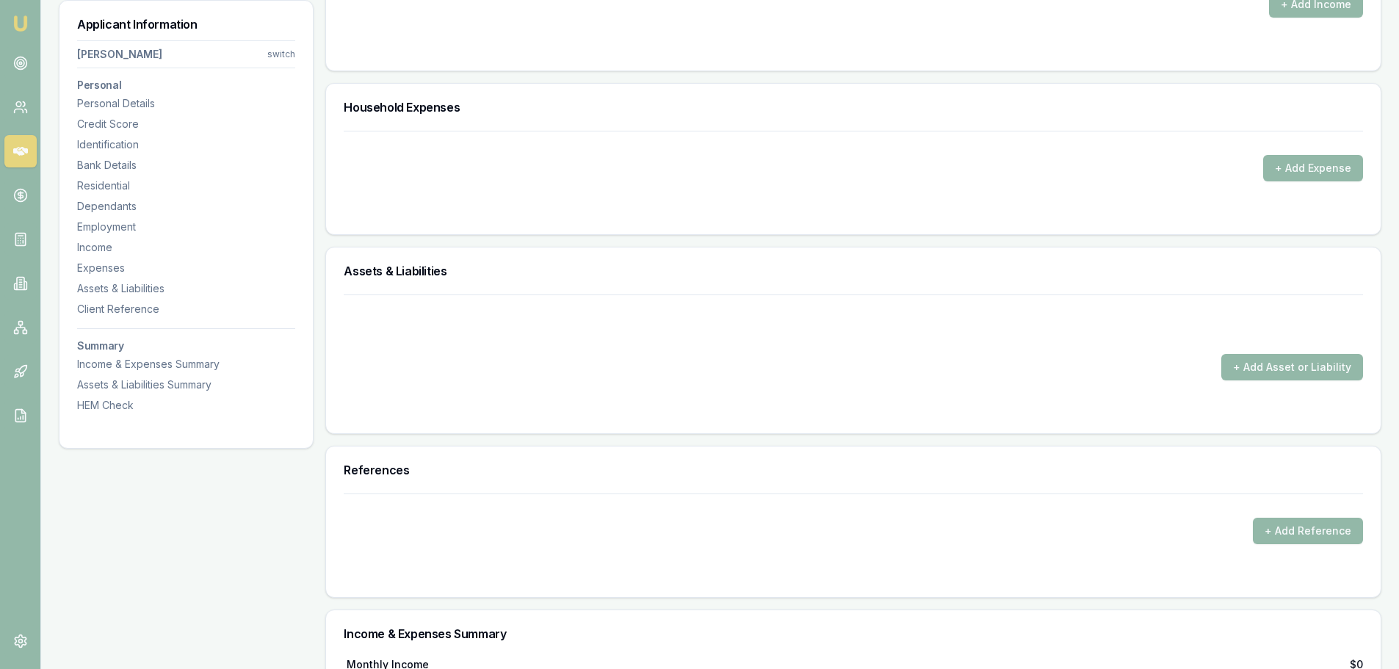
click at [593, 360] on div "+ Add Asset or Liability" at bounding box center [854, 367] width 1020 height 26
click at [1249, 364] on button "+ Add Asset or Liability" at bounding box center [1293, 367] width 142 height 26
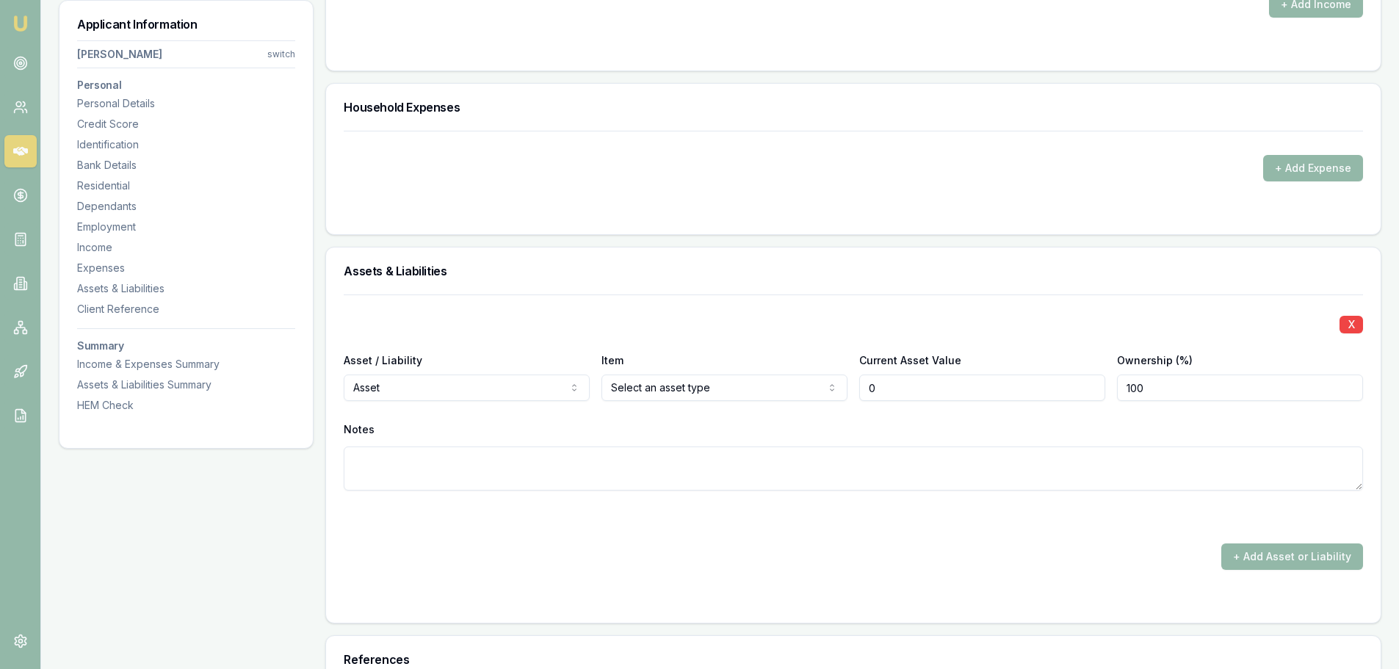
type input "$0"
click at [510, 339] on div "X Asset / Liability Asset Asset Liability Item Select an asset type Home Car Bo…" at bounding box center [854, 410] width 1020 height 231
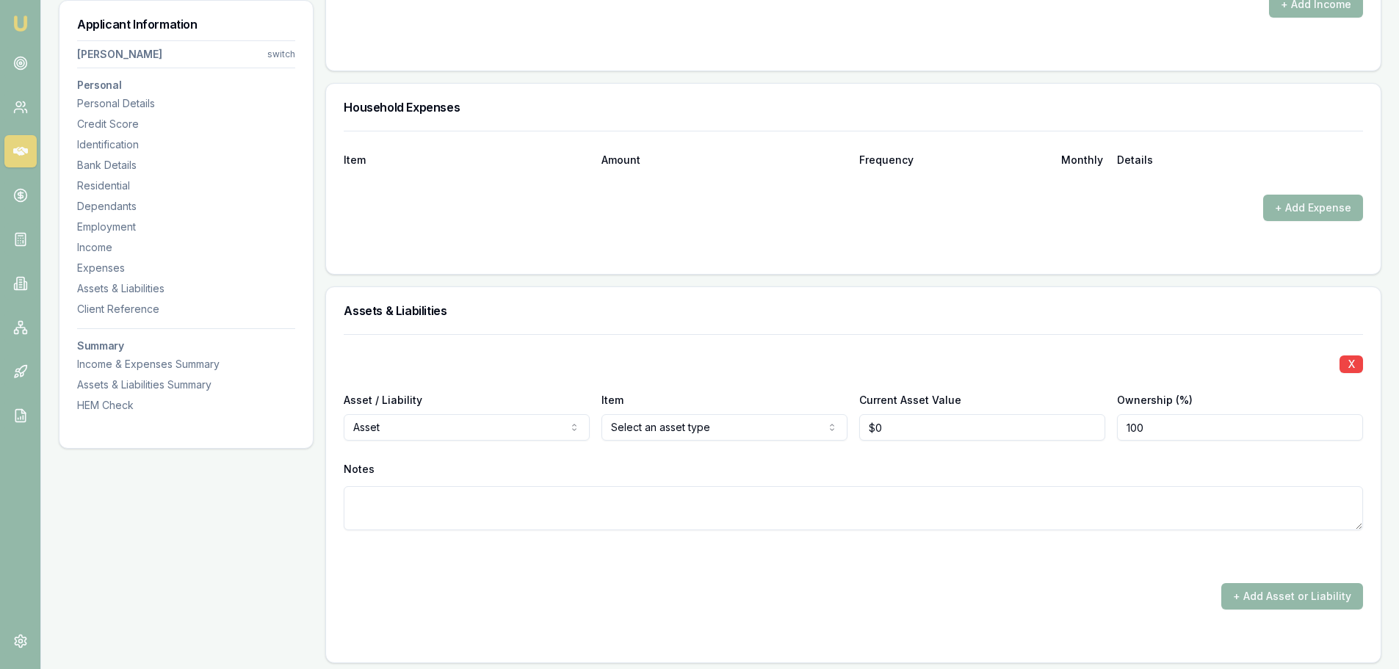
drag, startPoint x: 1189, startPoint y: 428, endPoint x: 931, endPoint y: 405, distance: 258.8
click at [981, 407] on div "Asset / Liability Asset Asset Liability Item Home Home Car Boat Bike Caravan Ho…" at bounding box center [854, 416] width 1020 height 50
type input "50"
click at [820, 371] on div "X" at bounding box center [854, 363] width 1020 height 21
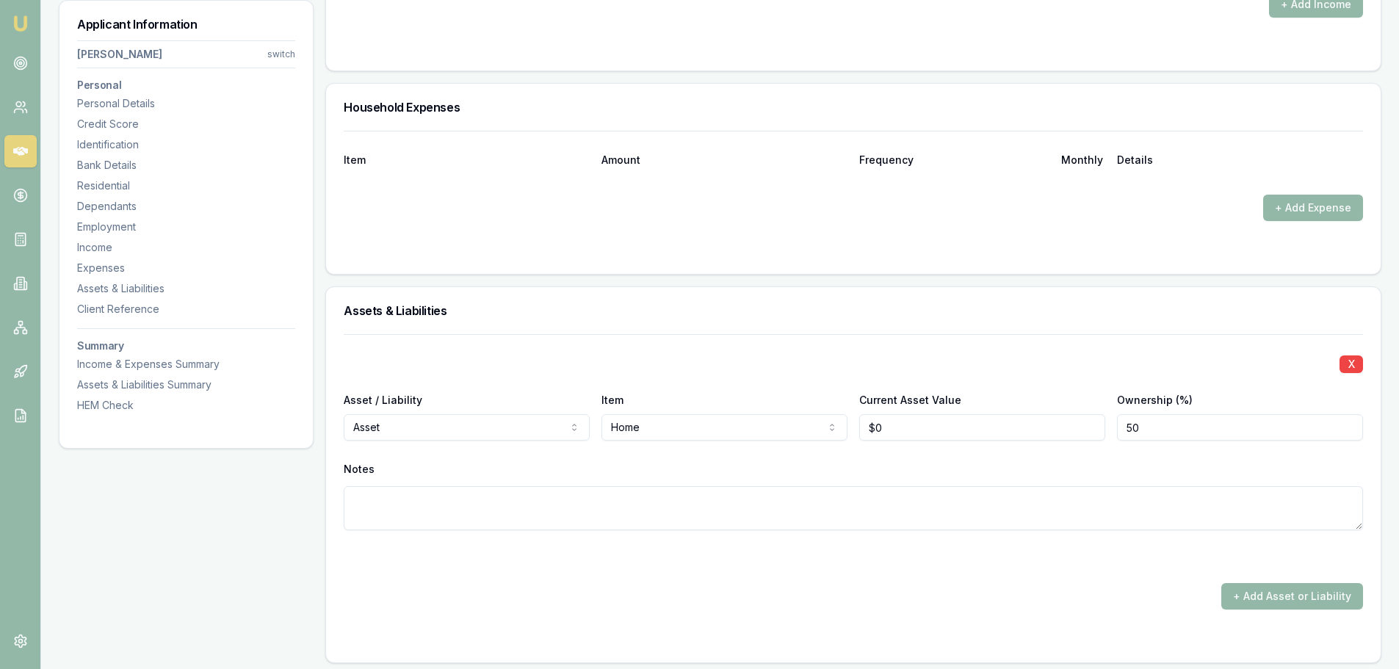
type input "0"
click at [915, 423] on input "0" at bounding box center [982, 427] width 246 height 26
type input "$650,000"
click at [1030, 341] on div "X Asset / Liability Asset Asset Liability Item Home Home Car Boat Bike Caravan …" at bounding box center [854, 449] width 1020 height 231
drag, startPoint x: 936, startPoint y: 572, endPoint x: 842, endPoint y: 516, distance: 109.3
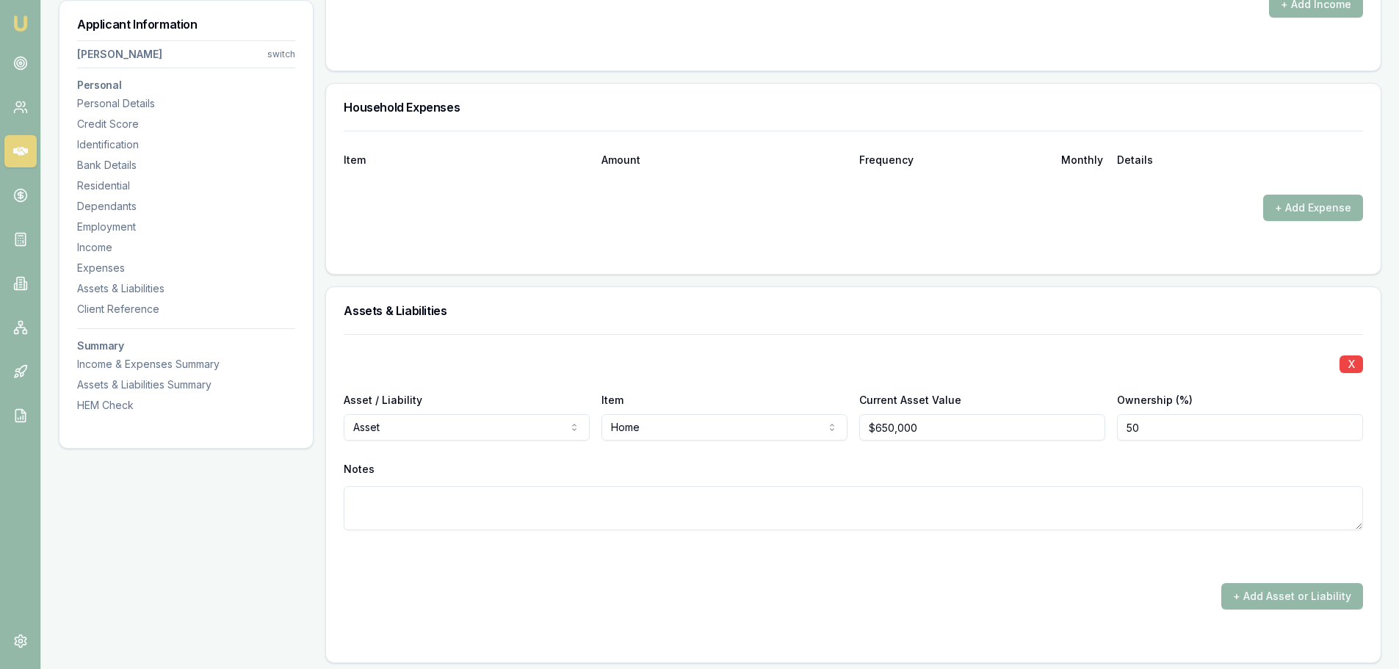
click at [935, 571] on div "X Asset / Liability Asset Asset Liability Item Home Home Car Boat Bike Caravan …" at bounding box center [854, 471] width 1020 height 275
click at [1263, 601] on button "+ Add Asset or Liability" at bounding box center [1293, 596] width 142 height 26
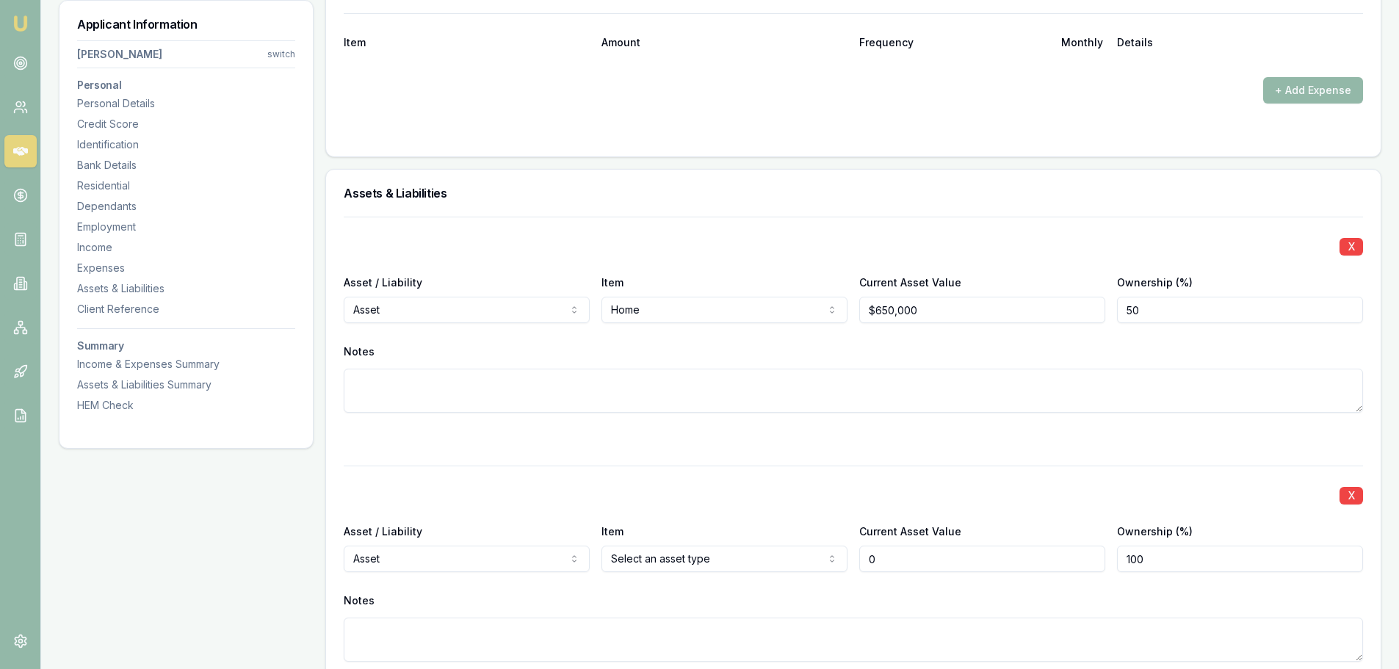
scroll to position [3179, 0]
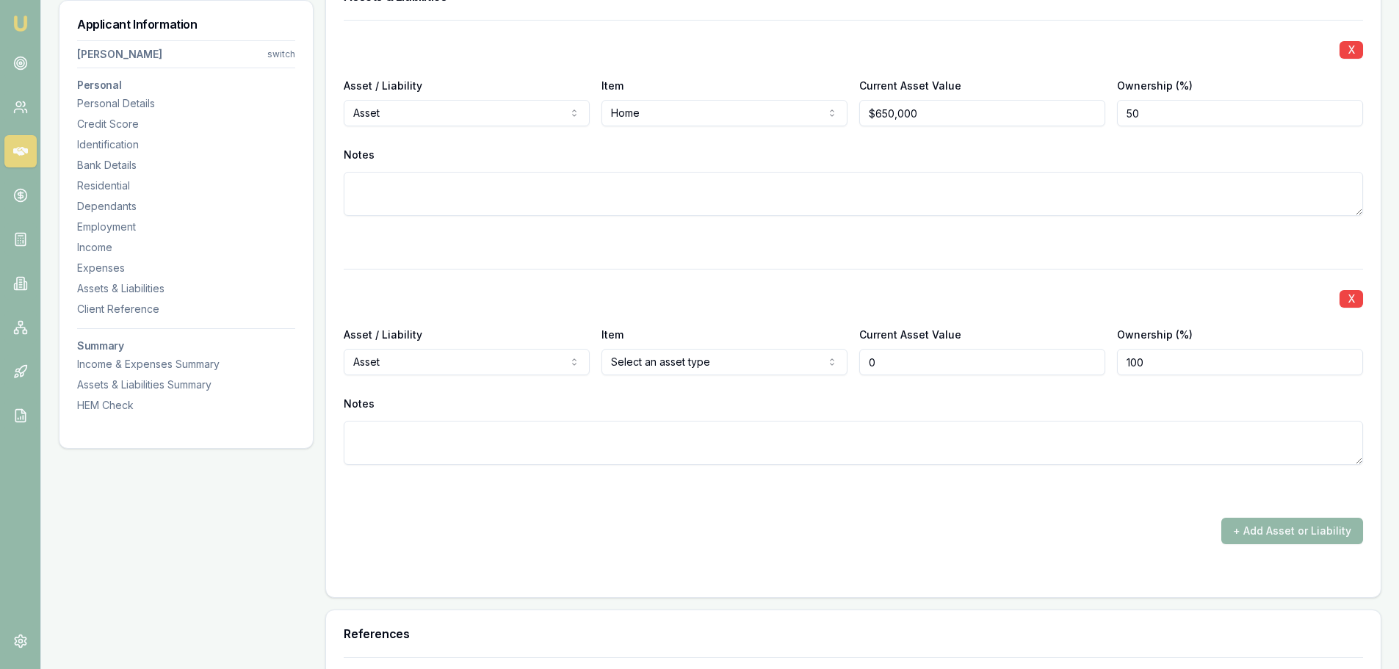
type input "$0"
select select "LIABILITY"
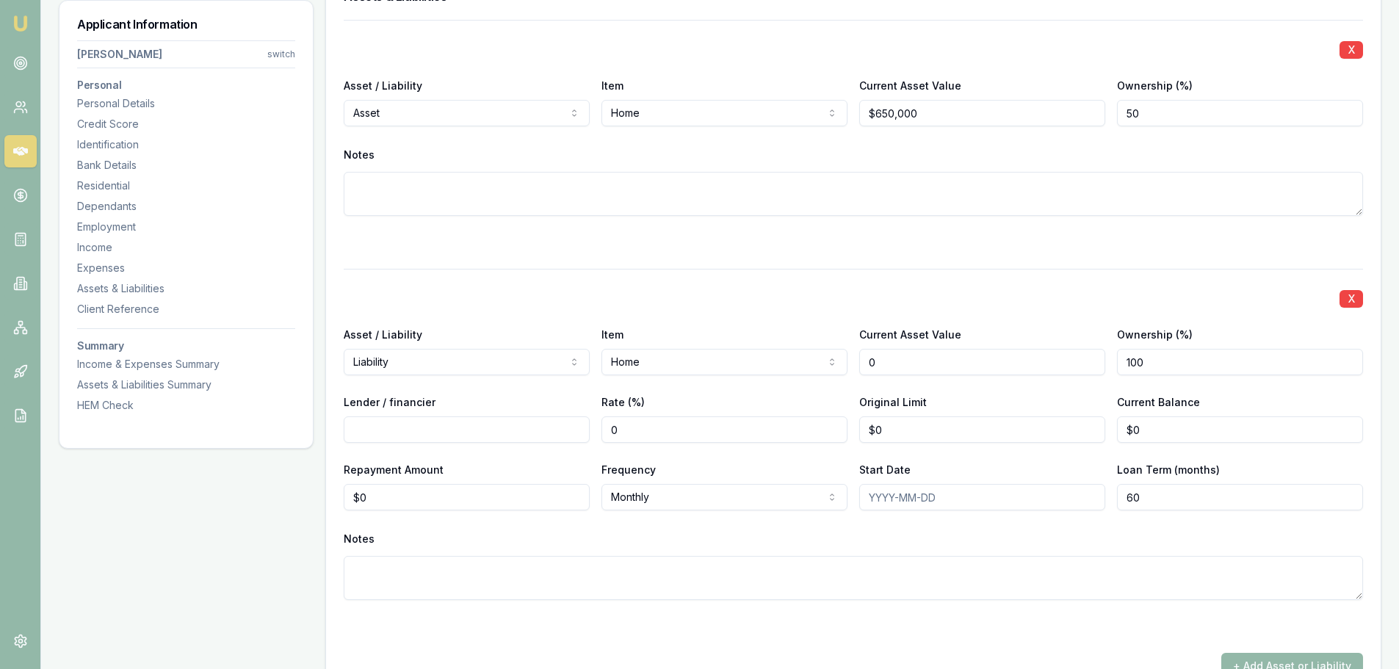
click at [908, 367] on input "0" at bounding box center [982, 362] width 246 height 26
type input "$0"
click at [452, 425] on input "Lender / financier" at bounding box center [467, 429] width 246 height 26
drag, startPoint x: 1158, startPoint y: 368, endPoint x: 716, endPoint y: 314, distance: 444.7
click at [930, 345] on div "Asset / Liability Liability Asset Liability Item Home Home Car Boat Bike Carava…" at bounding box center [854, 350] width 1020 height 50
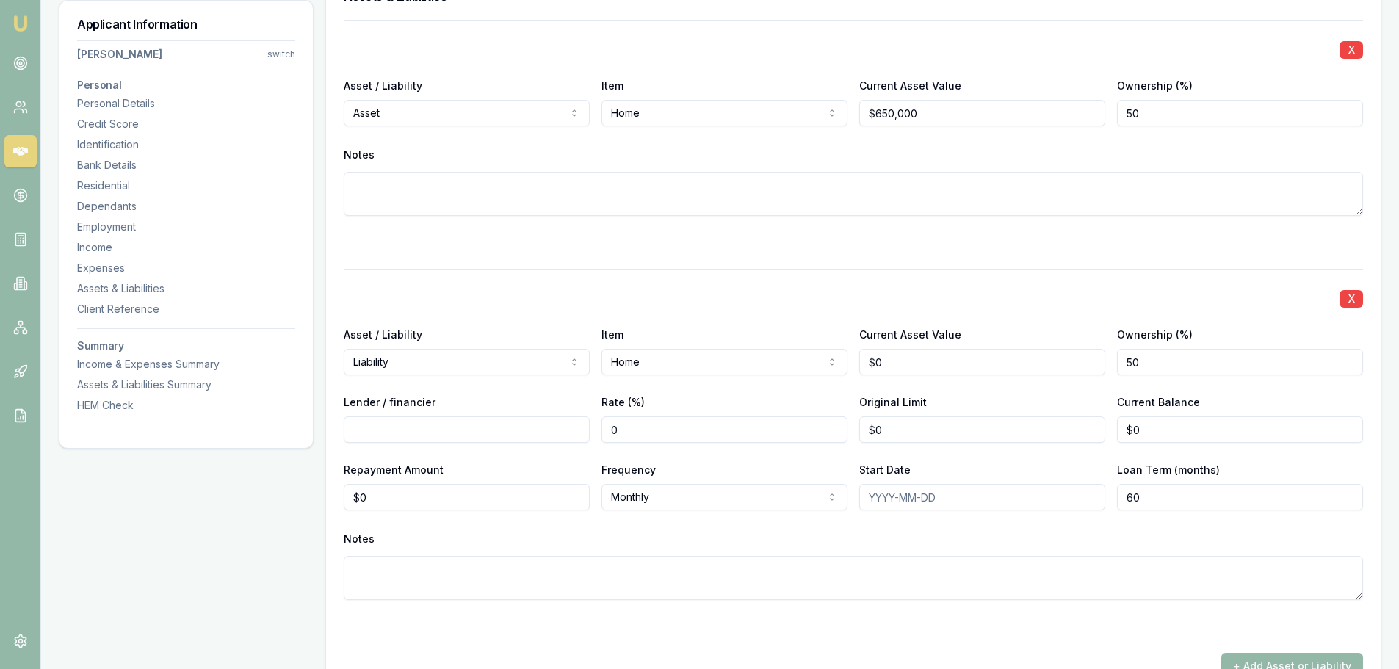
type input "50"
click at [690, 306] on div "X" at bounding box center [854, 297] width 1020 height 21
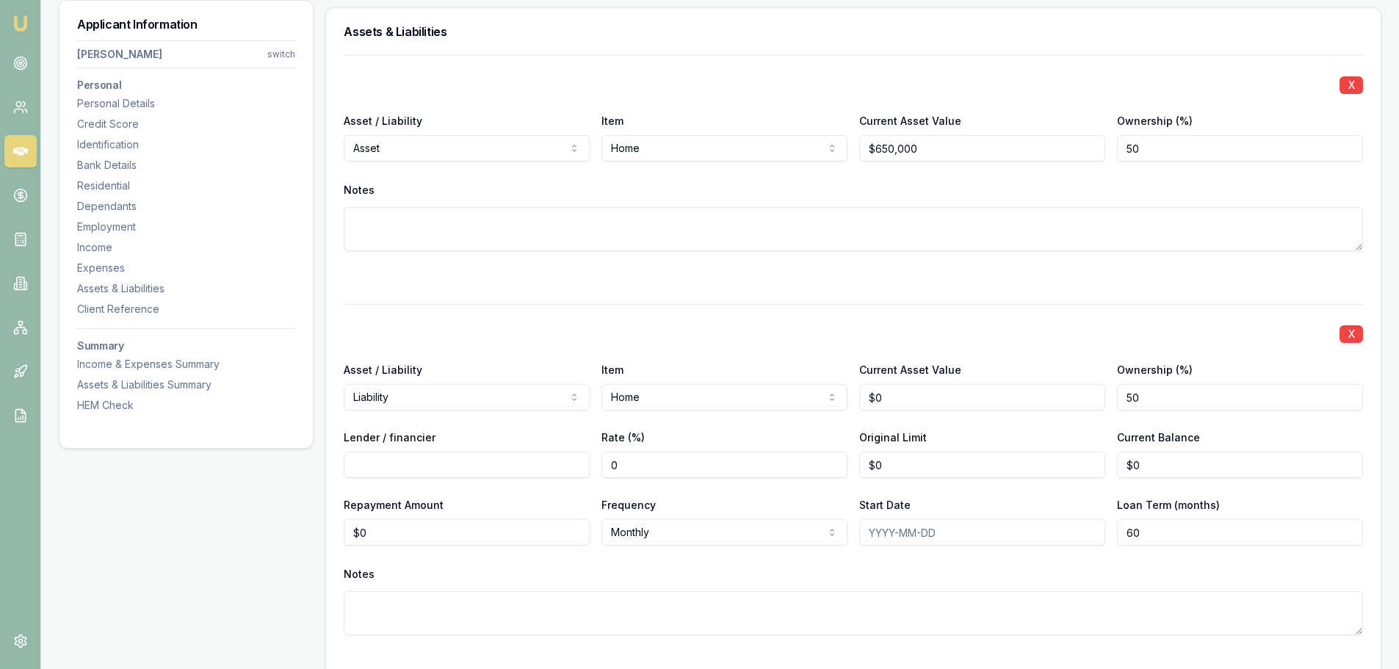
click at [428, 461] on input "Lender / financier" at bounding box center [467, 465] width 246 height 26
type input "St [PERSON_NAME]"
click at [794, 460] on input "0" at bounding box center [725, 465] width 246 height 26
drag, startPoint x: 1167, startPoint y: 464, endPoint x: 621, endPoint y: 472, distance: 546.6
click at [924, 467] on div "Lender / financier St [PERSON_NAME] Rate (%) 0 Original Limit $0 Current Balanc…" at bounding box center [854, 453] width 1020 height 50
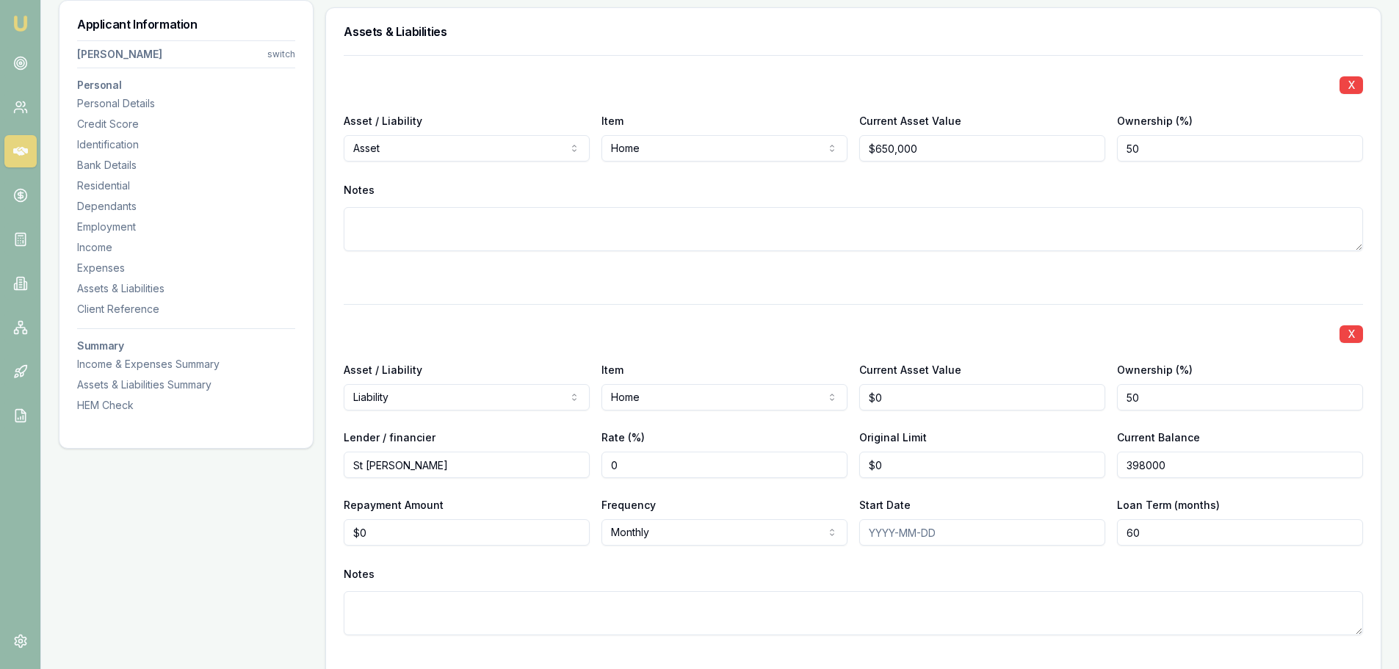
type input "$398,000"
click at [946, 334] on div "X" at bounding box center [854, 332] width 1020 height 21
drag, startPoint x: 1166, startPoint y: 518, endPoint x: 1006, endPoint y: 524, distance: 161.0
click at [1070, 524] on div "Repayment Amount $0 Frequency Monthly Weekly Fortnightly Monthly Quarterly Annu…" at bounding box center [854, 521] width 1020 height 50
type input "360"
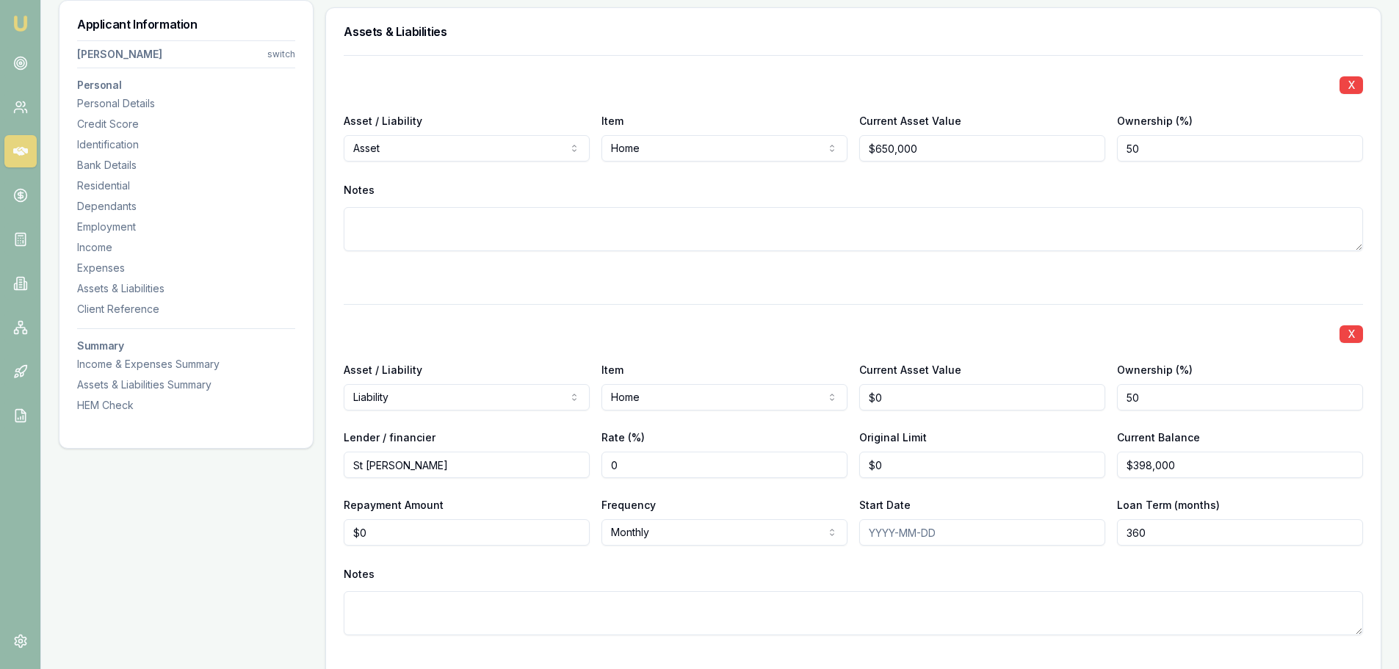
drag, startPoint x: 914, startPoint y: 574, endPoint x: 857, endPoint y: 566, distance: 57.0
click at [913, 574] on div "Notes" at bounding box center [854, 574] width 1020 height 22
click at [663, 277] on div at bounding box center [854, 278] width 1020 height 18
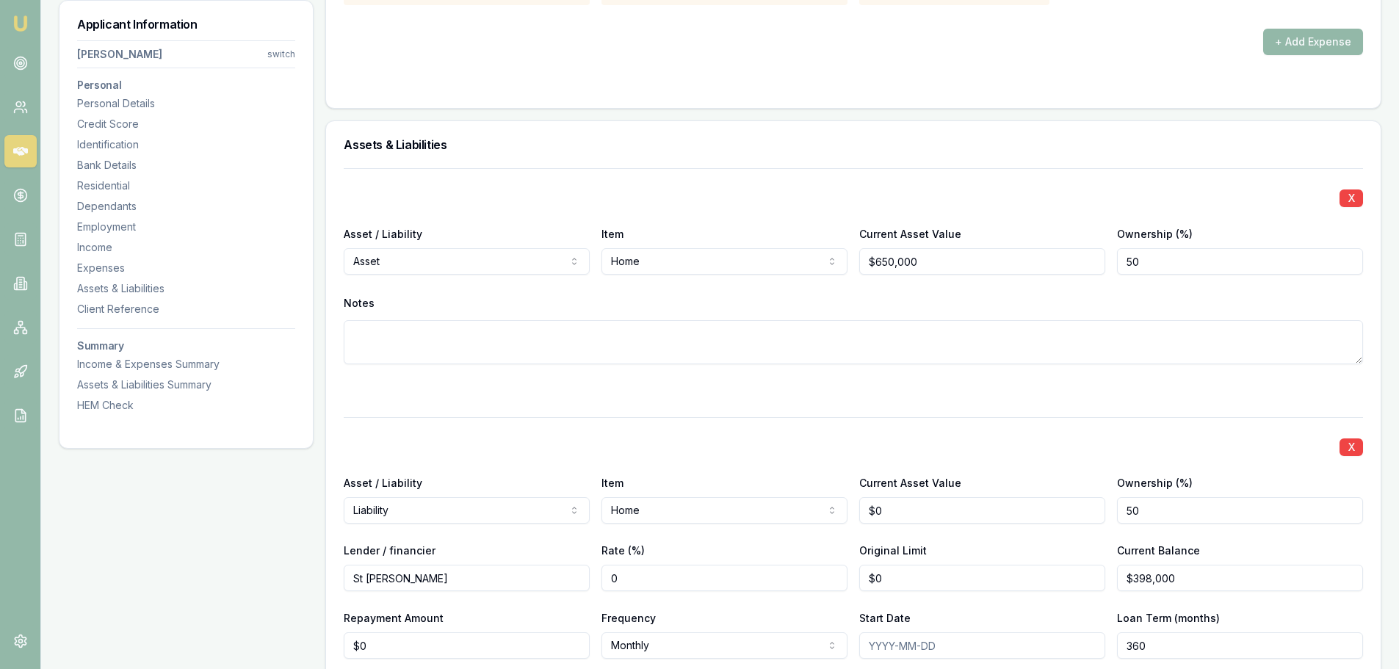
scroll to position [2885, 0]
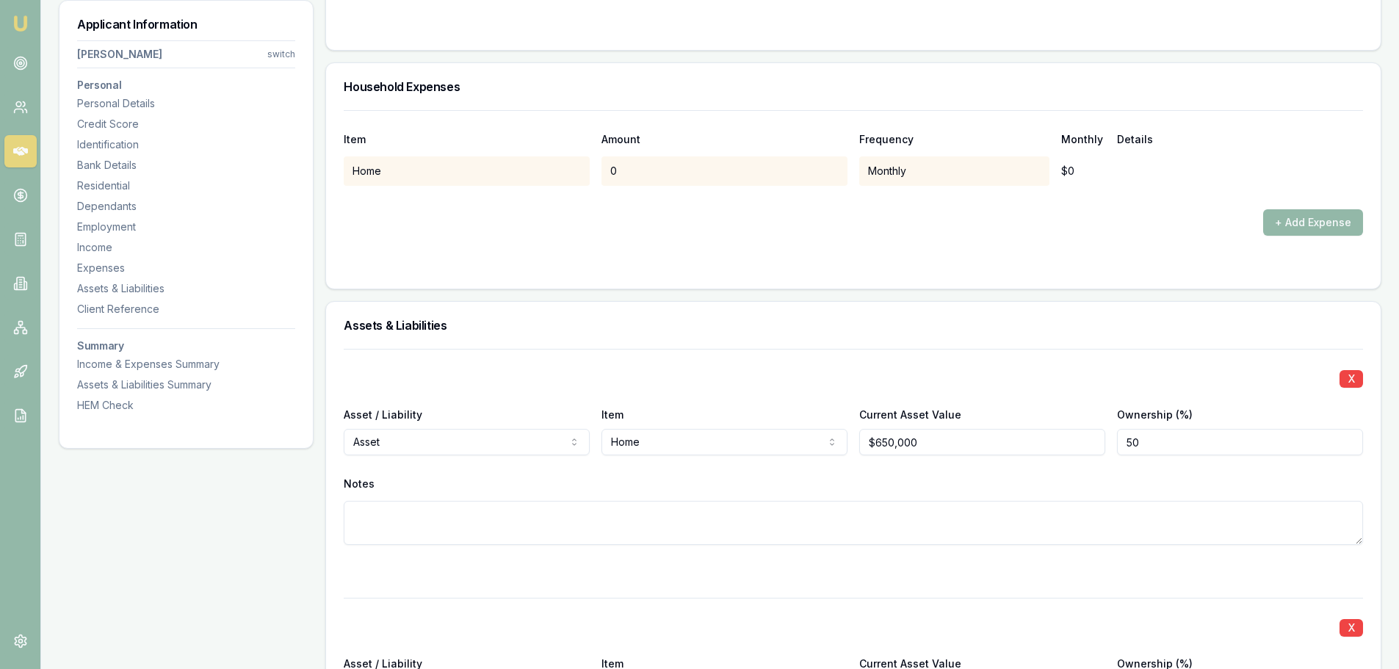
drag, startPoint x: 646, startPoint y: 347, endPoint x: 632, endPoint y: 378, distance: 33.9
click at [646, 347] on div "Assets & Liabilities" at bounding box center [853, 325] width 1055 height 47
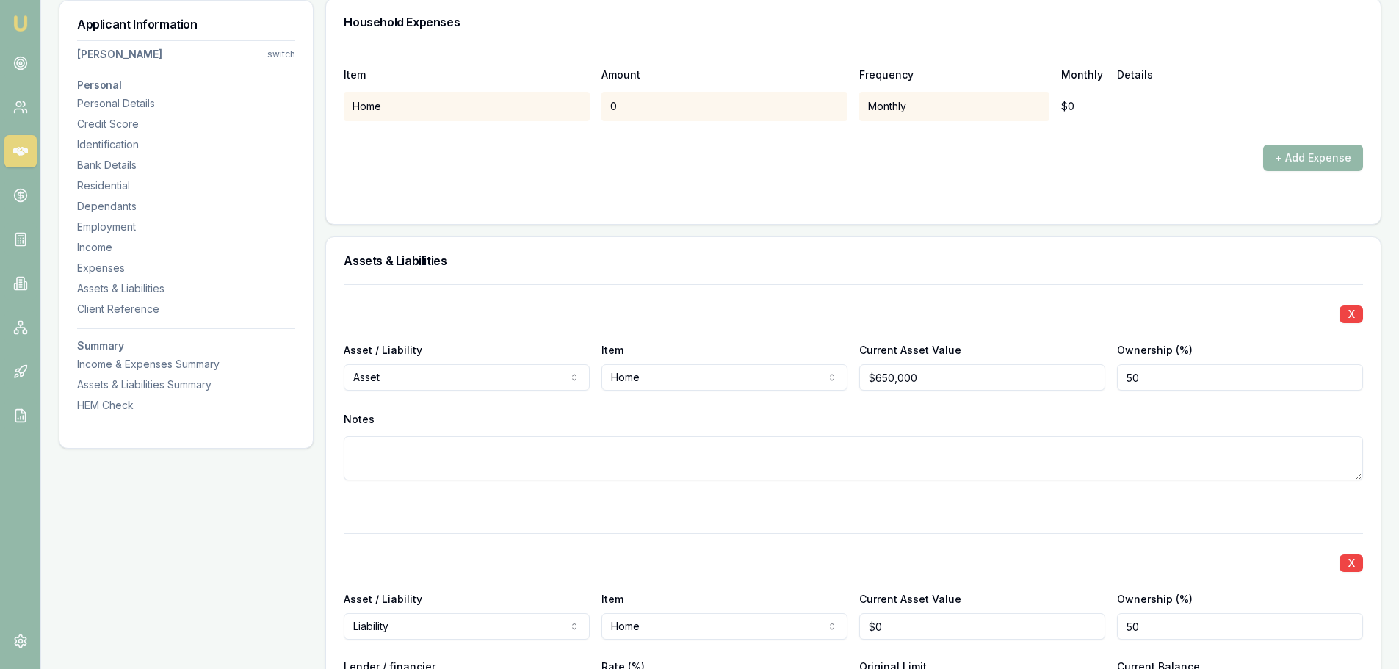
scroll to position [3106, 0]
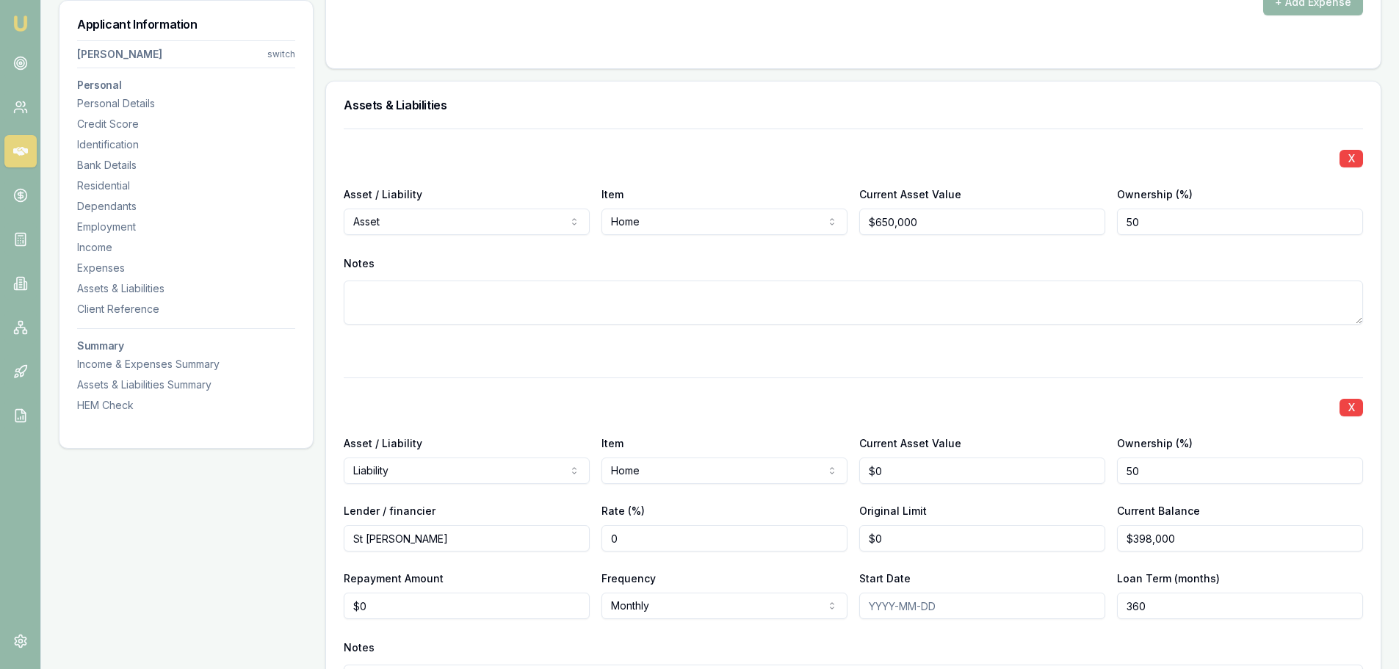
click at [469, 350] on div at bounding box center [854, 351] width 1020 height 18
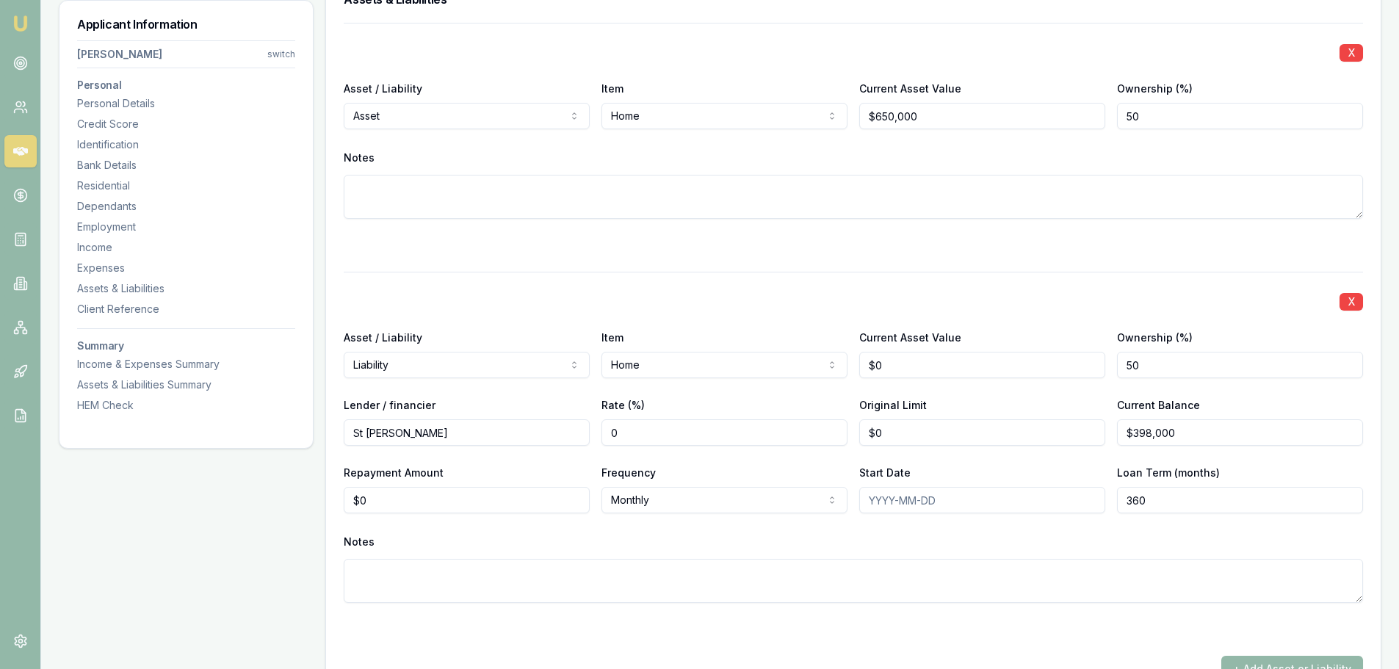
scroll to position [3253, 0]
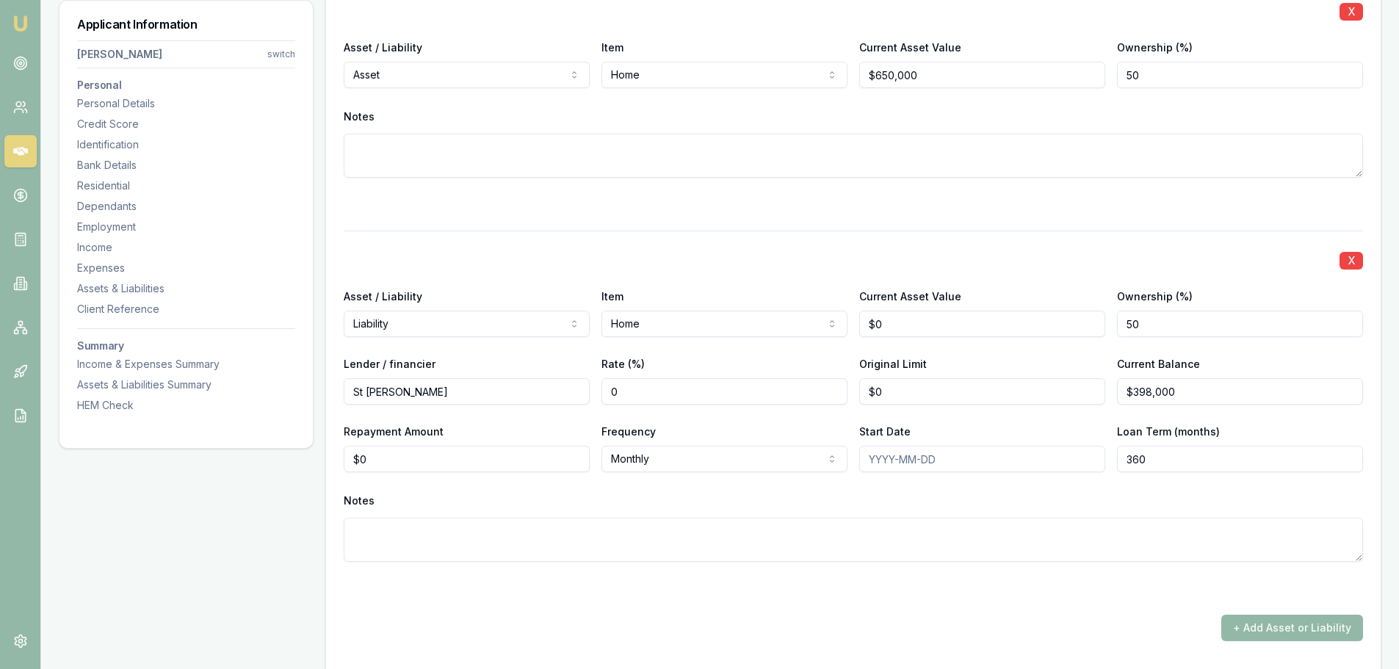
click at [976, 196] on div at bounding box center [854, 204] width 1020 height 18
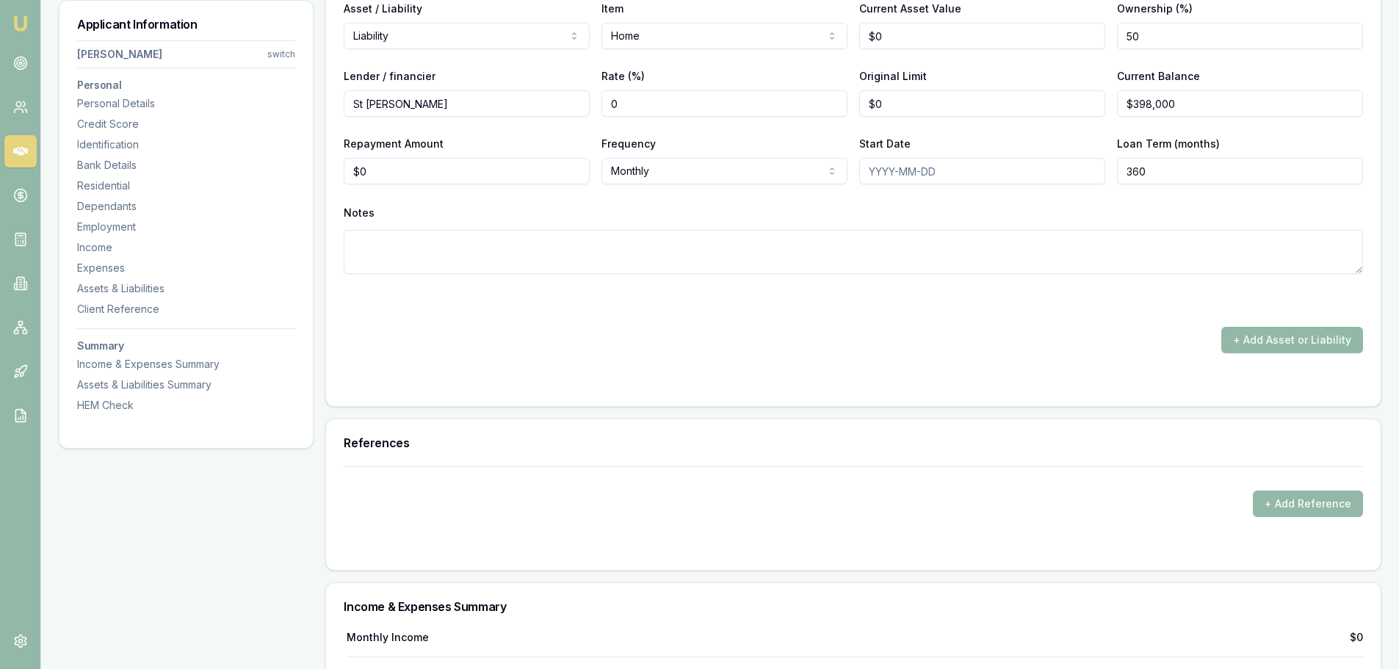
scroll to position [3546, 0]
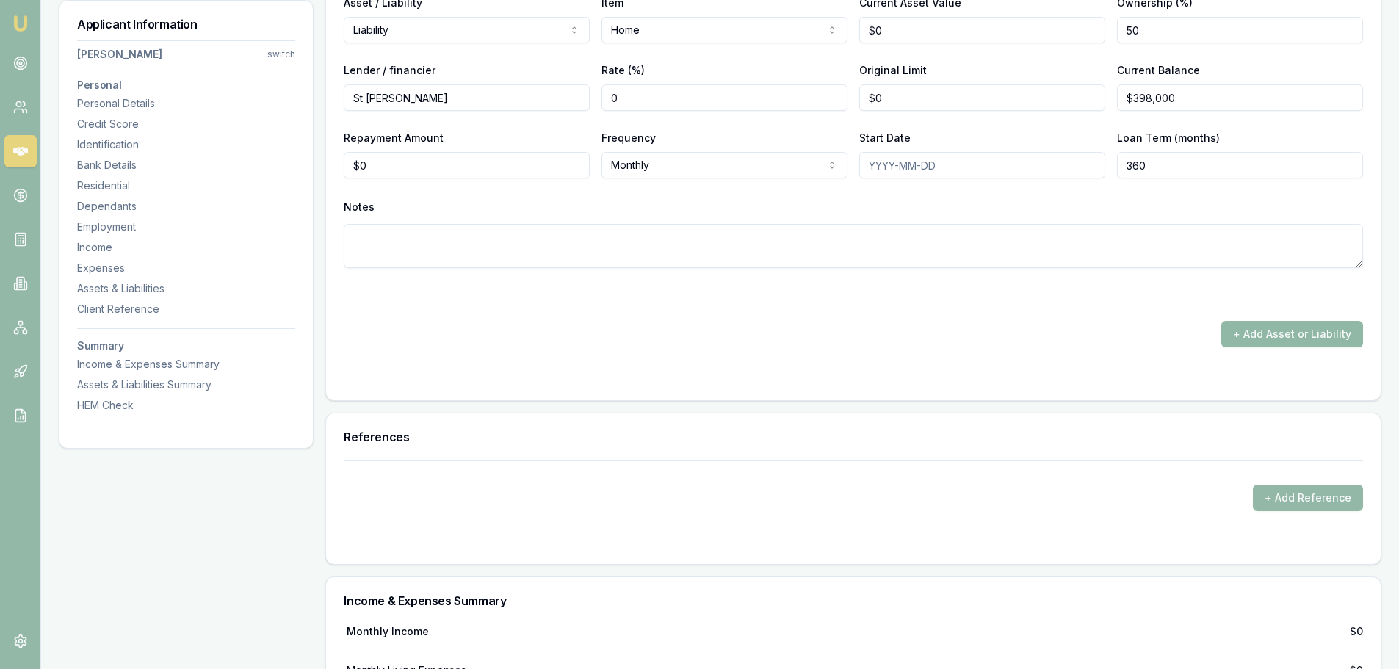
click at [1262, 339] on button "+ Add Asset or Liability" at bounding box center [1293, 334] width 142 height 26
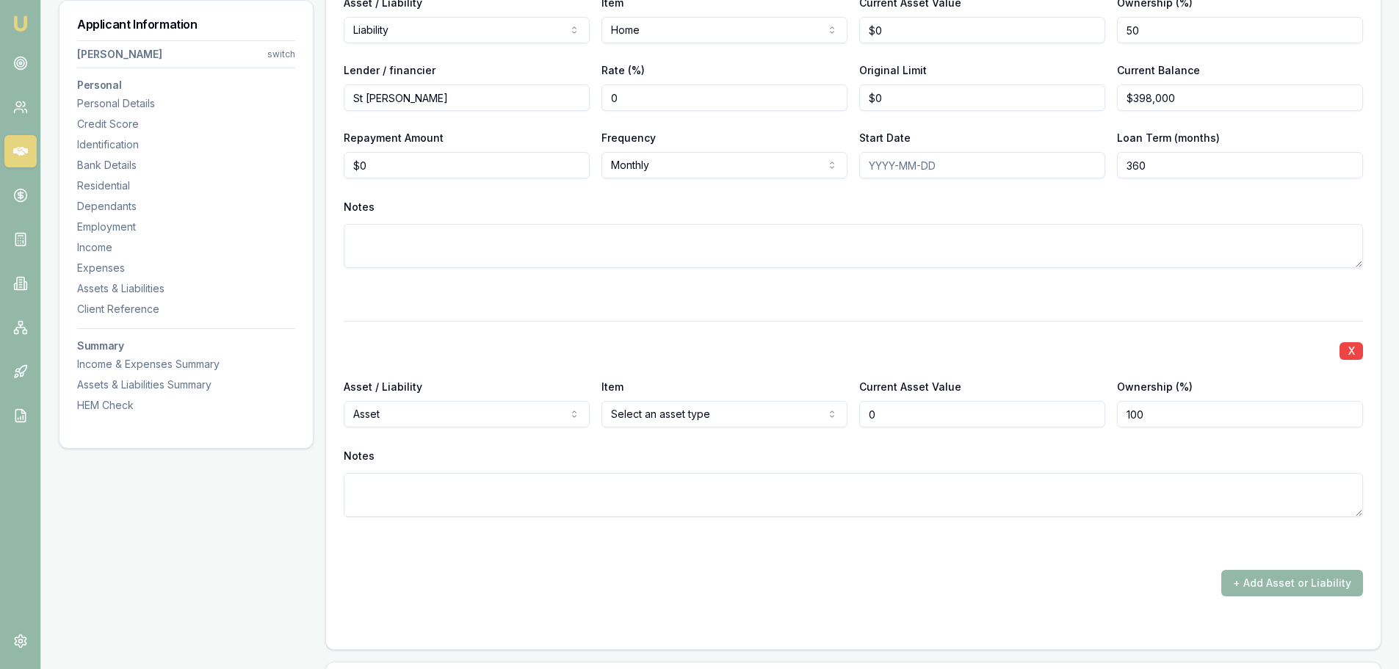
type input "$0"
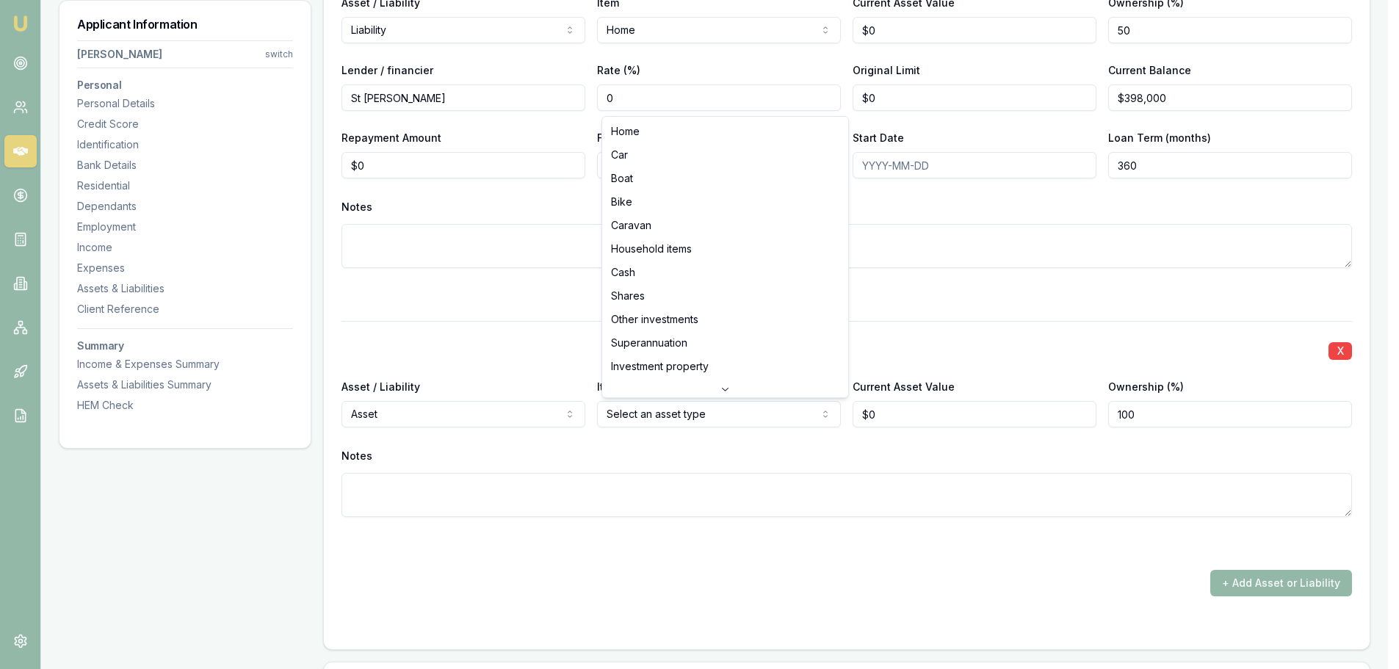
select select "CASH"
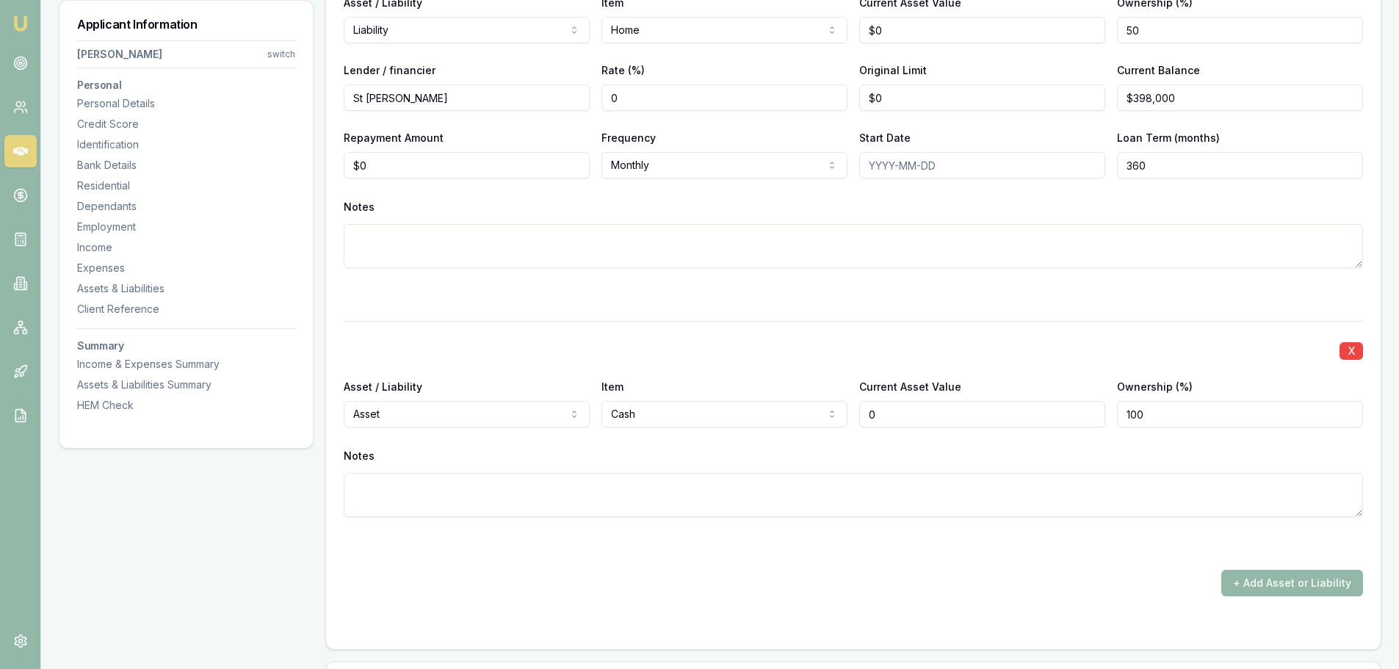
drag, startPoint x: 906, startPoint y: 411, endPoint x: 693, endPoint y: 397, distance: 212.7
click at [774, 401] on div "Asset / Liability Asset Asset Liability Item Cash Home Car Boat Bike Caravan Ho…" at bounding box center [854, 403] width 1020 height 50
type input "$15,000"
click at [963, 331] on div "X Asset / Liability Asset Asset Liability Item Cash Home Car Boat Bike Caravan …" at bounding box center [854, 436] width 1020 height 231
click at [1096, 511] on textarea at bounding box center [854, 495] width 1020 height 44
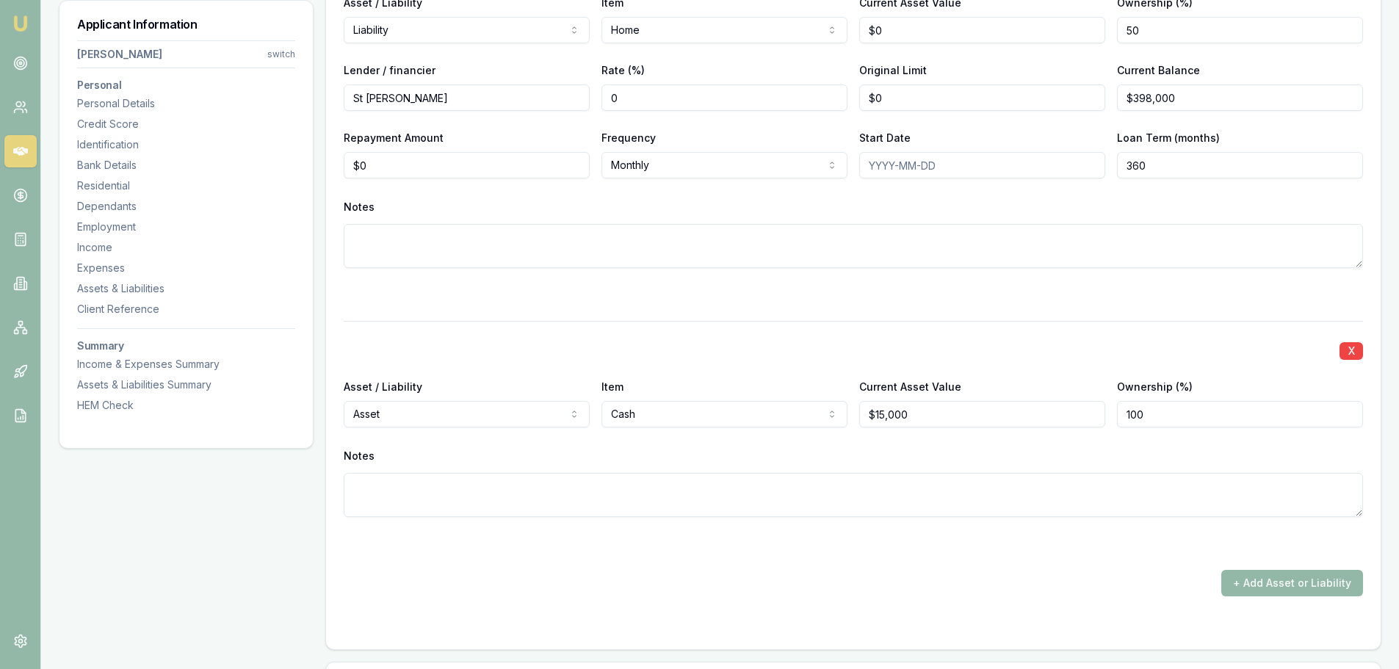
click at [710, 568] on div "X Asset / Liability Asset Asset Liability Item Home Home Car Boat Bike Caravan …" at bounding box center [854, 142] width 1020 height 909
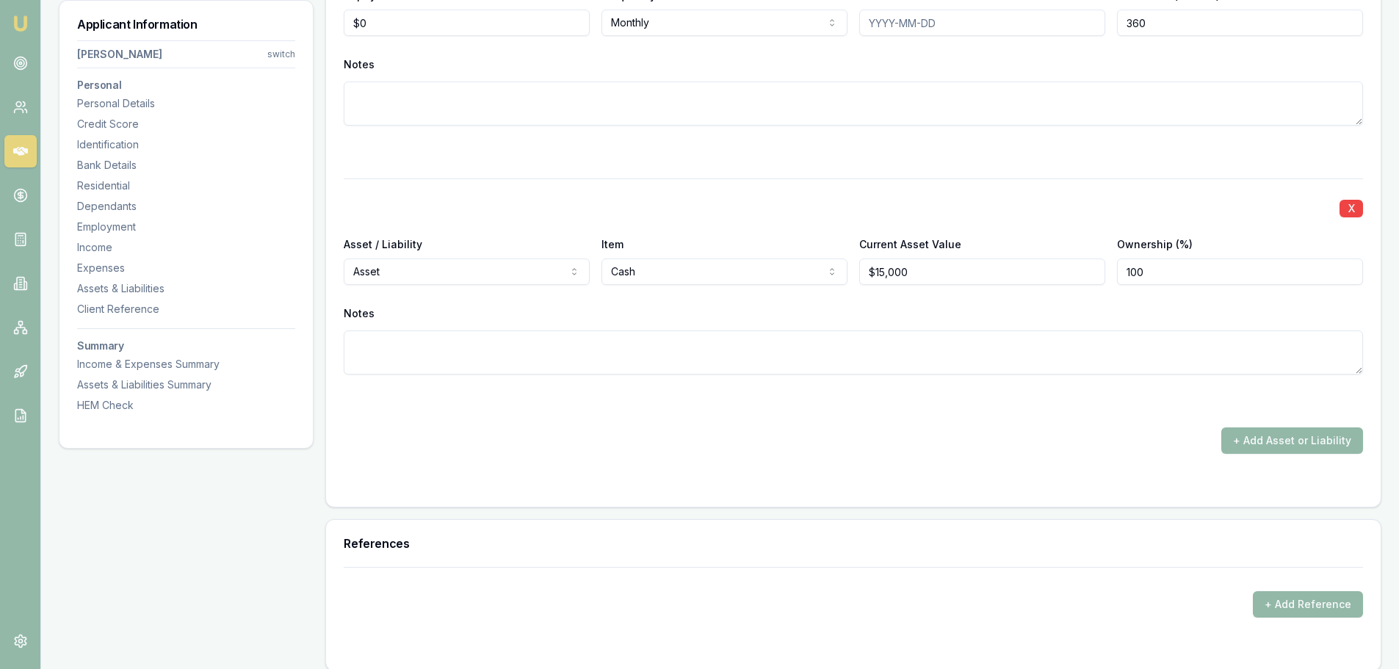
scroll to position [3767, 0]
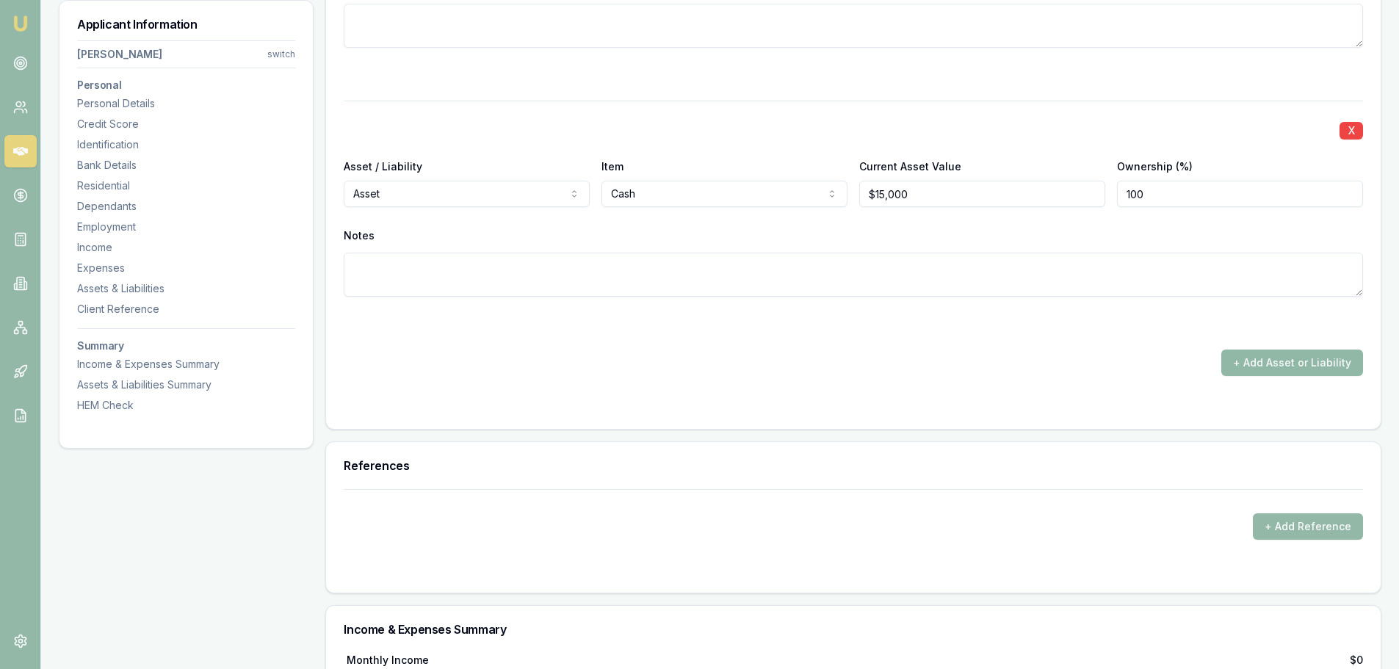
click at [1273, 367] on button "+ Add Asset or Liability" at bounding box center [1293, 363] width 142 height 26
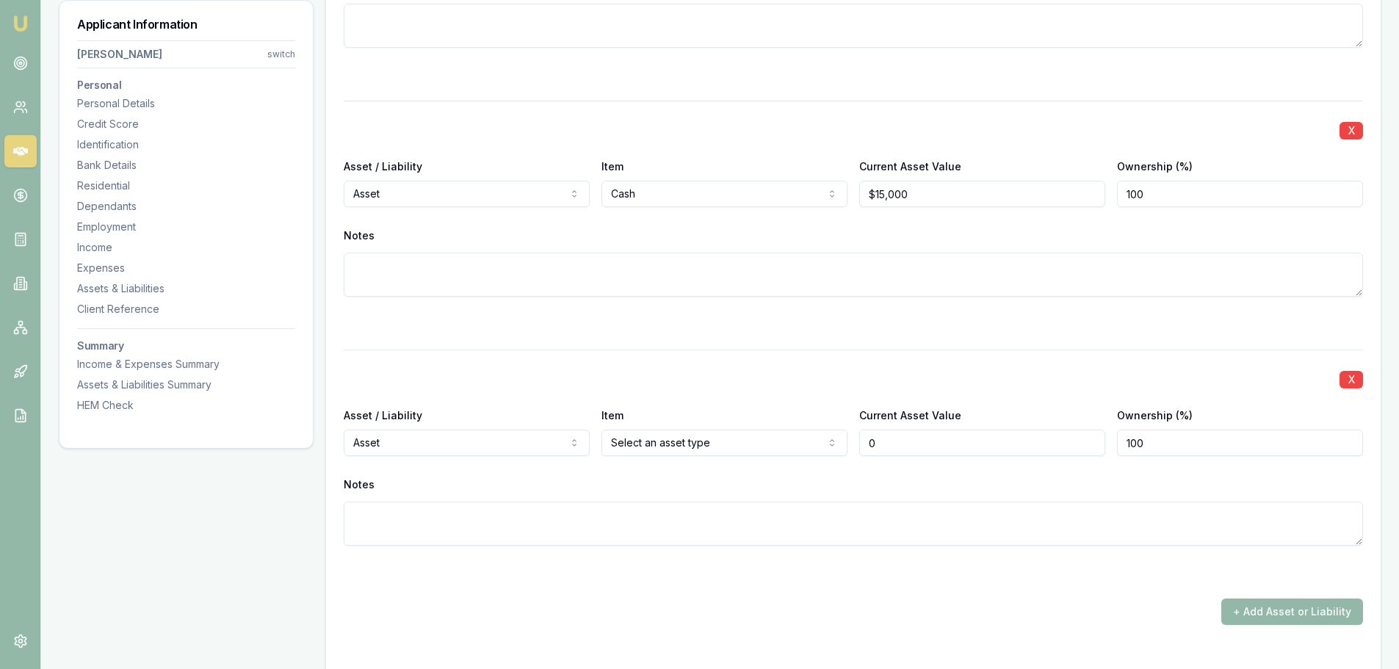
type input "$0"
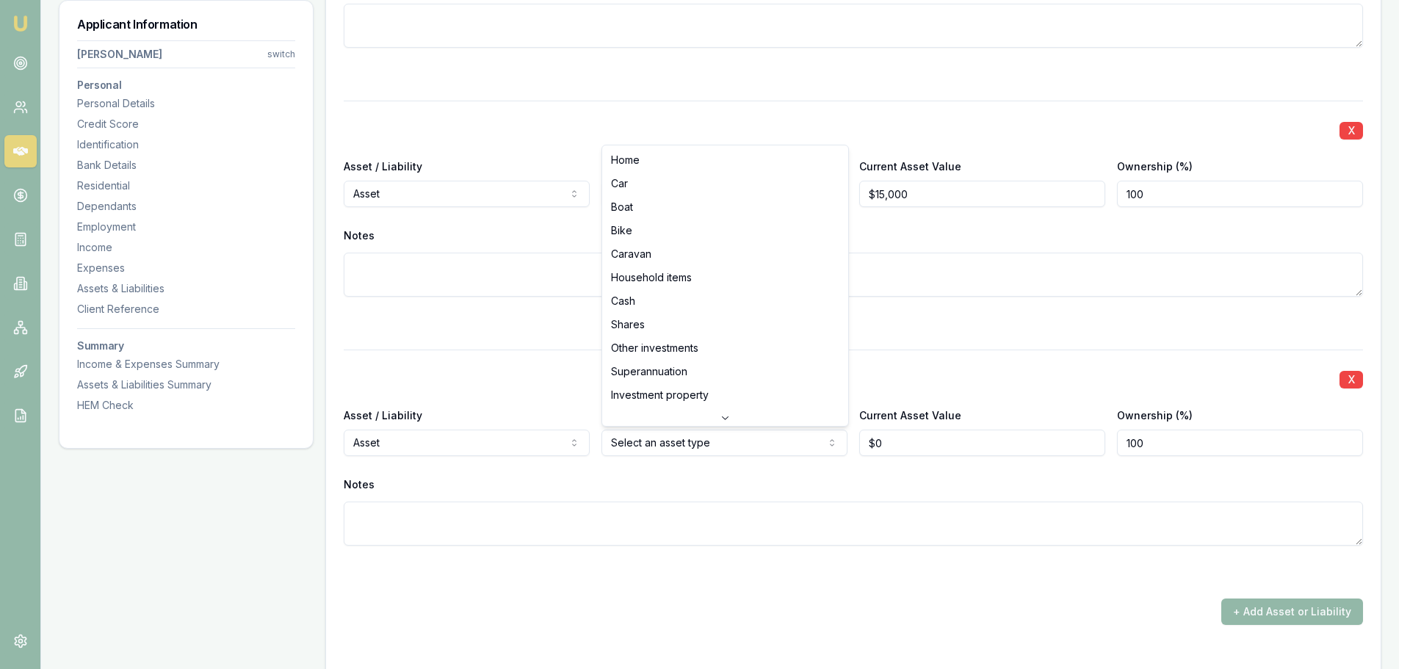
select select "CAR"
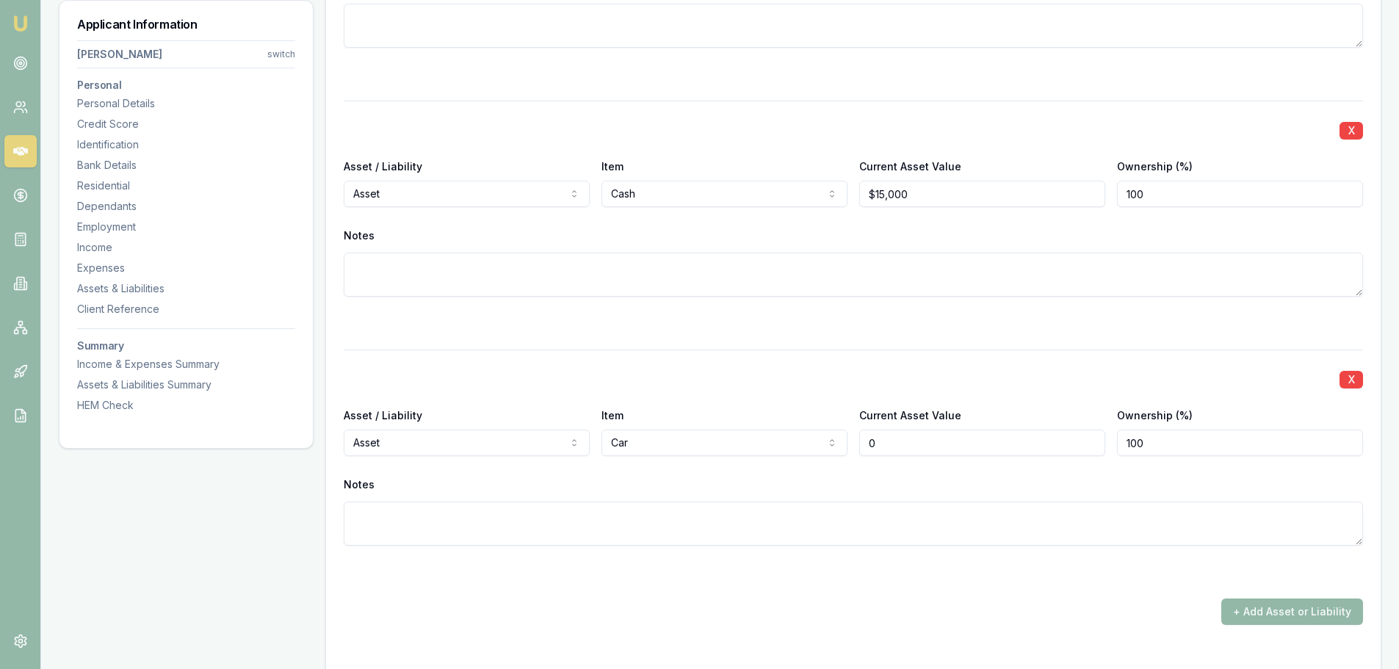
drag, startPoint x: 932, startPoint y: 448, endPoint x: 710, endPoint y: 434, distance: 222.3
click at [779, 437] on div "Asset / Liability Asset Asset Liability Item Car Home Car Boat Bike Caravan Hou…" at bounding box center [854, 431] width 1020 height 50
type input "$20,000"
click at [993, 488] on div "Notes" at bounding box center [854, 485] width 1020 height 22
click at [974, 430] on div "Asset / Liability Asset Asset Liability Item Car Home Car Boat Bike Caravan Hou…" at bounding box center [854, 431] width 1020 height 50
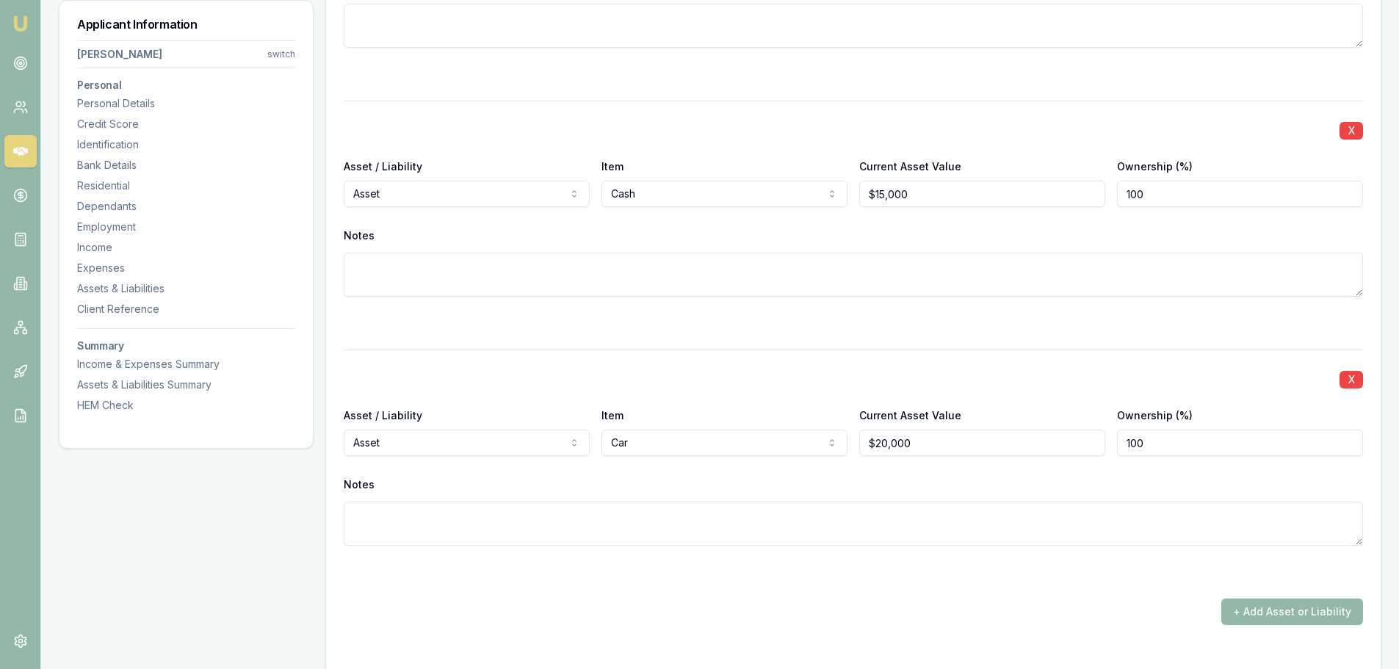
click at [1061, 573] on div at bounding box center [854, 572] width 1020 height 18
click at [1040, 387] on div "X" at bounding box center [854, 378] width 1020 height 21
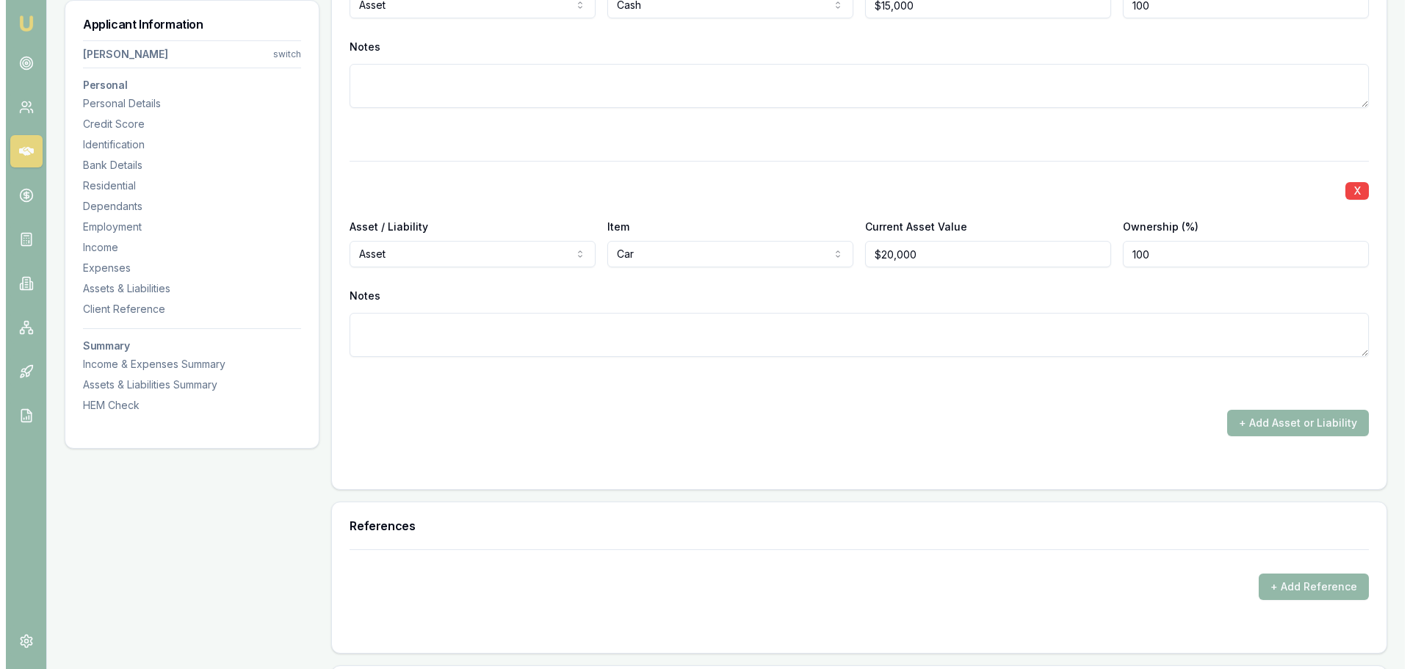
scroll to position [3987, 0]
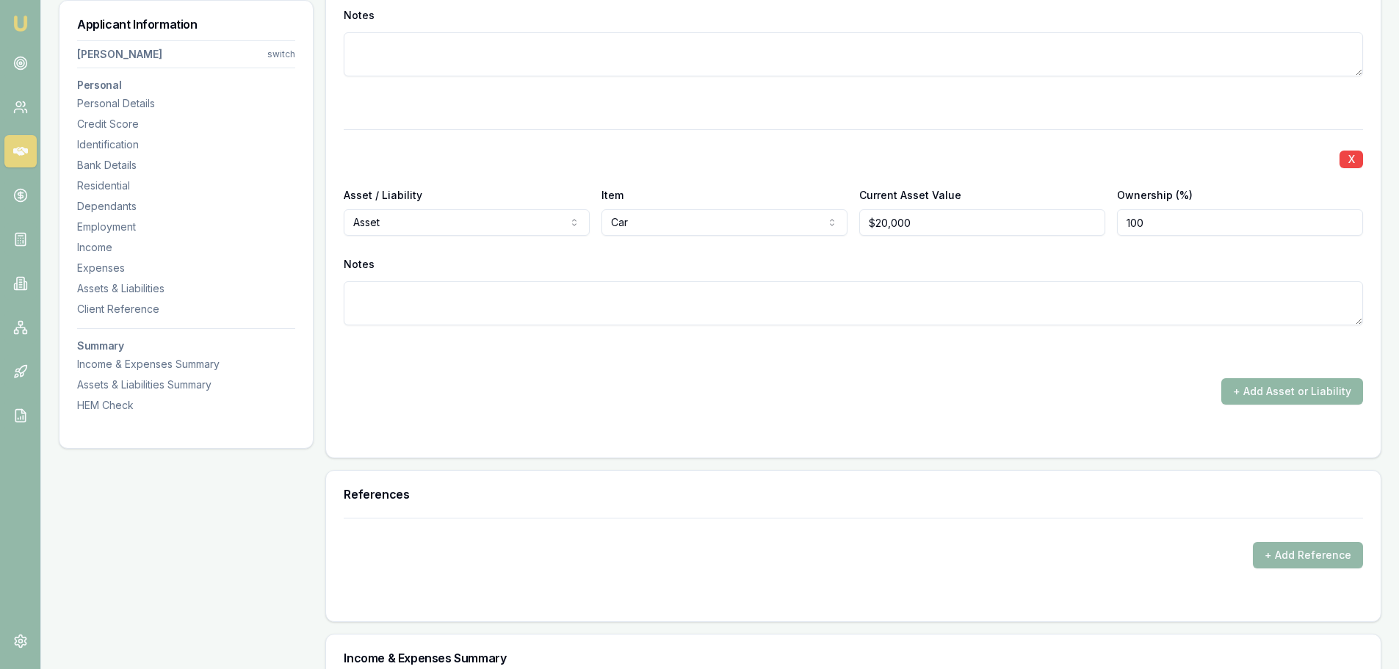
click at [1288, 399] on button "+ Add Asset or Liability" at bounding box center [1293, 391] width 142 height 26
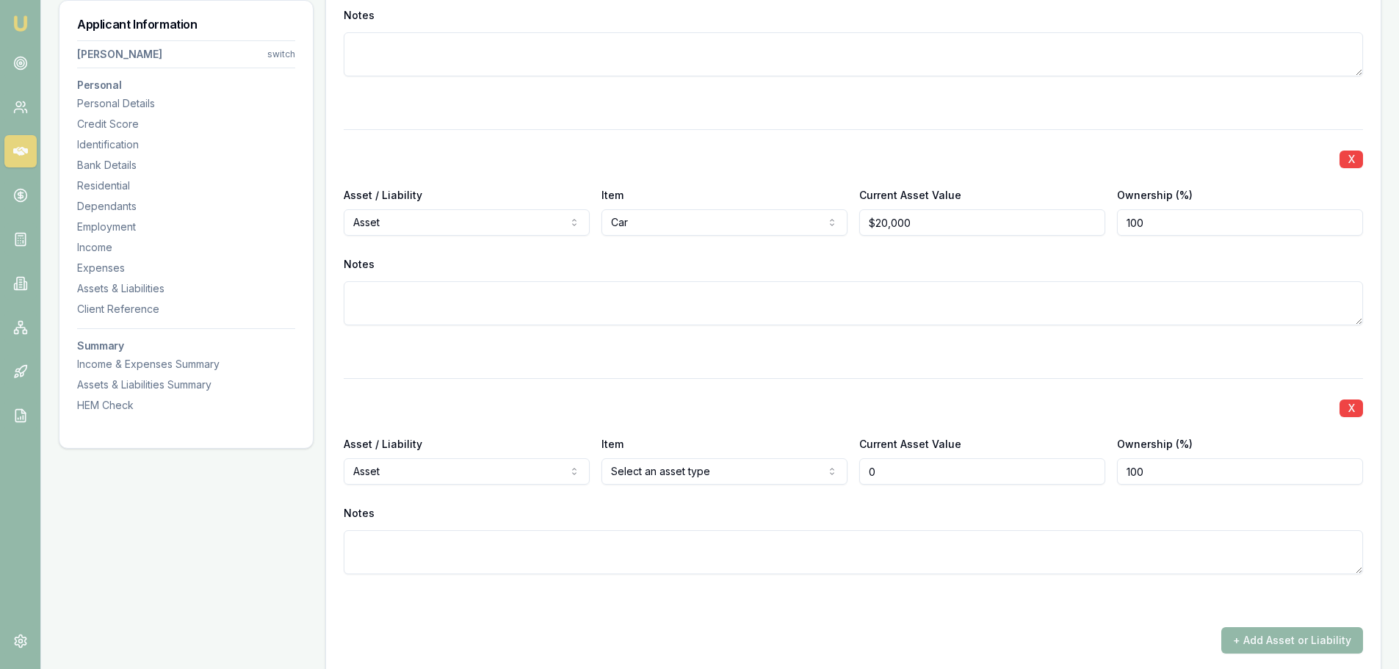
type input "$0"
select select "LIABILITY"
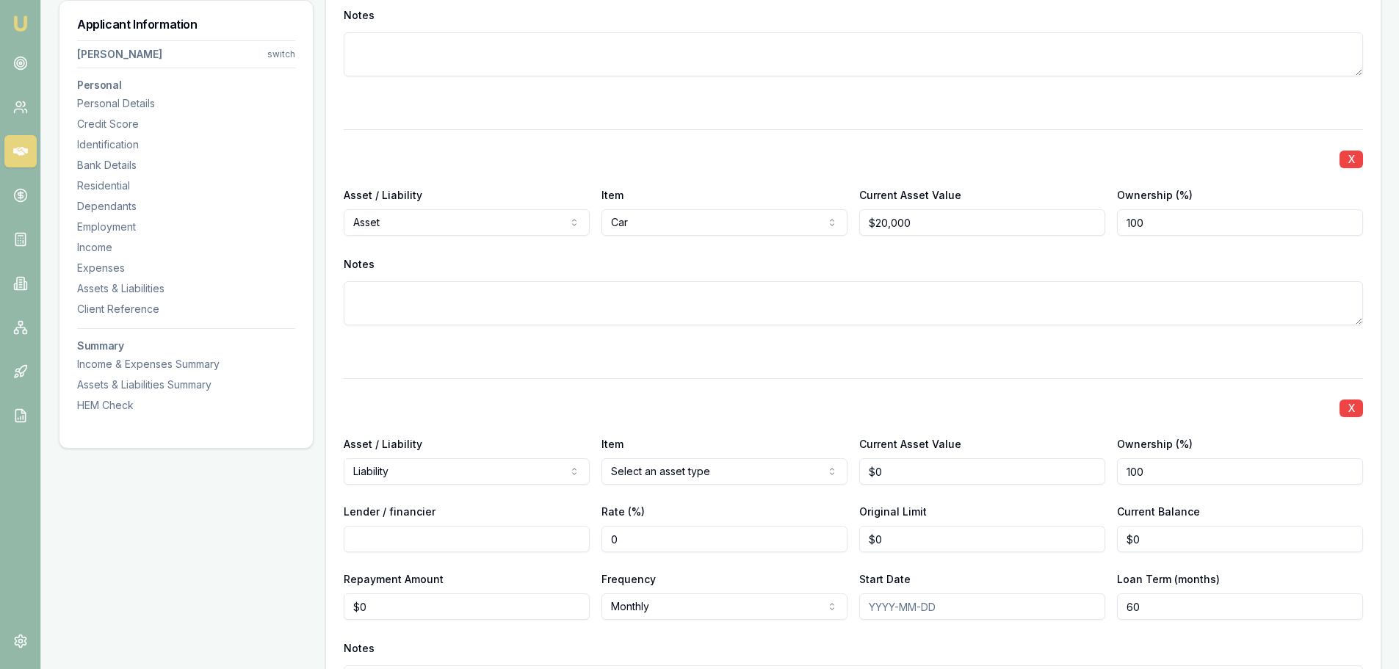
click at [672, 486] on div "X Asset / Liability Liability Asset Liability Item Select an asset type Home Ca…" at bounding box center [854, 561] width 1020 height 367
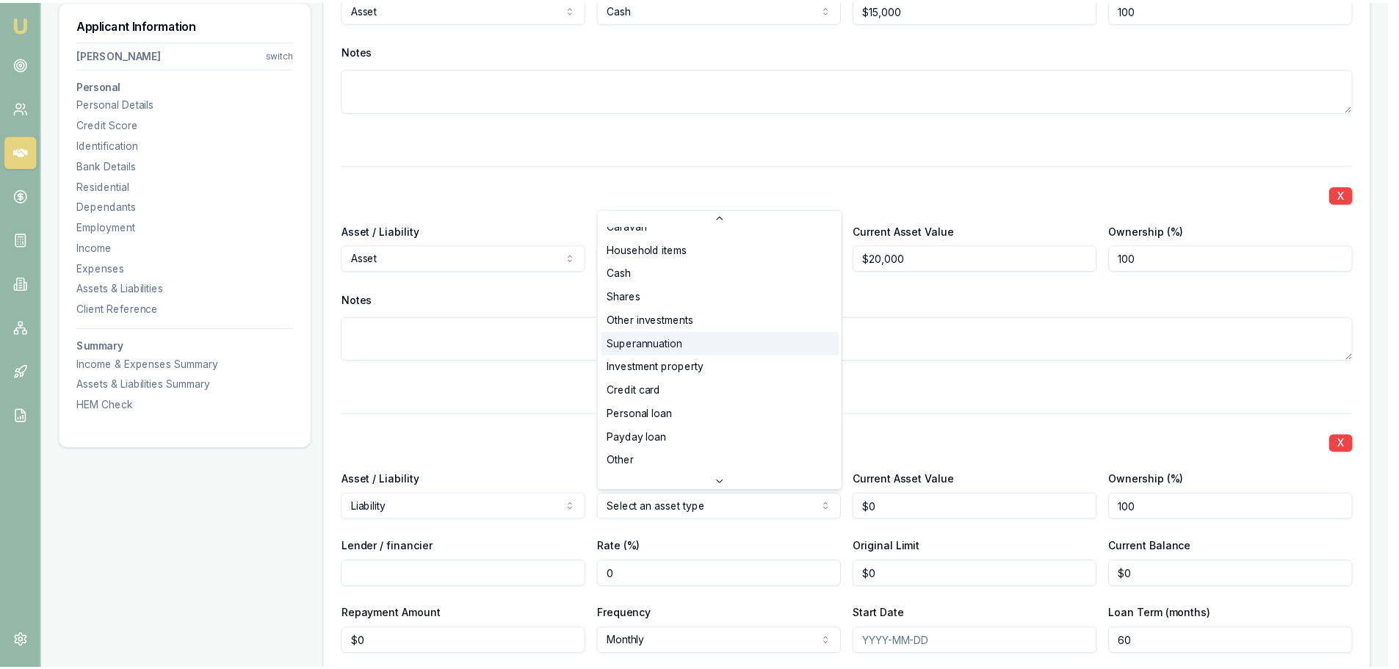
scroll to position [95, 0]
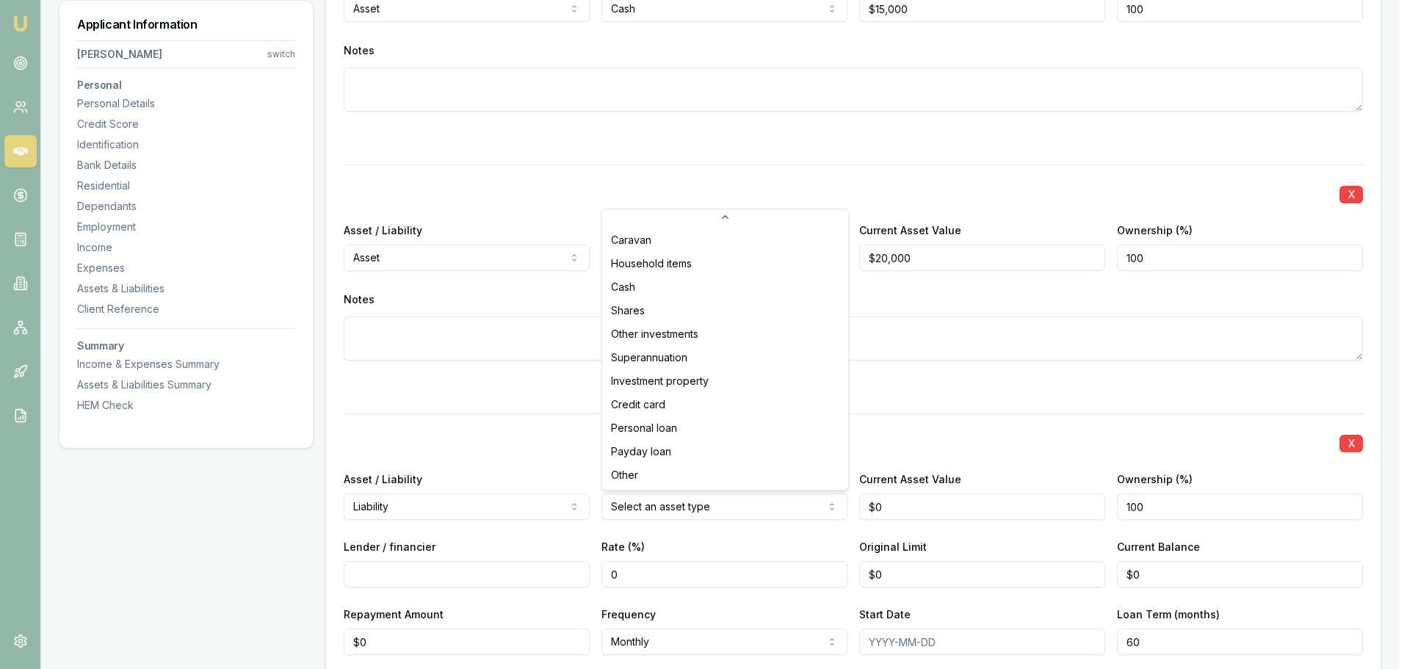
select select "CREDIT_CARD"
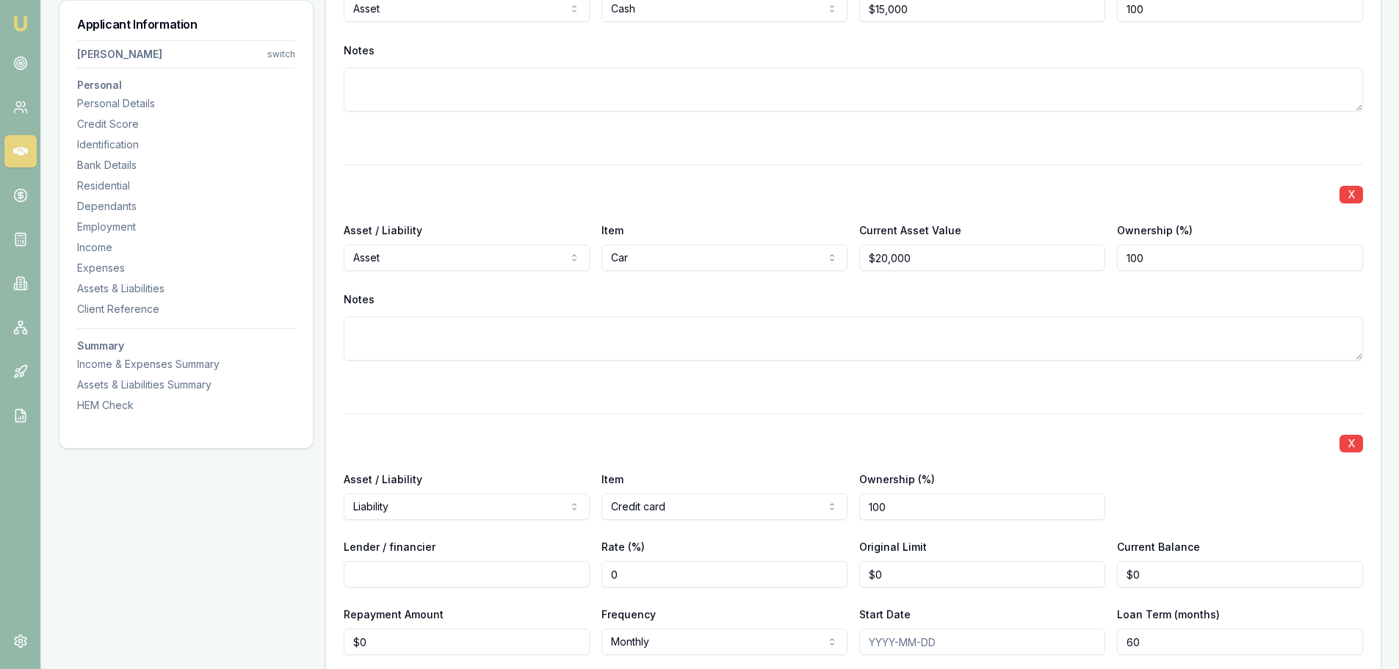
click at [405, 571] on input "Lender / financier" at bounding box center [467, 574] width 246 height 26
type input "NAB"
type input "$0"
type input "0"
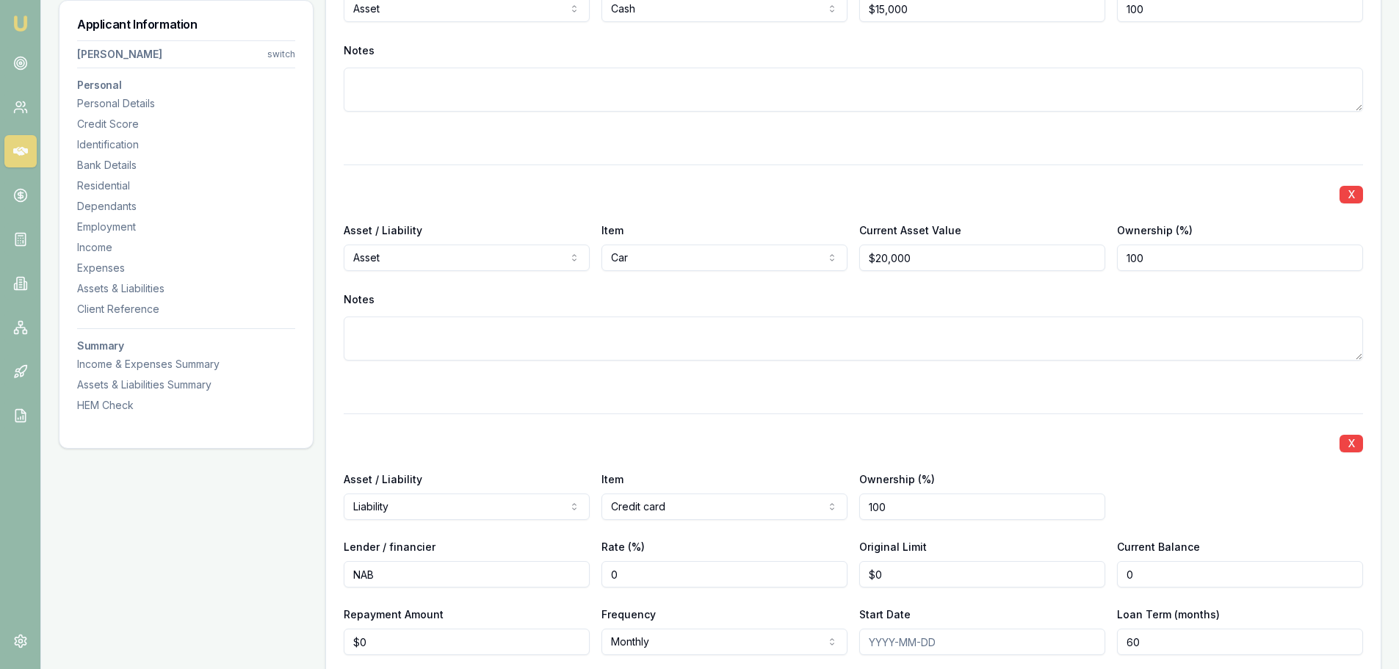
type input "$0"
drag, startPoint x: 838, startPoint y: 566, endPoint x: 812, endPoint y: 566, distance: 25.7
click at [818, 566] on div "Lender / financier NAB Rate (%) 0 Original Limit 0 Current Balance $0" at bounding box center [854, 563] width 1020 height 50
type input "$10,000"
click at [1028, 446] on div "X" at bounding box center [854, 442] width 1020 height 21
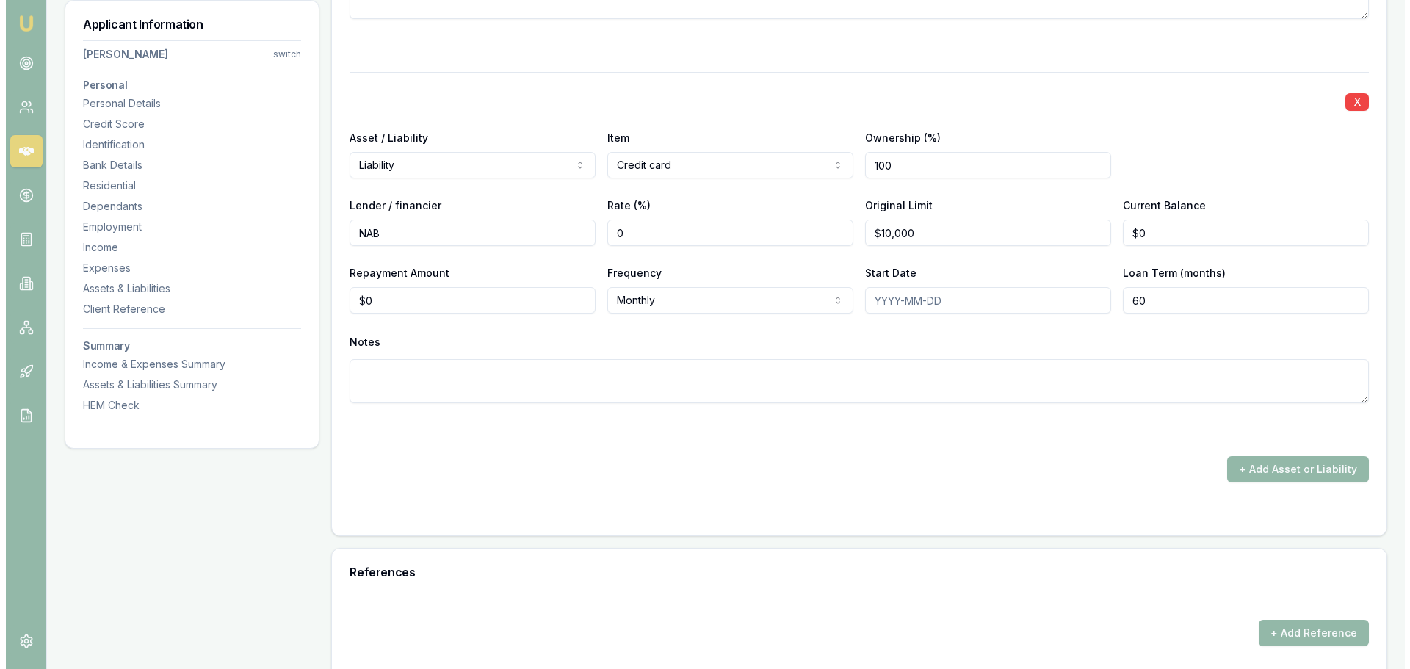
scroll to position [4354, 0]
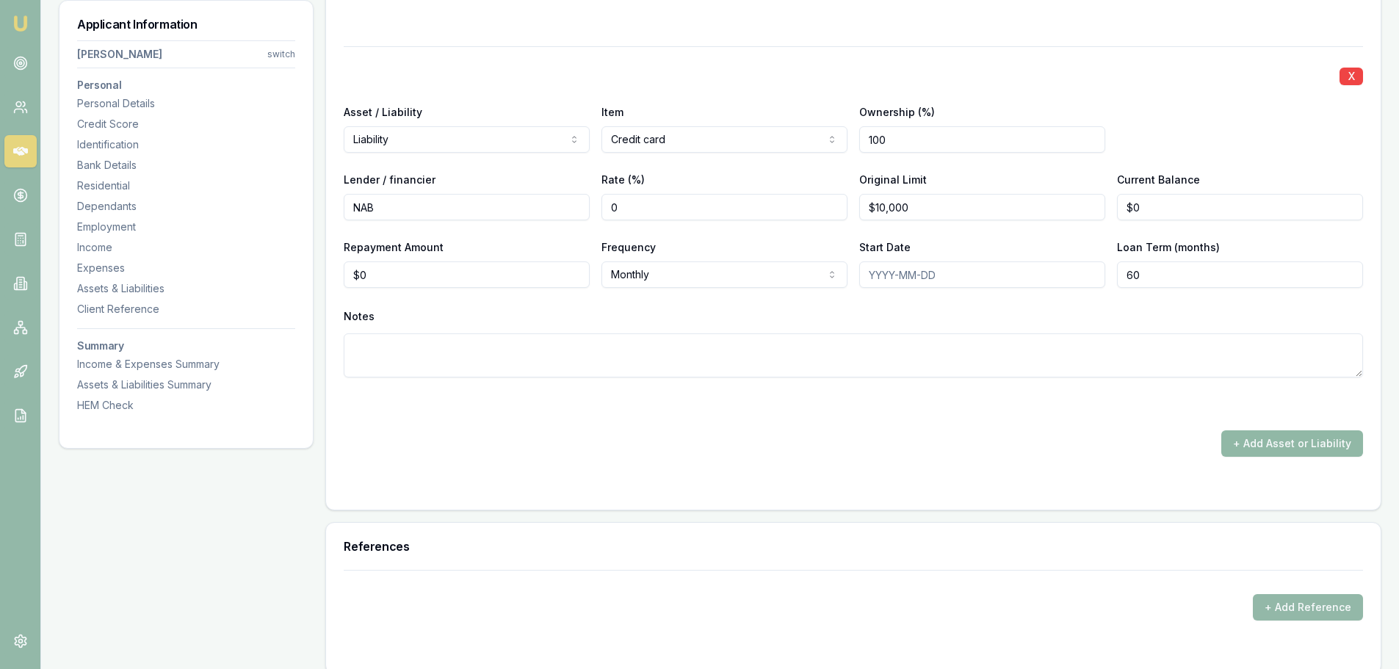
click at [1263, 436] on button "+ Add Asset or Liability" at bounding box center [1293, 443] width 142 height 26
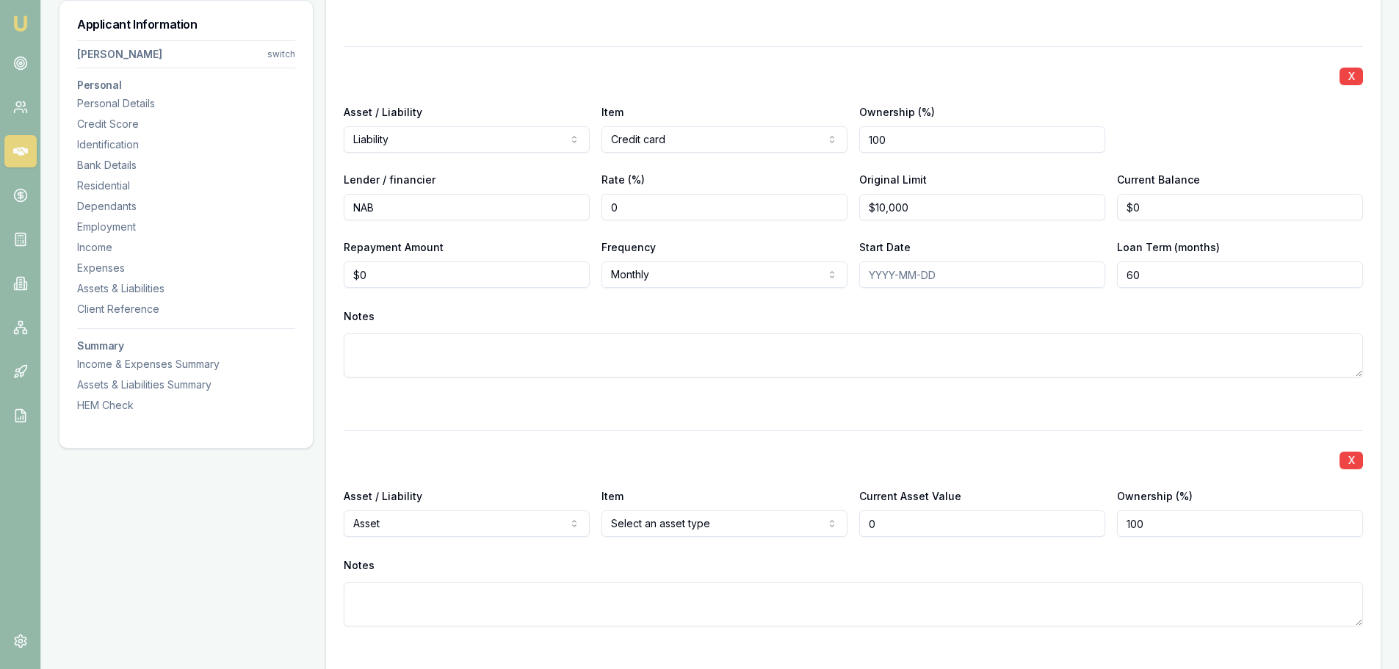
type input "$0"
select select "LIABILITY"
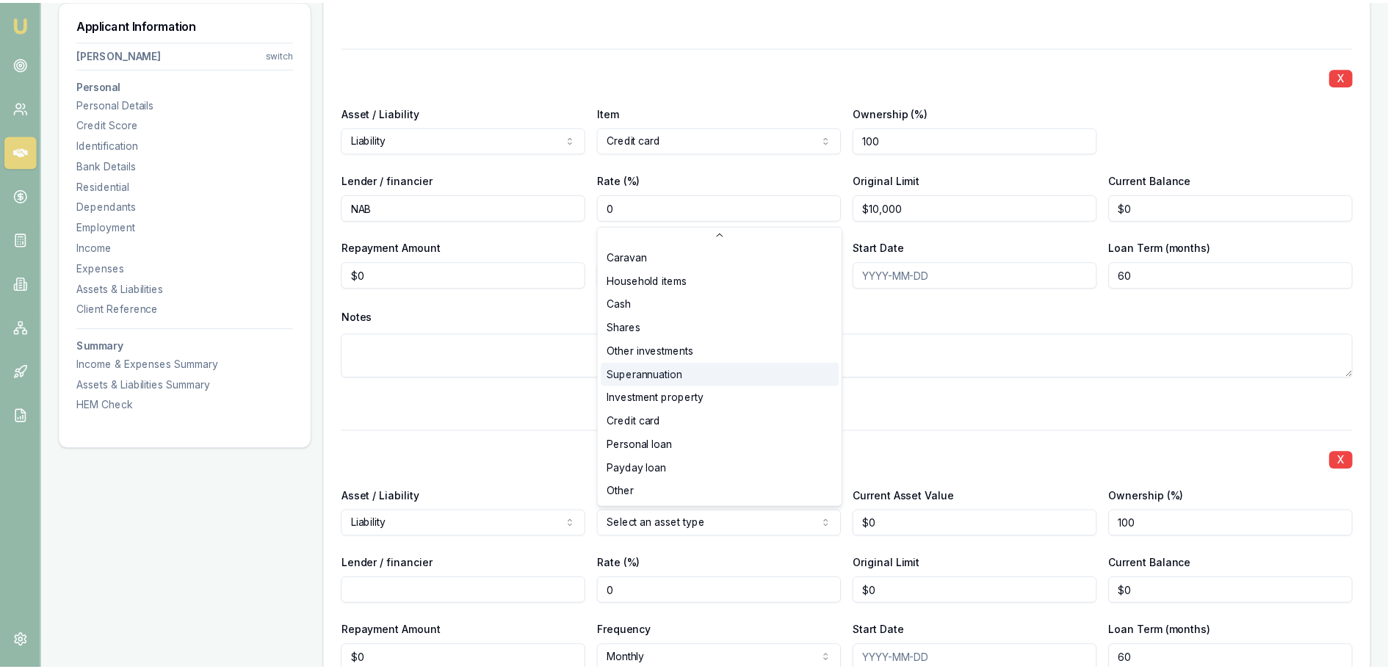
scroll to position [95, 0]
select select "CREDIT_CARD"
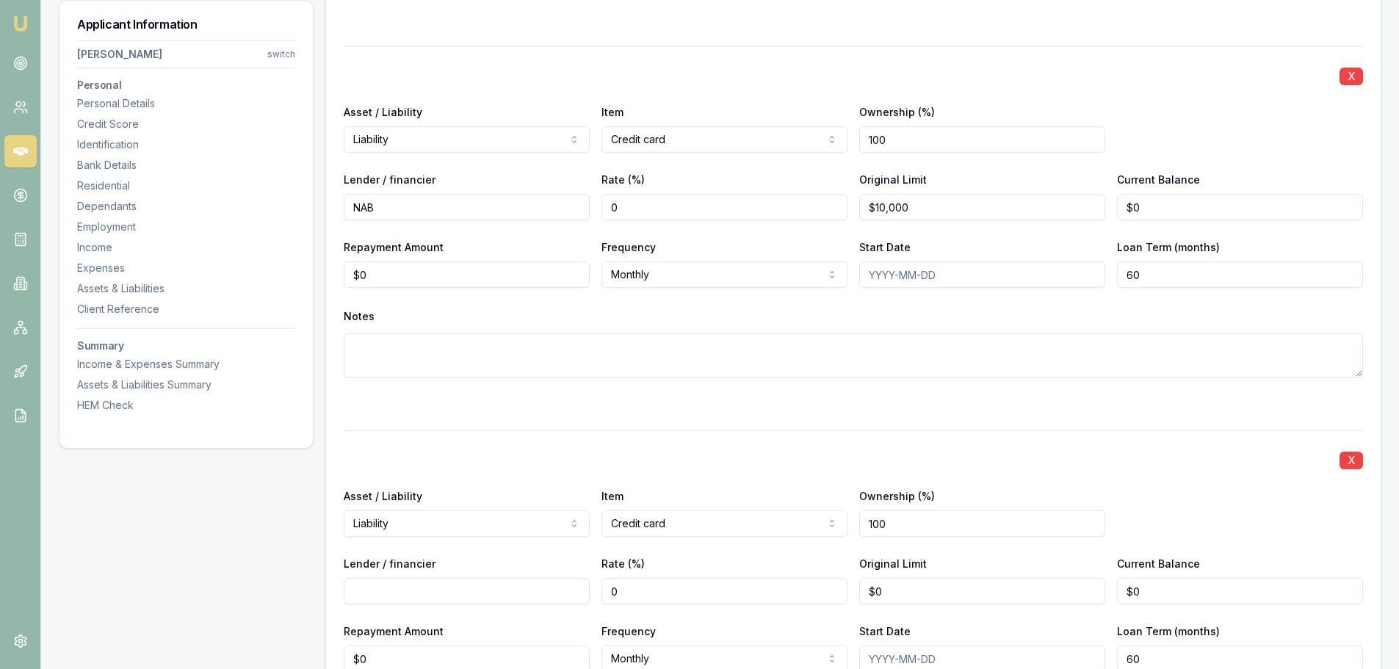
click at [452, 588] on input "Lender / financier" at bounding box center [467, 591] width 246 height 26
type input "Lattitude"
type input "0"
click at [947, 592] on input "0" at bounding box center [982, 591] width 246 height 26
type input "$10,000"
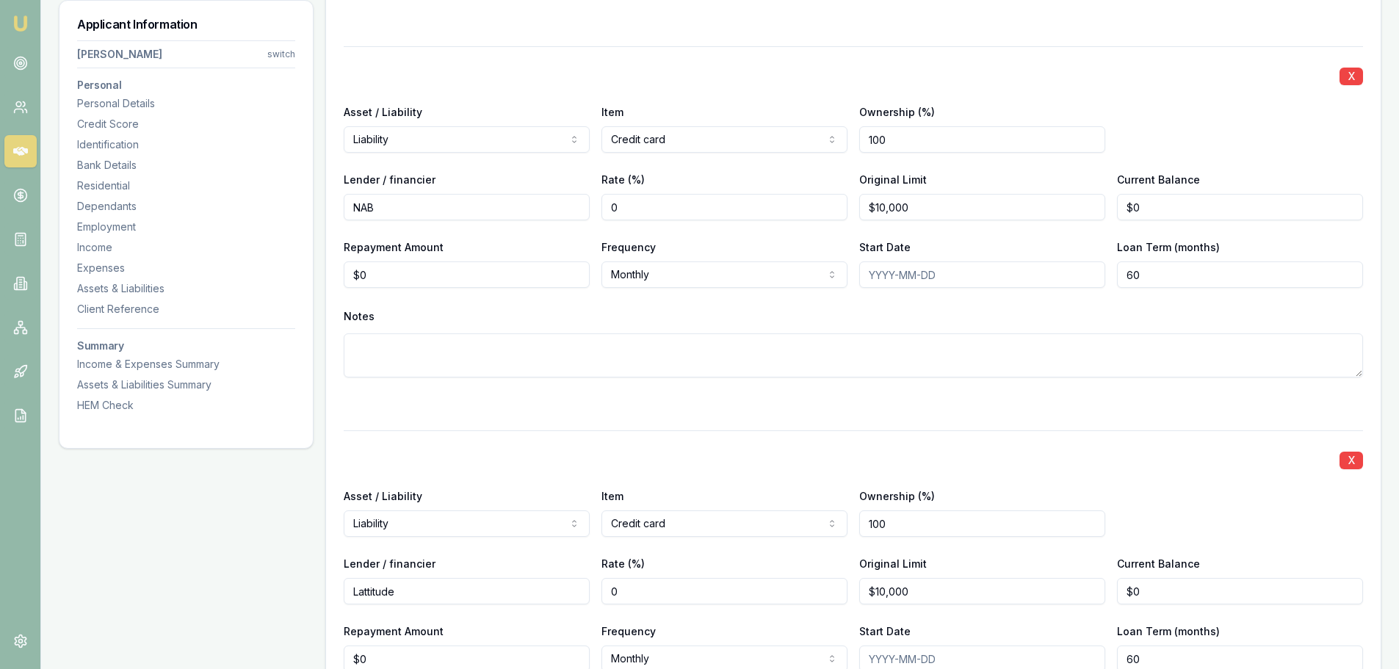
click at [1166, 521] on div "Asset / Liability Liability Asset Liability Item Credit card Home Car Boat Bike…" at bounding box center [854, 512] width 1020 height 50
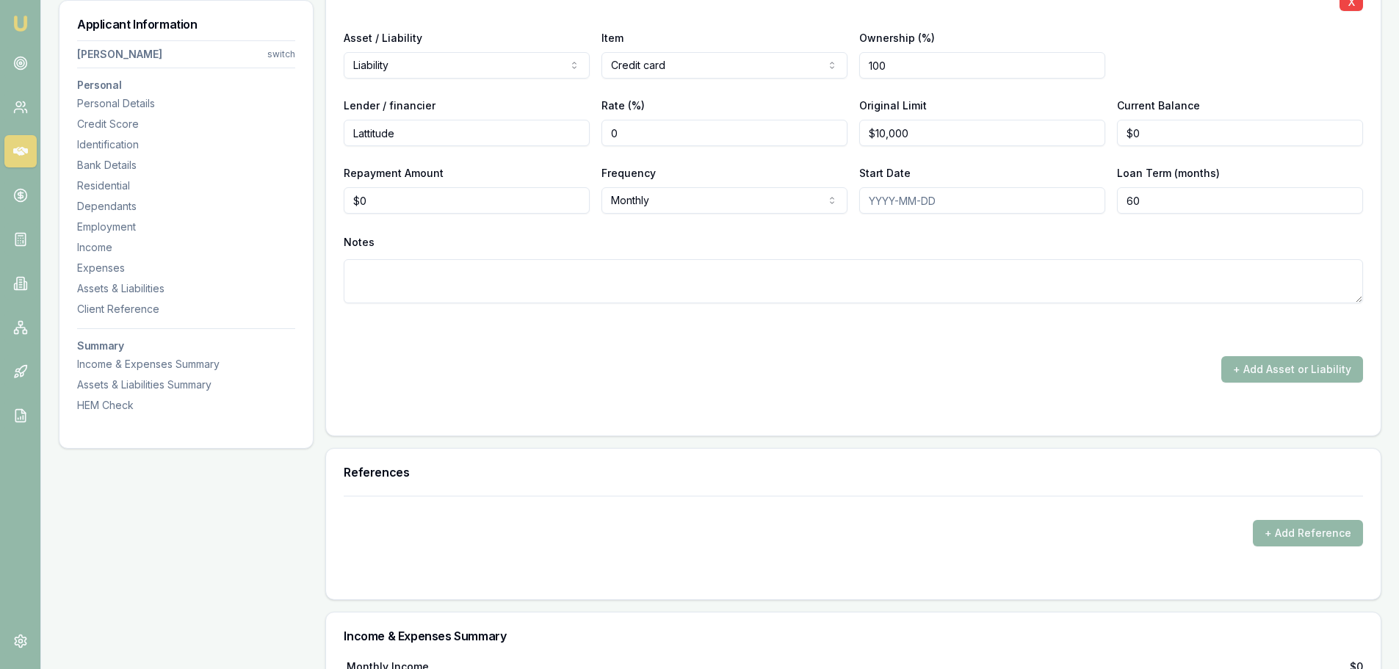
scroll to position [4869, 0]
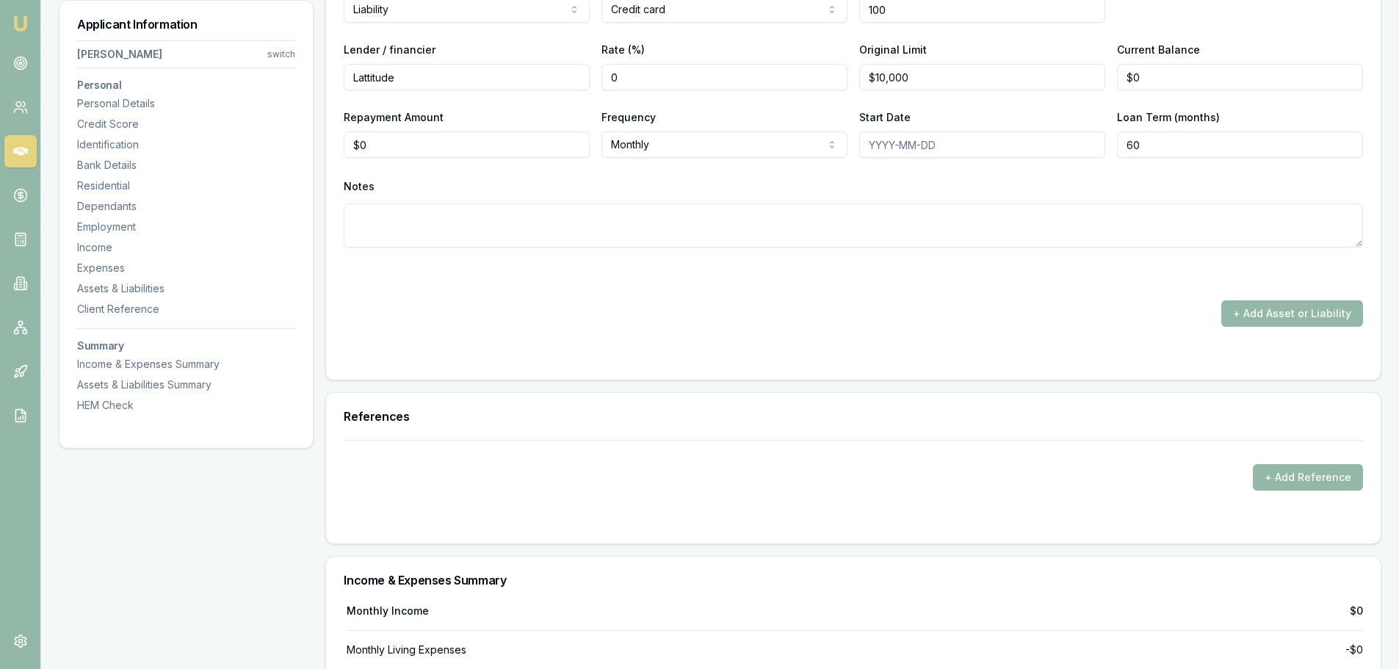
click at [686, 455] on div "+ Add Reference" at bounding box center [854, 465] width 1020 height 51
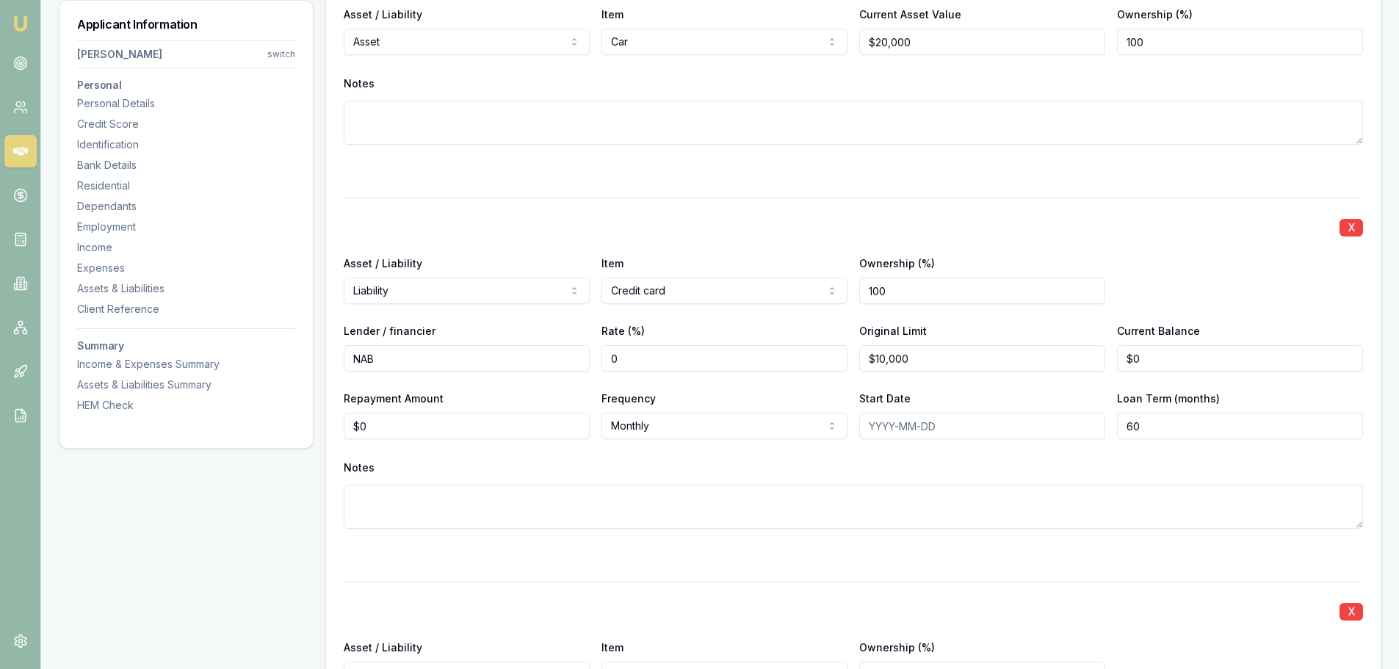
scroll to position [4061, 0]
